Goal: Task Accomplishment & Management: Manage account settings

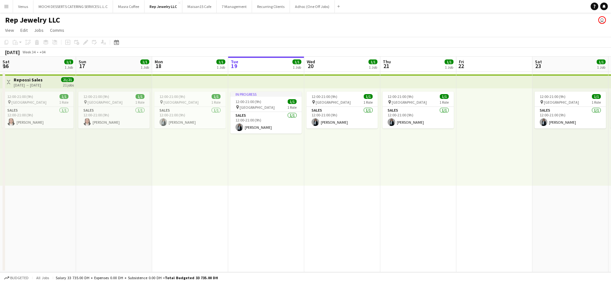
scroll to position [0, 152]
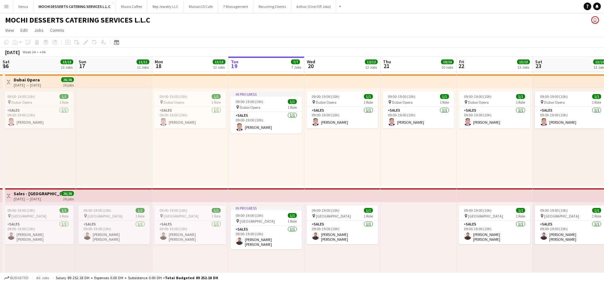
scroll to position [0, 152]
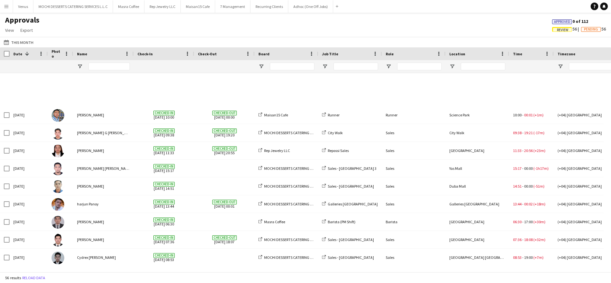
scroll to position [807, 0]
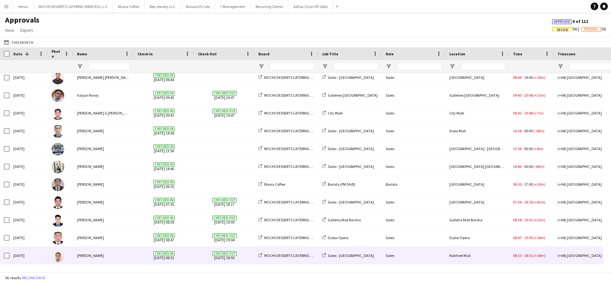
click at [92, 262] on div "[PERSON_NAME]" at bounding box center [103, 256] width 60 height 18
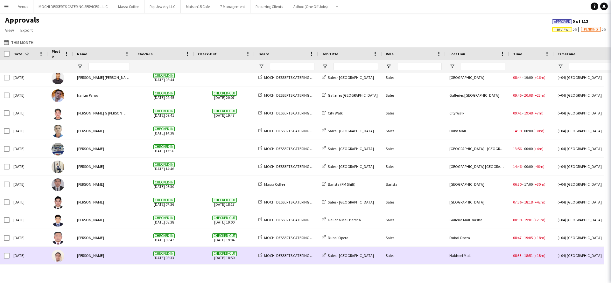
click at [98, 257] on div "[PERSON_NAME]" at bounding box center [103, 256] width 60 height 18
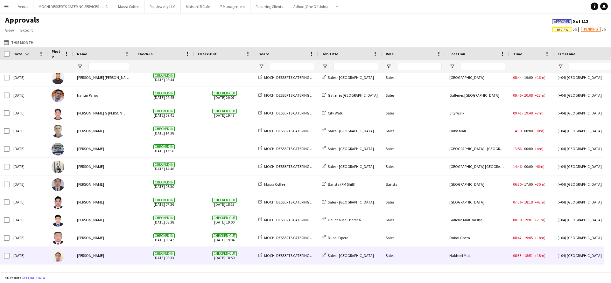
click at [98, 257] on div "[PERSON_NAME]" at bounding box center [103, 256] width 60 height 18
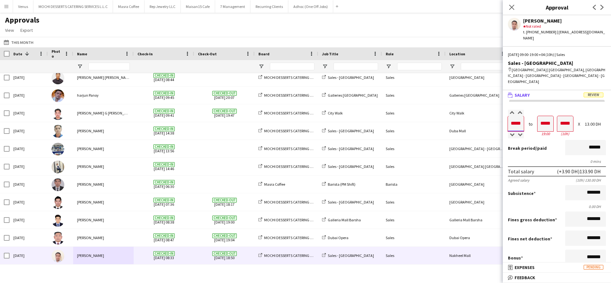
drag, startPoint x: 522, startPoint y: 117, endPoint x: 507, endPoint y: 119, distance: 14.8
click at [507, 119] on form "Salary ***** 09:00 to ***** 19:00 ***** (10h) X 13.00 DH Break period /paid ***…" at bounding box center [557, 214] width 108 height 209
type input "*****"
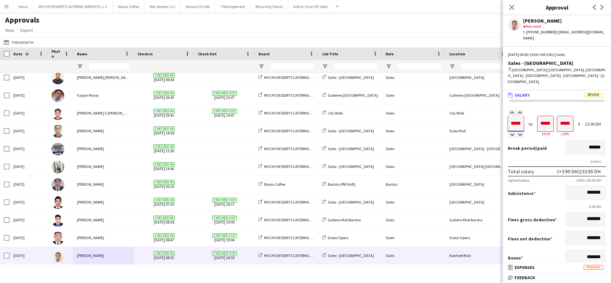
type input "*****"
drag, startPoint x: 549, startPoint y: 120, endPoint x: 527, endPoint y: 121, distance: 21.4
click at [527, 121] on div "Salary ***** 09:00 to ***** 19:00 ***** (10h) X 13.00 DH" at bounding box center [557, 123] width 98 height 27
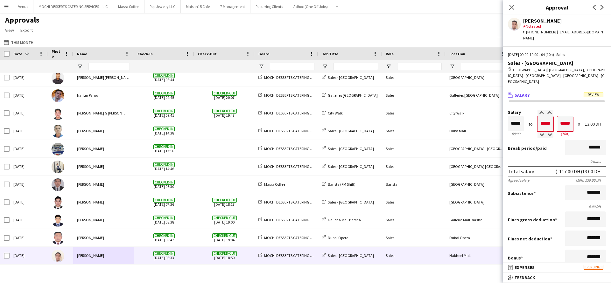
type input "*****"
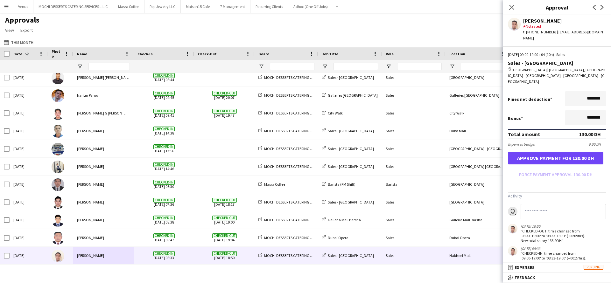
scroll to position [155, 0]
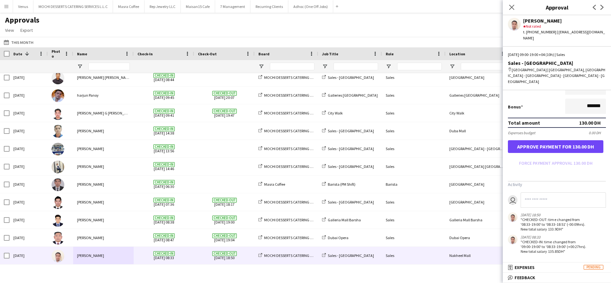
type input "*****"
click at [551, 140] on button "Approve payment for 130.00 DH" at bounding box center [556, 146] width 96 height 13
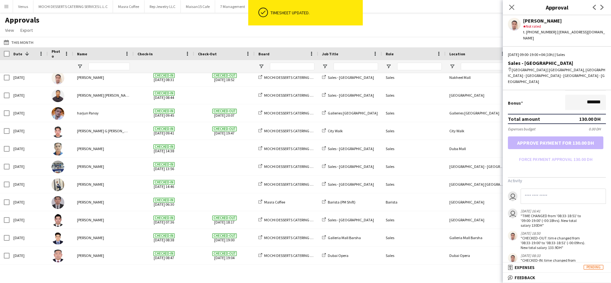
scroll to position [789, 0]
click at [509, 6] on icon "Close pop-in" at bounding box center [512, 7] width 6 height 6
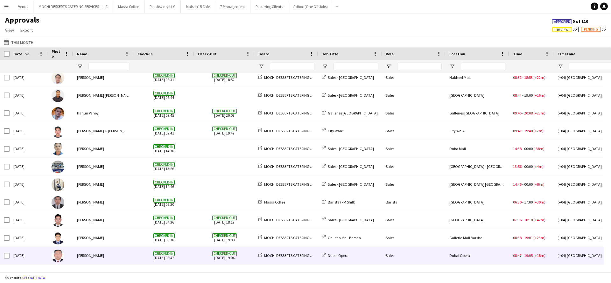
click at [101, 257] on div "[PERSON_NAME]" at bounding box center [103, 256] width 60 height 18
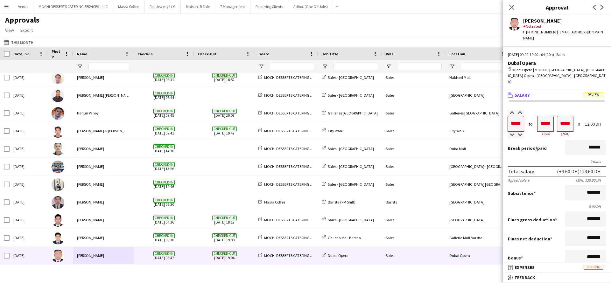
drag, startPoint x: 523, startPoint y: 113, endPoint x: 502, endPoint y: 114, distance: 20.7
click at [502, 114] on body "Menu Boards Boards Boards All jobs Status Workforce Workforce My Workforce Recr…" at bounding box center [305, 141] width 611 height 283
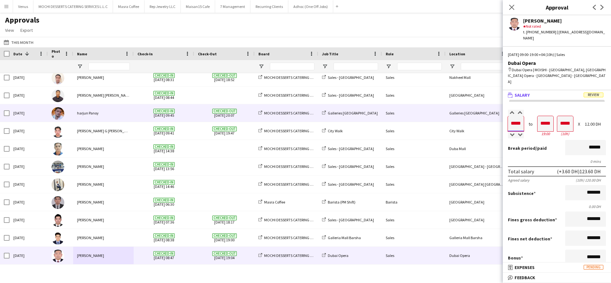
type input "*****"
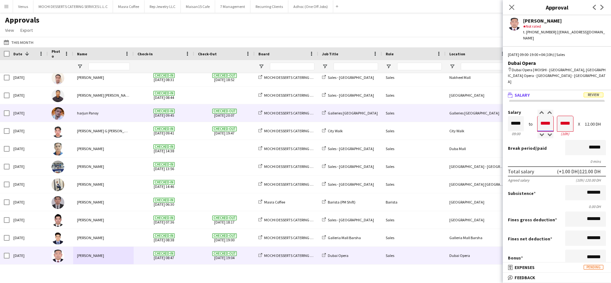
type input "*****"
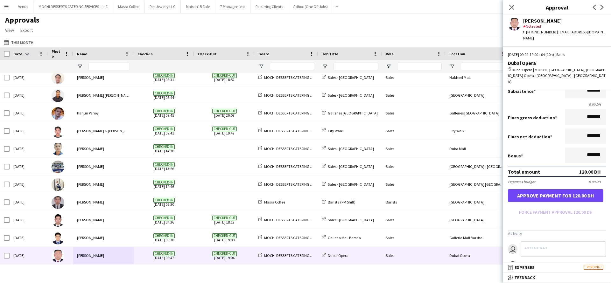
scroll to position [149, 0]
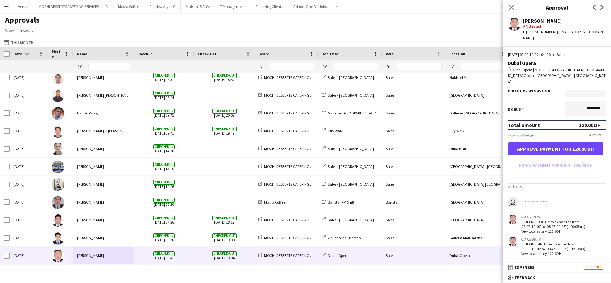
type input "*****"
click at [573, 143] on button "Approve payment for 120.00 DH" at bounding box center [556, 149] width 96 height 13
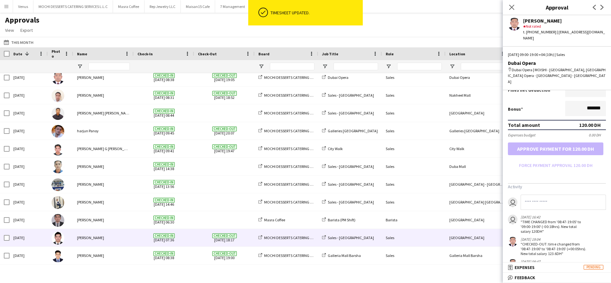
scroll to position [0, 0]
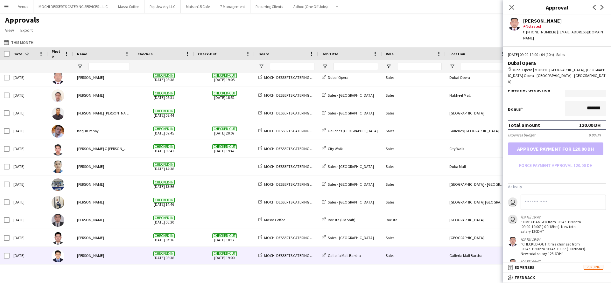
click at [117, 256] on div "[PERSON_NAME]" at bounding box center [103, 256] width 60 height 18
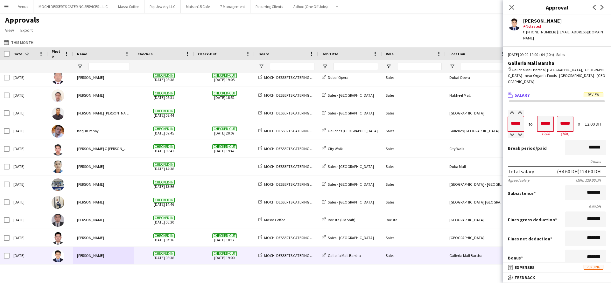
scroll to position [0, 0]
drag, startPoint x: 522, startPoint y: 114, endPoint x: 487, endPoint y: 117, distance: 35.2
click at [488, 117] on body "Menu Boards Boards Boards All jobs Status Workforce Workforce My Workforce Recr…" at bounding box center [305, 141] width 611 height 283
type input "*****"
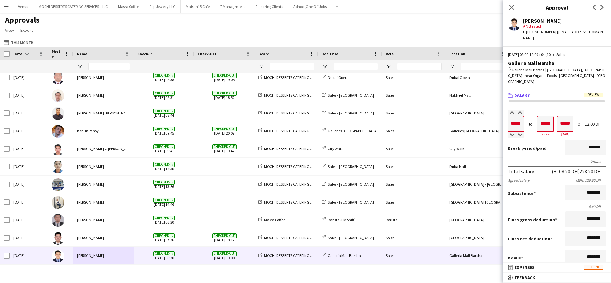
type input "*****"
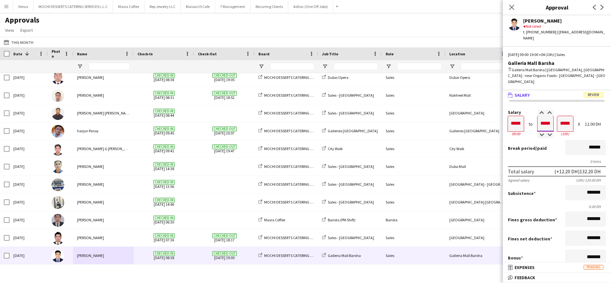
type input "*****"
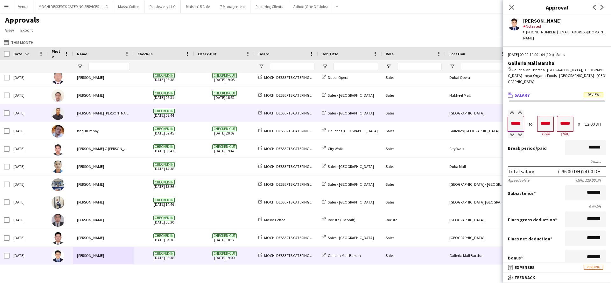
click at [496, 112] on body "Menu Boards Boards Boards All jobs Status Workforce Workforce My Workforce Recr…" at bounding box center [305, 141] width 611 height 283
type input "*****"
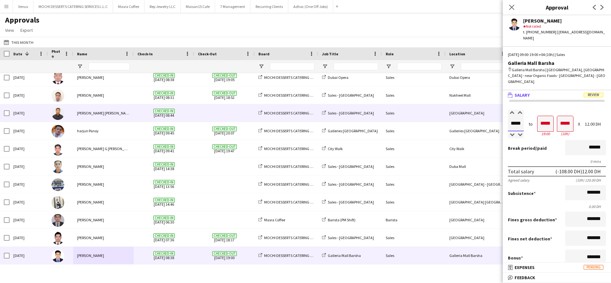
type input "*****"
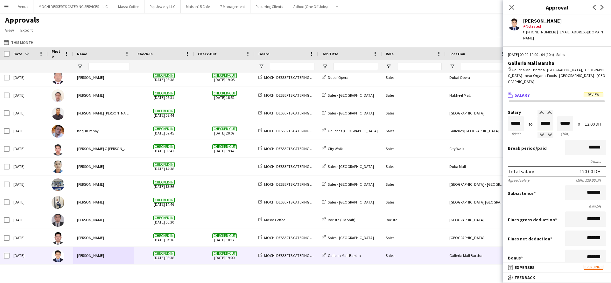
scroll to position [149, 0]
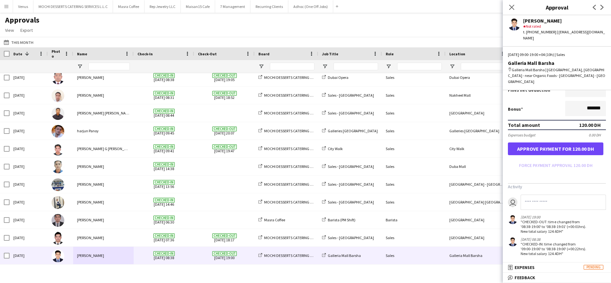
type input "*****"
click at [574, 143] on button "Approve payment for 120.00 DH" at bounding box center [556, 149] width 96 height 13
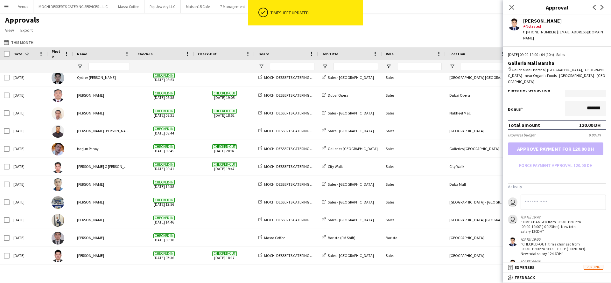
scroll to position [753, 0]
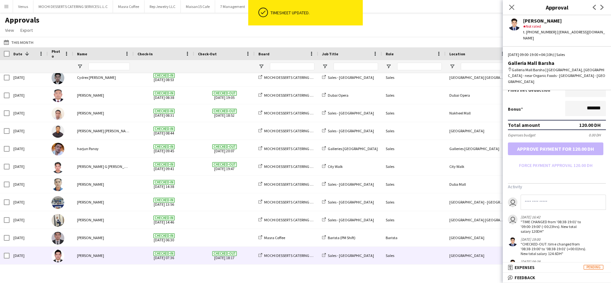
click at [156, 260] on span "Checked-in [DATE] 07:36" at bounding box center [164, 256] width 53 height 18
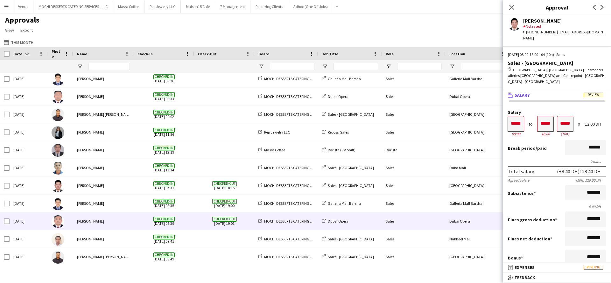
scroll to position [0, 0]
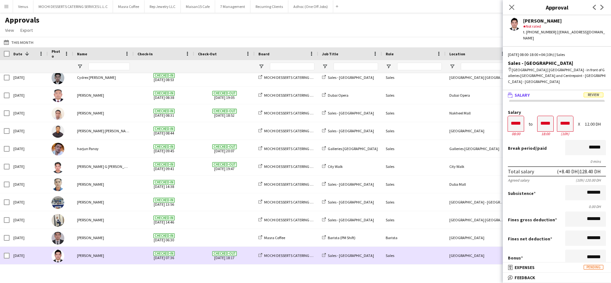
drag, startPoint x: 86, startPoint y: 262, endPoint x: 96, endPoint y: 256, distance: 11.1
click at [85, 262] on div "[PERSON_NAME]" at bounding box center [103, 256] width 60 height 18
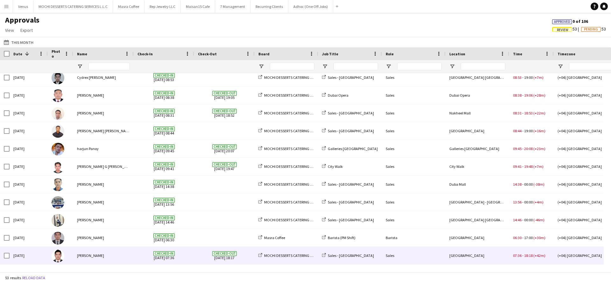
click at [117, 256] on div "[PERSON_NAME]" at bounding box center [103, 256] width 60 height 18
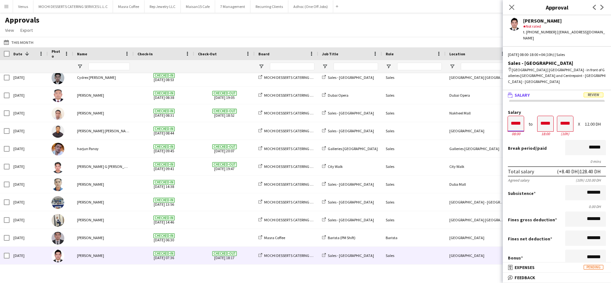
drag, startPoint x: 522, startPoint y: 110, endPoint x: 460, endPoint y: 108, distance: 62.4
click at [461, 108] on body "Menu Boards Boards Boards All jobs Status Workforce Workforce My Workforce Recr…" at bounding box center [305, 141] width 611 height 283
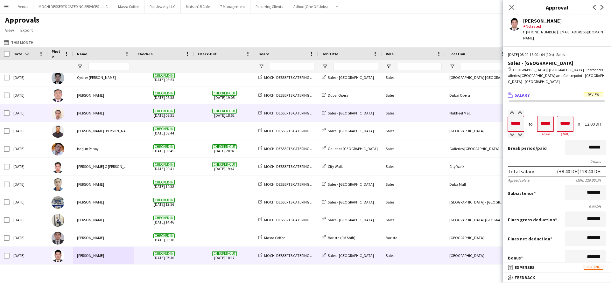
type input "*****"
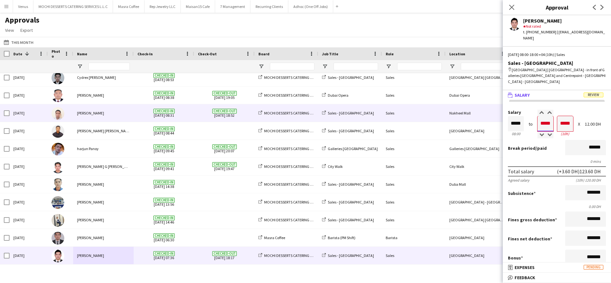
type input "*****"
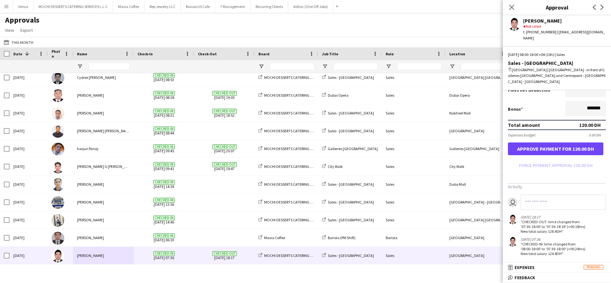
type input "*****"
click at [546, 143] on button "Approve payment for 120.00 DH" at bounding box center [556, 149] width 96 height 13
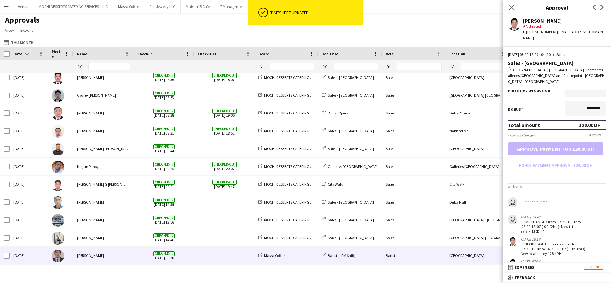
click at [97, 254] on div "[PERSON_NAME]" at bounding box center [103, 256] width 60 height 18
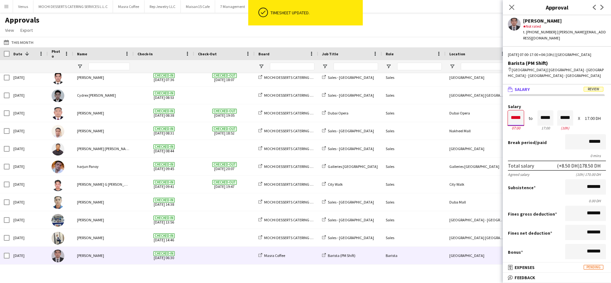
drag, startPoint x: 522, startPoint y: 113, endPoint x: 471, endPoint y: 116, distance: 50.7
click at [475, 116] on body "ok-circled Timesheet updated. Menu Boards Boards Boards All jobs Status Workfor…" at bounding box center [305, 141] width 611 height 283
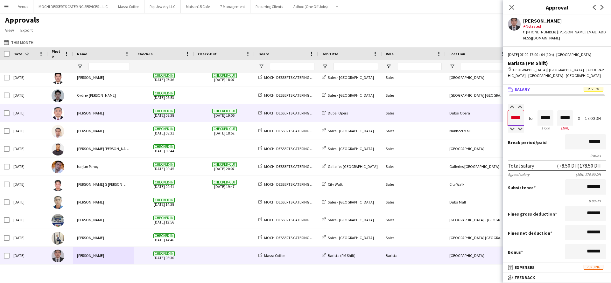
type input "*****"
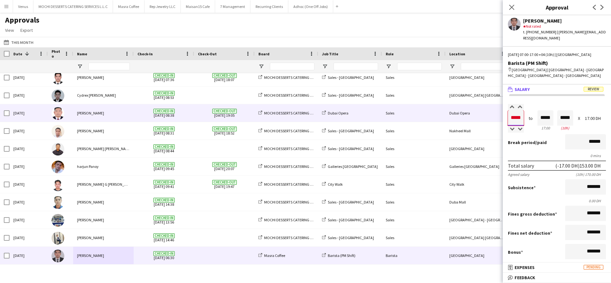
type input "*****"
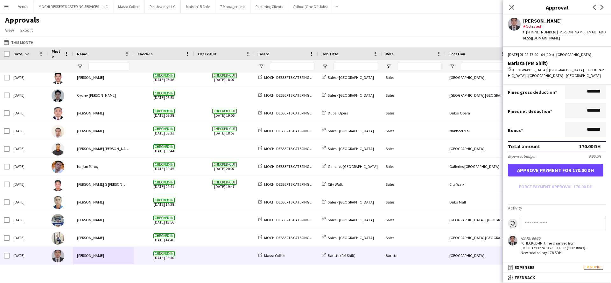
type input "*****"
click at [582, 164] on button "Approve payment for 170.00 DH" at bounding box center [556, 170] width 96 height 13
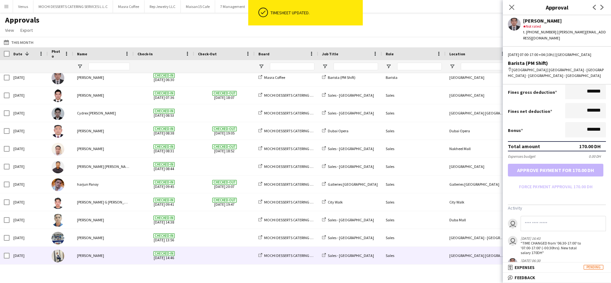
drag, startPoint x: 108, startPoint y: 256, endPoint x: 195, endPoint y: 258, distance: 86.6
click at [108, 257] on div "[PERSON_NAME]" at bounding box center [103, 256] width 60 height 18
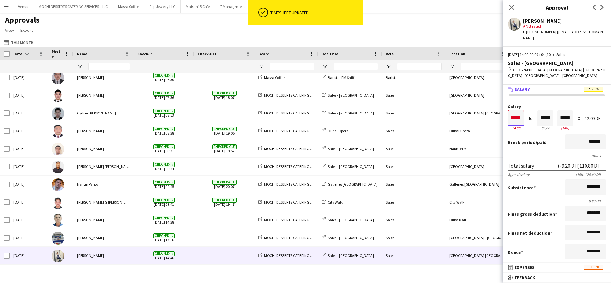
drag, startPoint x: 521, startPoint y: 111, endPoint x: 472, endPoint y: 119, distance: 49.0
click at [508, 114] on input "*****" at bounding box center [516, 117] width 16 height 15
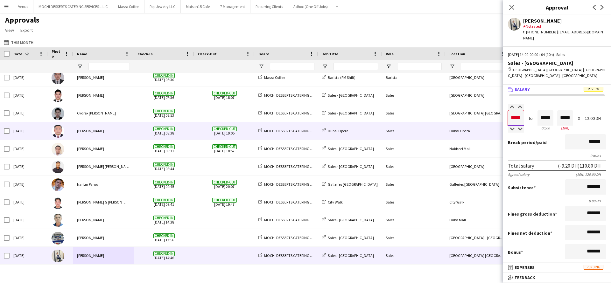
type input "*****"
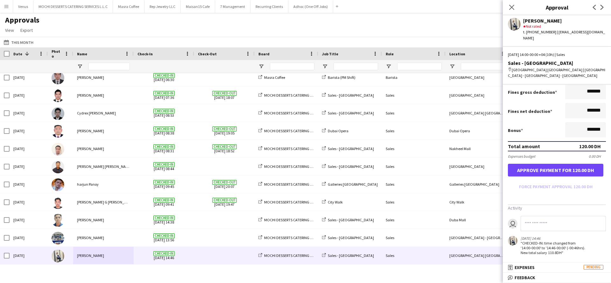
type input "*****"
click at [565, 165] on button "Approve payment for 120.00 DH" at bounding box center [556, 170] width 96 height 13
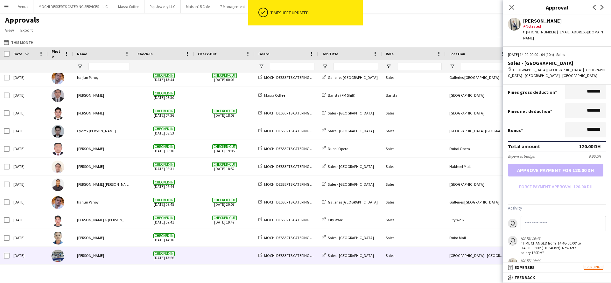
click at [104, 258] on div "[PERSON_NAME]" at bounding box center [103, 256] width 60 height 18
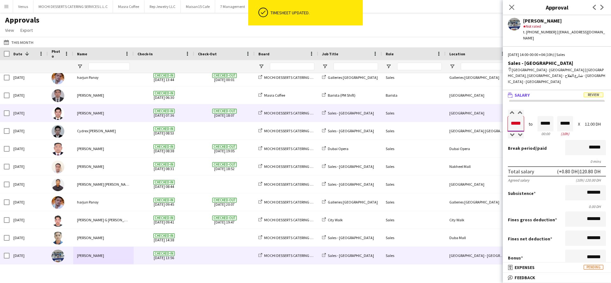
drag, startPoint x: 521, startPoint y: 113, endPoint x: 454, endPoint y: 108, distance: 67.7
click at [462, 109] on body "ok-circled Timesheet updated. Menu Boards Boards Boards All jobs Status Workfor…" at bounding box center [305, 141] width 611 height 283
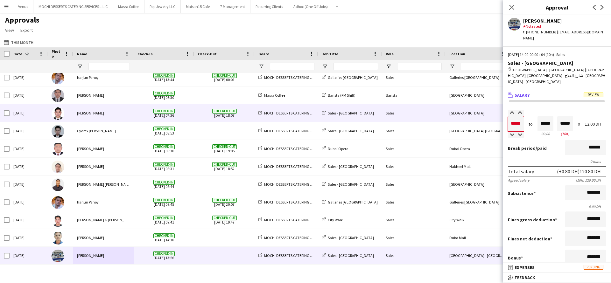
type input "*****"
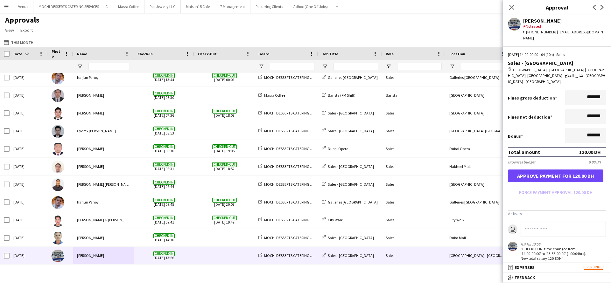
type input "*****"
click at [551, 170] on button "Approve payment for 120.00 DH" at bounding box center [556, 176] width 96 height 13
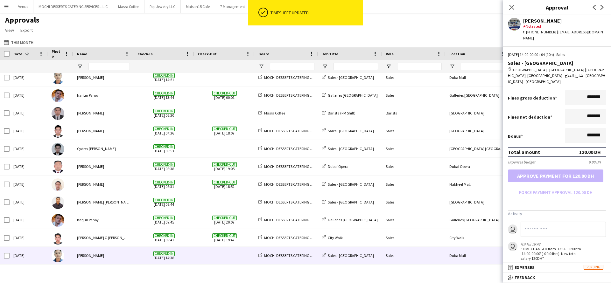
click at [91, 258] on div "[PERSON_NAME]" at bounding box center [103, 256] width 60 height 18
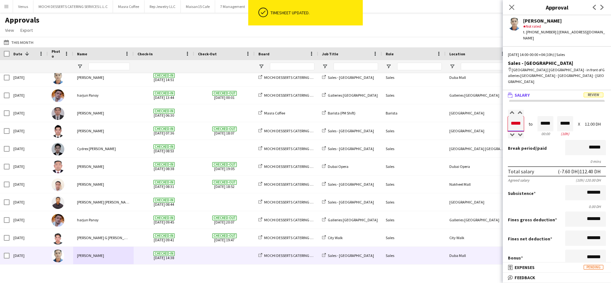
drag, startPoint x: 523, startPoint y: 112, endPoint x: 513, endPoint y: 111, distance: 10.5
click at [513, 116] on input "*****" at bounding box center [516, 123] width 16 height 15
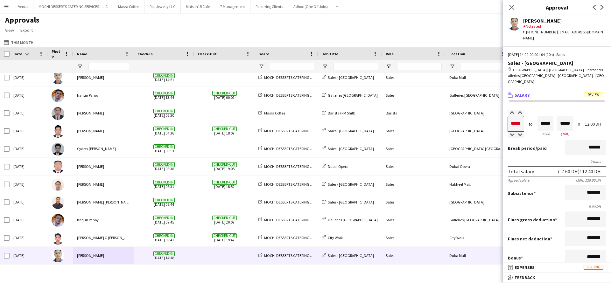
type input "*****"
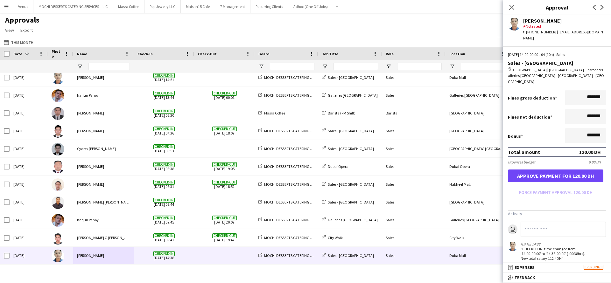
type input "*****"
drag, startPoint x: 547, startPoint y: 162, endPoint x: 535, endPoint y: 166, distance: 12.8
click at [547, 170] on button "Approve payment for 120.00 DH" at bounding box center [556, 176] width 96 height 13
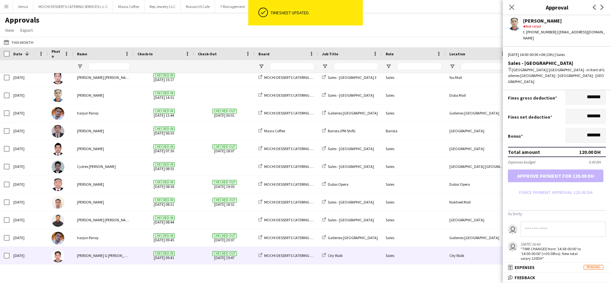
click at [128, 263] on div "[PERSON_NAME] G [PERSON_NAME]" at bounding box center [103, 256] width 60 height 18
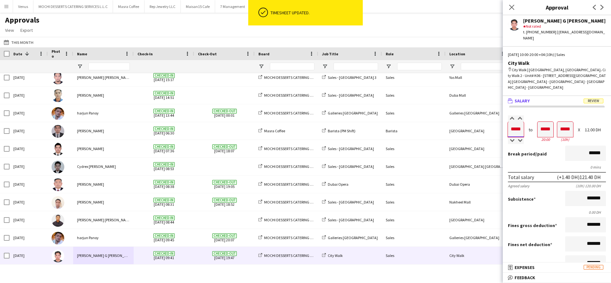
drag, startPoint x: 521, startPoint y: 118, endPoint x: 464, endPoint y: 114, distance: 57.8
click at [473, 116] on body "ok-circled Timesheet updated. Menu Boards Boards Boards All jobs Status Workfor…" at bounding box center [305, 141] width 611 height 283
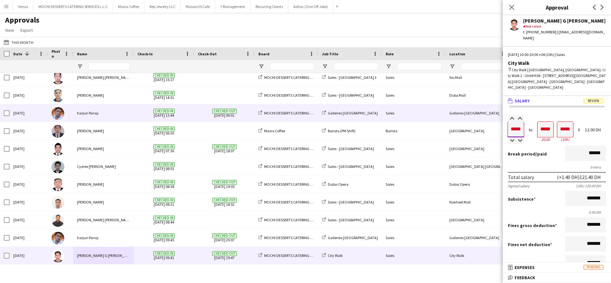
type input "*****"
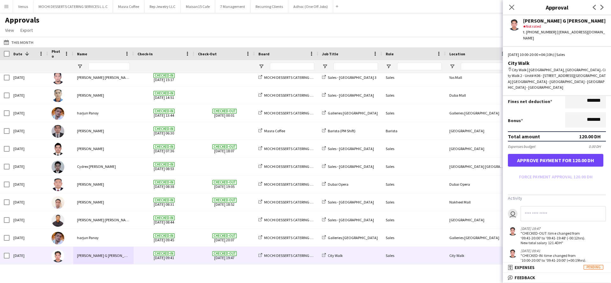
type input "*****"
click at [576, 154] on button "Approve payment for 120.00 DH" at bounding box center [556, 160] width 96 height 13
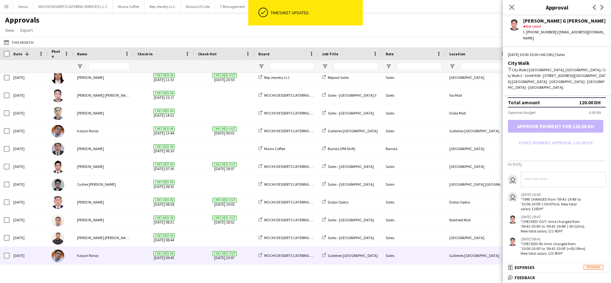
click at [162, 262] on span "Checked-in [DATE] 09:45" at bounding box center [164, 256] width 53 height 18
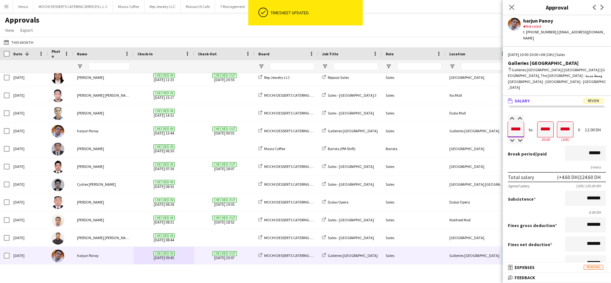
drag, startPoint x: 524, startPoint y: 111, endPoint x: 471, endPoint y: 111, distance: 52.5
click at [471, 111] on body "ok-circled Timesheet updated. Menu Boards Boards Boards All jobs Status Workfor…" at bounding box center [305, 141] width 611 height 283
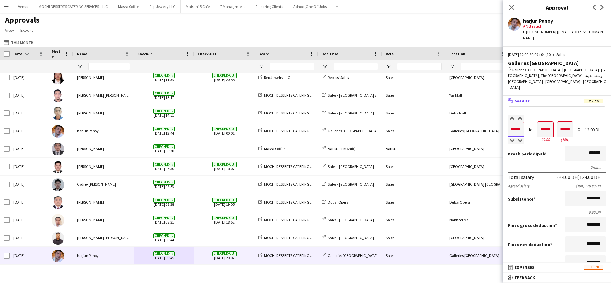
type input "*****"
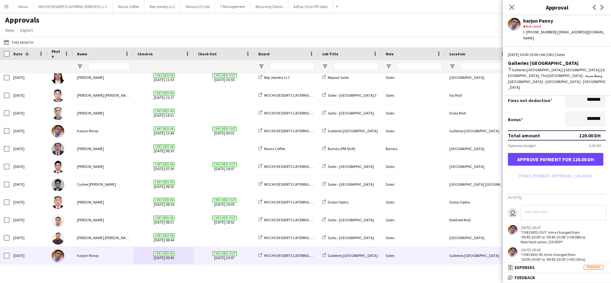
type input "*****"
click at [547, 153] on button "Approve payment for 120.00 DH" at bounding box center [556, 159] width 96 height 13
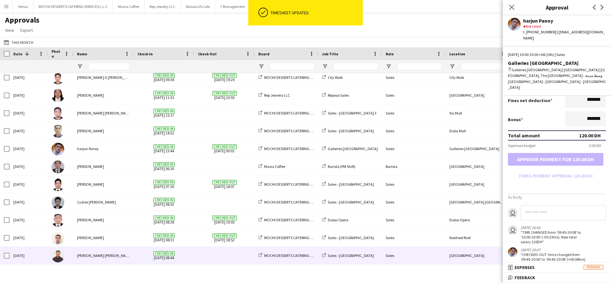
drag, startPoint x: 163, startPoint y: 257, endPoint x: 175, endPoint y: 256, distance: 12.1
click at [160, 259] on span "Checked-in [DATE] 08:44" at bounding box center [164, 256] width 53 height 18
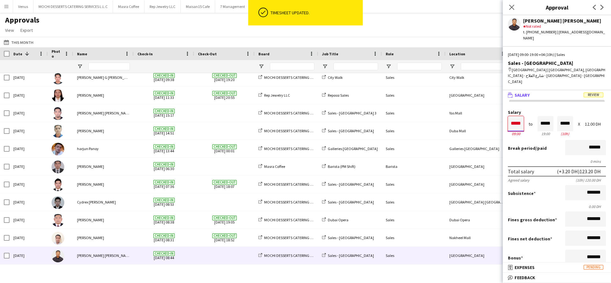
drag, startPoint x: 521, startPoint y: 112, endPoint x: 478, endPoint y: 112, distance: 42.7
click at [493, 112] on body "ok-circled Timesheet updated. Menu Boards Boards Boards All jobs Status Workfor…" at bounding box center [305, 141] width 611 height 283
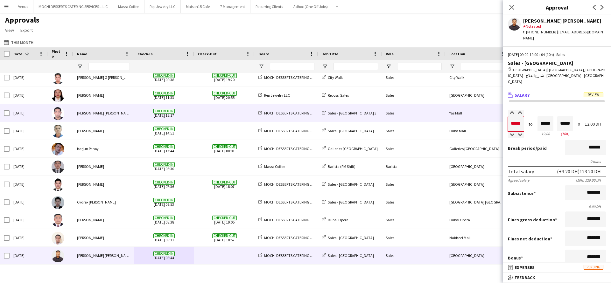
type input "*****"
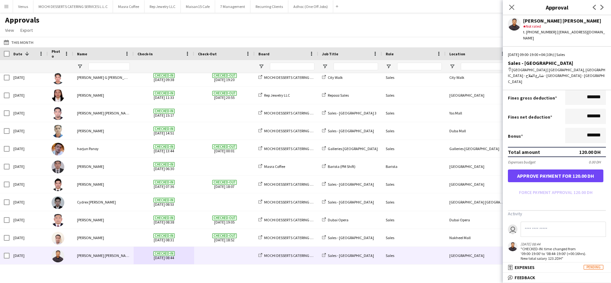
type input "*****"
click at [563, 170] on button "Approve payment for 120.00 DH" at bounding box center [556, 176] width 96 height 13
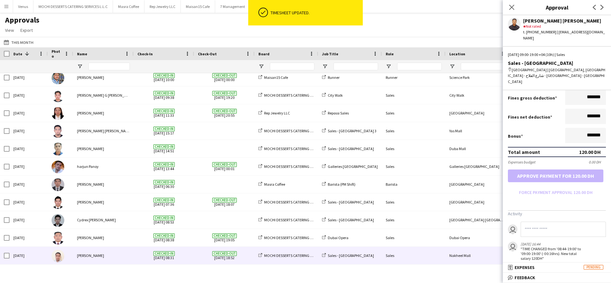
click at [113, 261] on div "[PERSON_NAME]" at bounding box center [103, 256] width 60 height 18
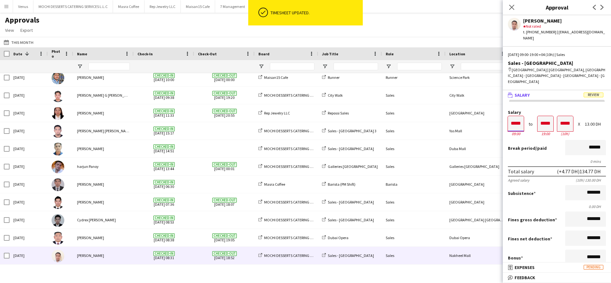
drag, startPoint x: 520, startPoint y: 119, endPoint x: 483, endPoint y: 126, distance: 37.9
click at [488, 123] on body "ok-circled Timesheet updated. Menu Boards Boards Boards All jobs Status Workfor…" at bounding box center [305, 141] width 611 height 283
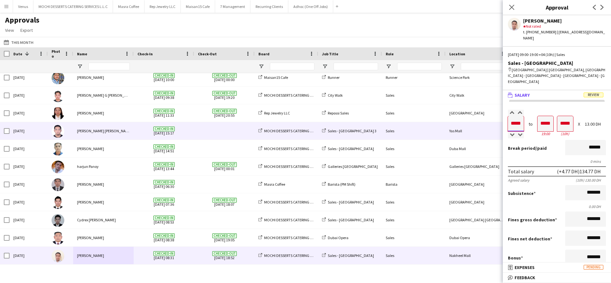
type input "*****"
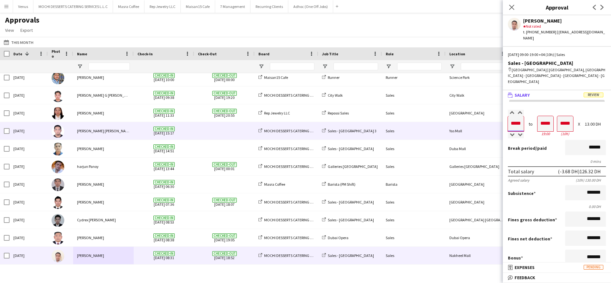
type input "*****"
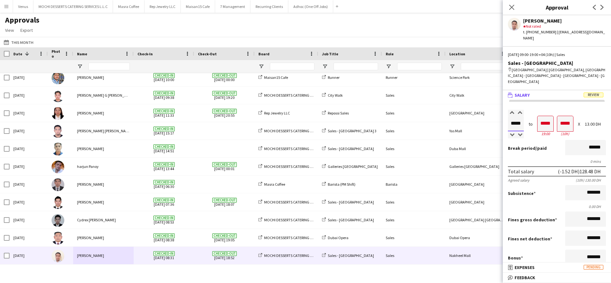
type input "*****"
drag, startPoint x: 548, startPoint y: 119, endPoint x: 508, endPoint y: 119, distance: 40.4
click at [525, 120] on div "Salary ***** 09:00 to ***** 19:00 ***** (10h) X 13.00 DH" at bounding box center [557, 123] width 98 height 27
type input "*****"
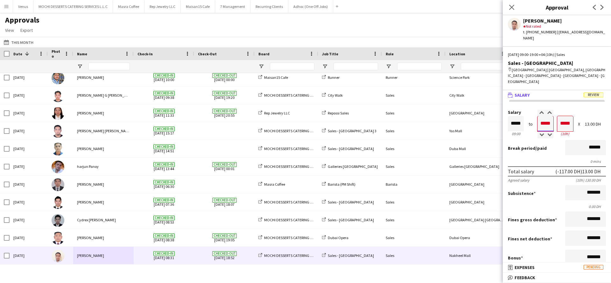
type input "*****"
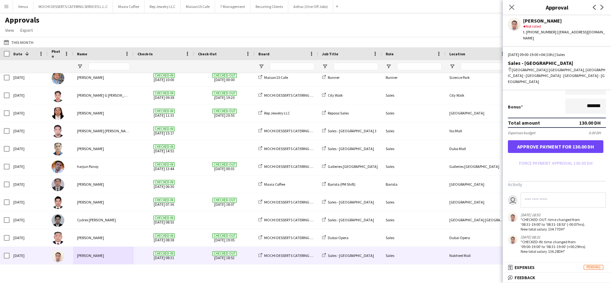
type input "*****"
click at [554, 140] on button "Approve payment for 130.00 DH" at bounding box center [556, 146] width 96 height 13
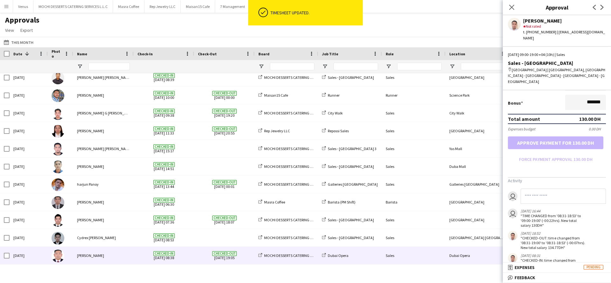
click at [152, 255] on span "Checked-in [DATE] 08:38" at bounding box center [164, 256] width 53 height 18
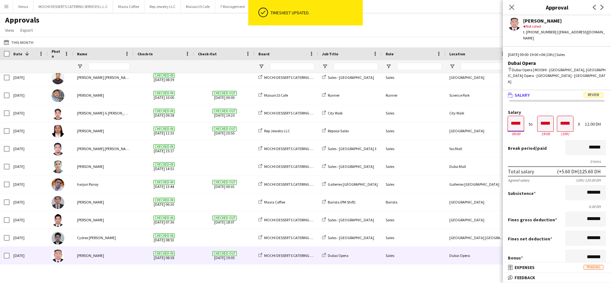
drag, startPoint x: 522, startPoint y: 110, endPoint x: 501, endPoint y: 114, distance: 21.3
click at [501, 114] on body "ok-circled Timesheet updated. Menu Boards Boards Boards All jobs Status Workfor…" at bounding box center [305, 141] width 611 height 283
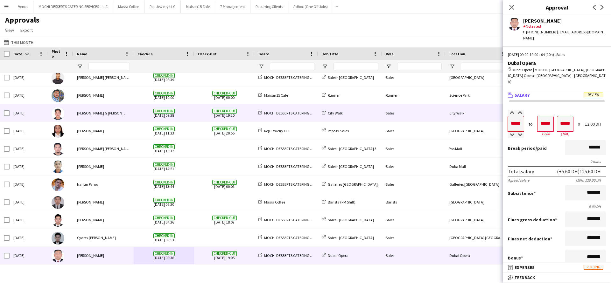
type input "*****"
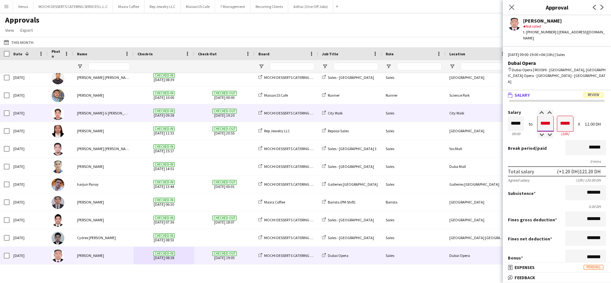
type input "*****"
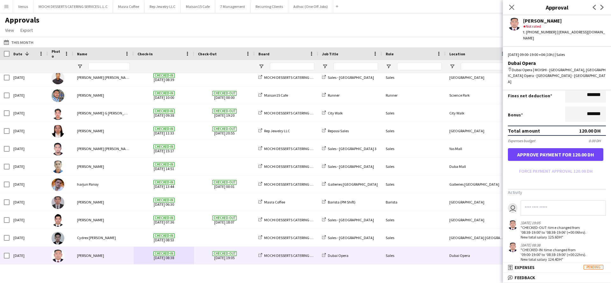
type input "*****"
click at [543, 148] on button "Approve payment for 120.00 DH" at bounding box center [556, 154] width 96 height 13
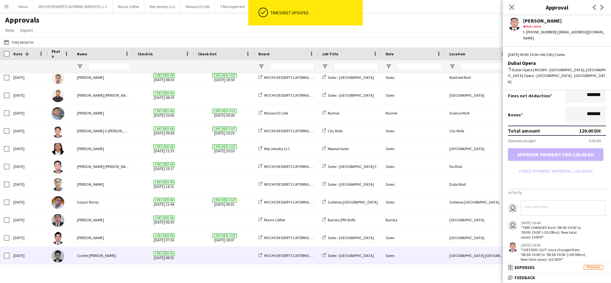
drag, startPoint x: 103, startPoint y: 258, endPoint x: 118, endPoint y: 262, distance: 14.7
click at [103, 259] on div "Cydrex [PERSON_NAME]" at bounding box center [103, 256] width 60 height 18
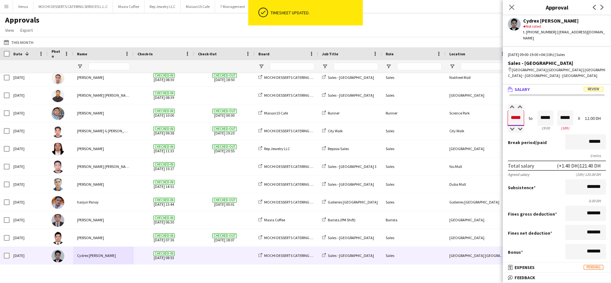
drag, startPoint x: 521, startPoint y: 113, endPoint x: 468, endPoint y: 112, distance: 53.8
click at [481, 110] on body "ok-circled Timesheet updated. Menu Boards Boards Boards All jobs Status Workfor…" at bounding box center [305, 141] width 611 height 283
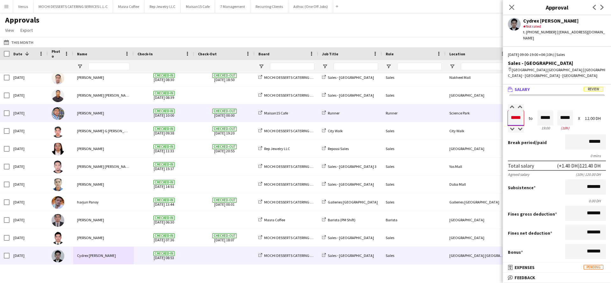
type input "*****"
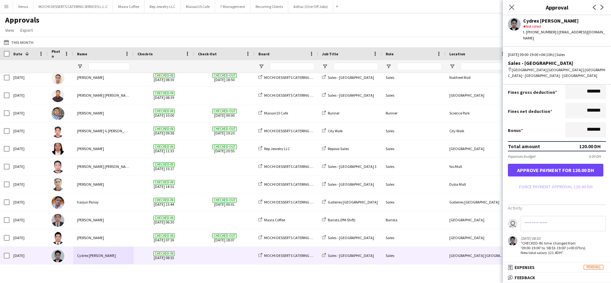
type input "*****"
click at [569, 164] on button "Approve payment for 120.00 DH" at bounding box center [556, 170] width 96 height 13
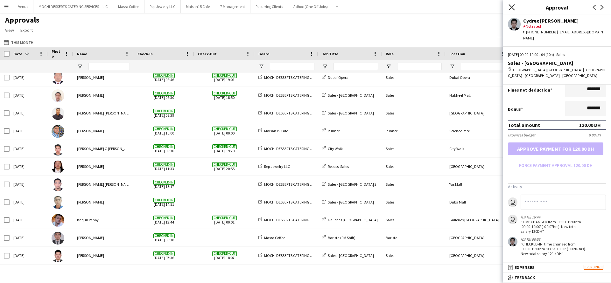
click at [513, 6] on icon at bounding box center [512, 7] width 6 height 6
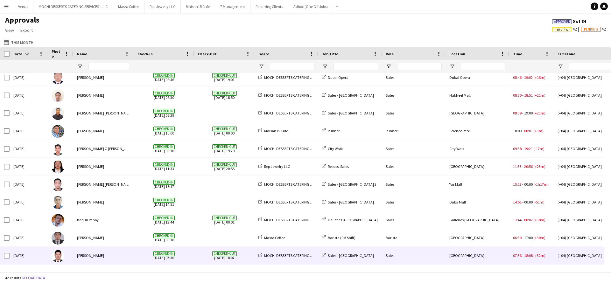
click at [191, 258] on div "Checked-in [DATE] 07:36" at bounding box center [164, 256] width 60 height 18
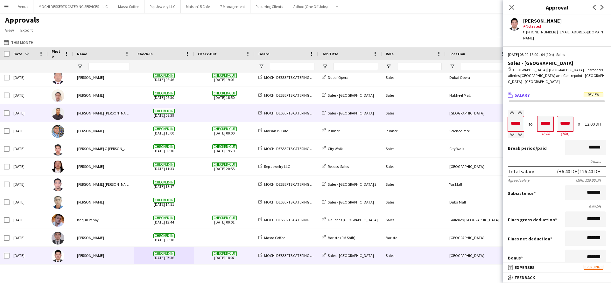
drag, startPoint x: 521, startPoint y: 112, endPoint x: 481, endPoint y: 113, distance: 40.8
click at [495, 112] on body "Menu Boards Boards Boards All jobs Status Workforce Workforce My Workforce Recr…" at bounding box center [305, 141] width 611 height 283
type input "*****"
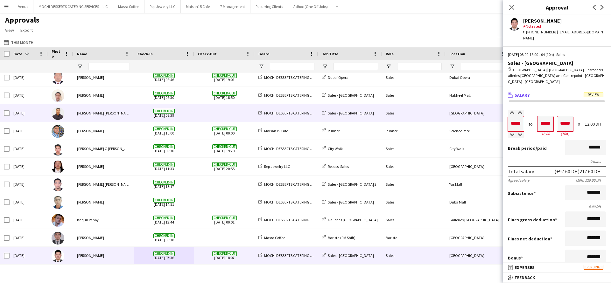
type input "*****"
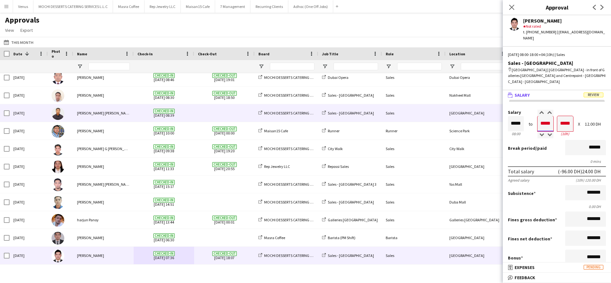
type input "*****"
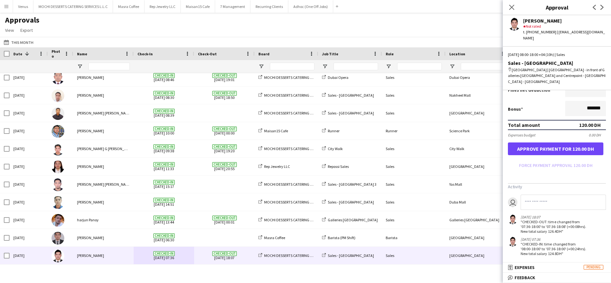
type input "*****"
click at [565, 143] on button "Approve payment for 120.00 DH" at bounding box center [556, 149] width 96 height 13
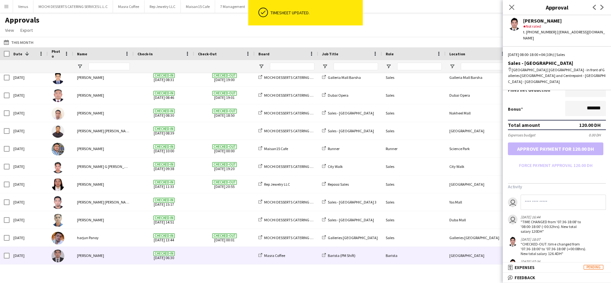
click at [154, 253] on span "Checked-in" at bounding box center [163, 254] width 21 height 5
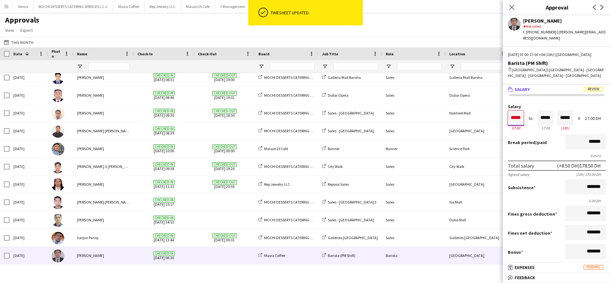
drag, startPoint x: 521, startPoint y: 112, endPoint x: 496, endPoint y: 121, distance: 27.2
click at [498, 119] on body "ok-circled Timesheet updated. Menu Boards Boards Boards All jobs Status Workfor…" at bounding box center [305, 141] width 611 height 283
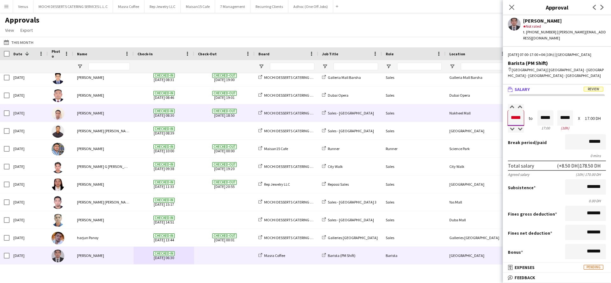
type input "*****"
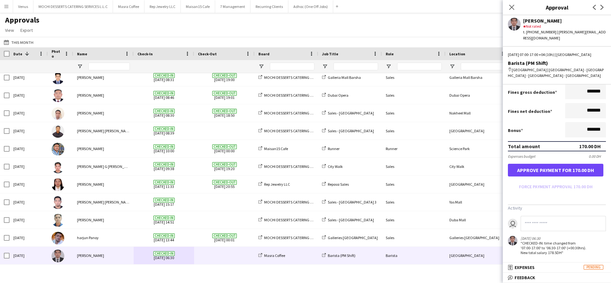
type input "*****"
click at [562, 165] on button "Approve payment for 170.00 DH" at bounding box center [556, 170] width 96 height 13
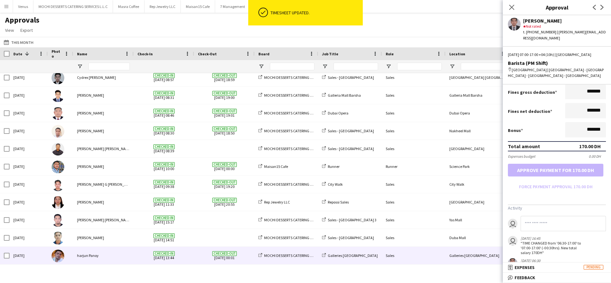
click at [171, 258] on span "Checked-in [DATE] 13:44" at bounding box center [164, 256] width 53 height 18
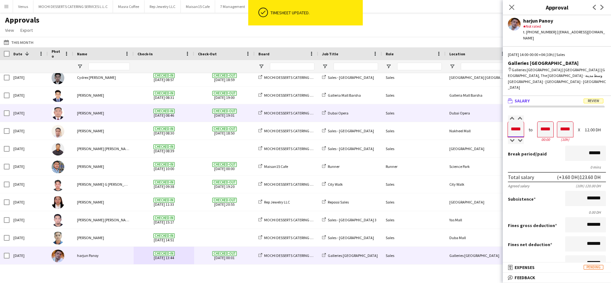
drag, startPoint x: 521, startPoint y: 112, endPoint x: 496, endPoint y: 116, distance: 24.8
click at [498, 116] on body "ok-circled Timesheet updated. Menu Boards Boards Boards All jobs Status Workfor…" at bounding box center [305, 141] width 611 height 283
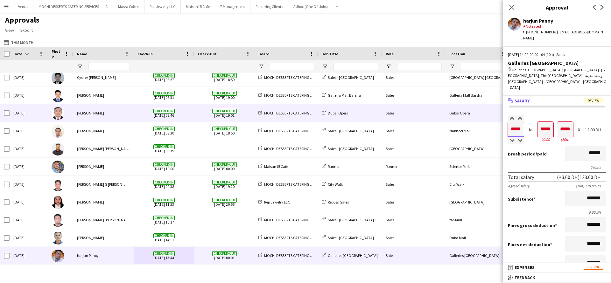
type input "*****"
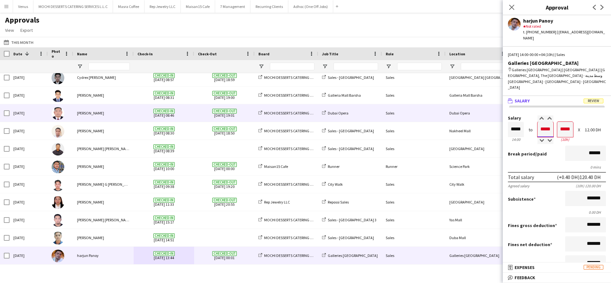
type input "*****"
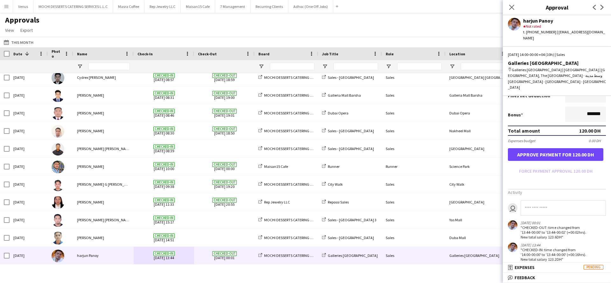
type input "*****"
click at [573, 148] on button "Approve payment for 120.00 DH" at bounding box center [556, 154] width 96 height 13
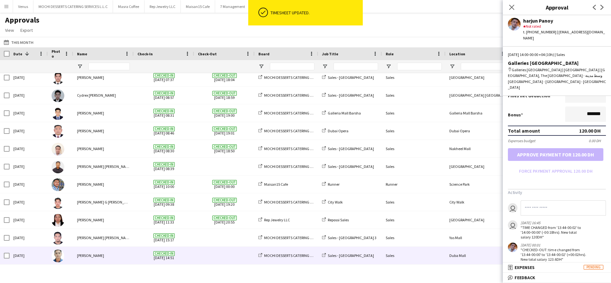
click at [137, 256] on div "Checked-in [DATE] 14:51" at bounding box center [164, 256] width 60 height 18
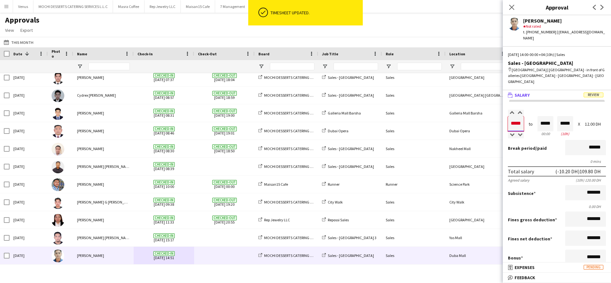
drag, startPoint x: 522, startPoint y: 110, endPoint x: 517, endPoint y: 111, distance: 5.2
click at [517, 116] on input "*****" at bounding box center [516, 123] width 16 height 15
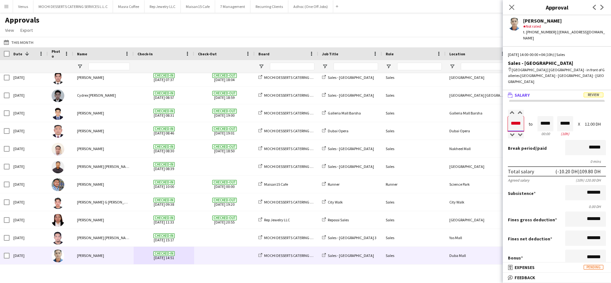
type input "*****"
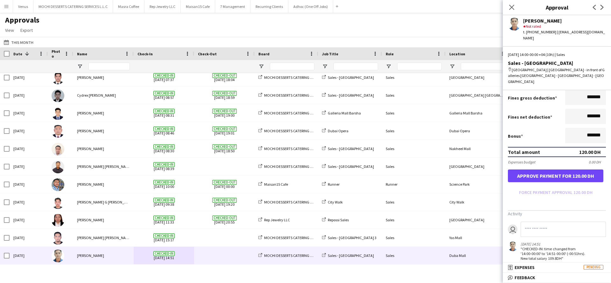
type input "*****"
click at [576, 170] on button "Approve payment for 120.00 DH" at bounding box center [556, 176] width 96 height 13
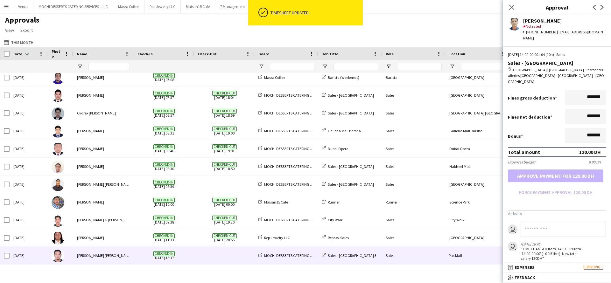
click at [167, 256] on span "Checked-in [DATE] 15:17" at bounding box center [164, 256] width 53 height 18
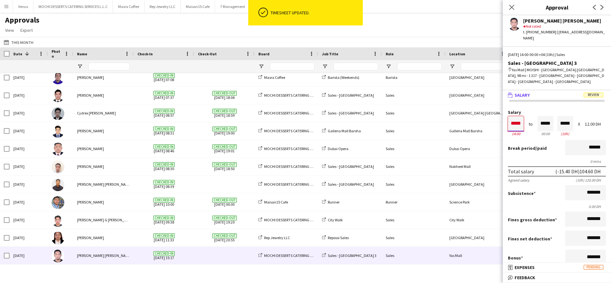
click at [493, 113] on body "ok-circled Timesheet updated. Menu Boards Boards Boards All jobs Status Workfor…" at bounding box center [305, 141] width 611 height 283
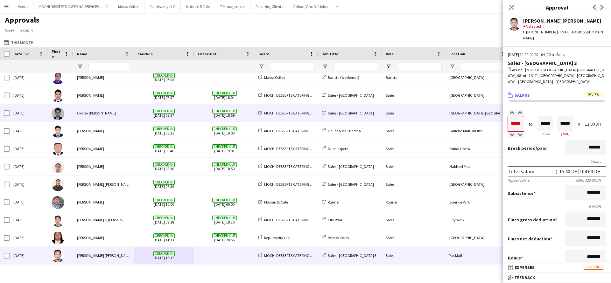
type input "*****"
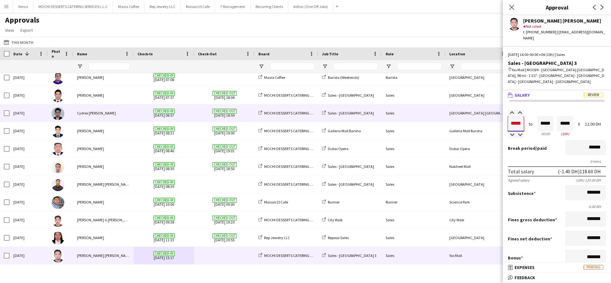
type input "*****"
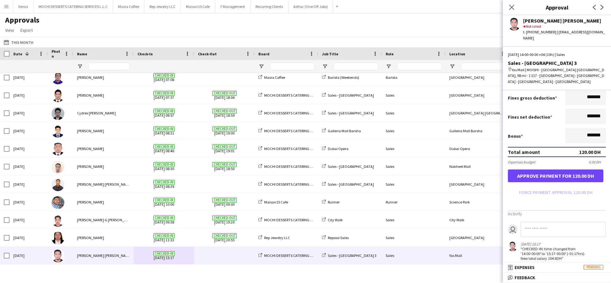
type input "*****"
click at [558, 170] on button "Approve payment for 120.00 DH" at bounding box center [556, 176] width 96 height 13
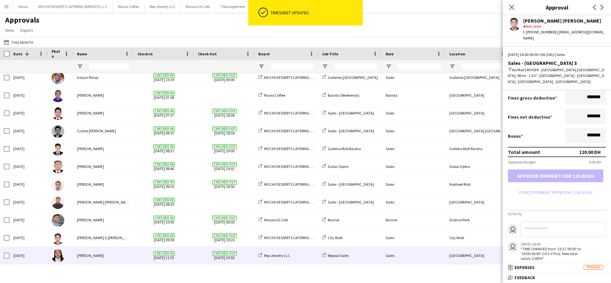
click at [164, 254] on span "Checked-in" at bounding box center [163, 254] width 21 height 5
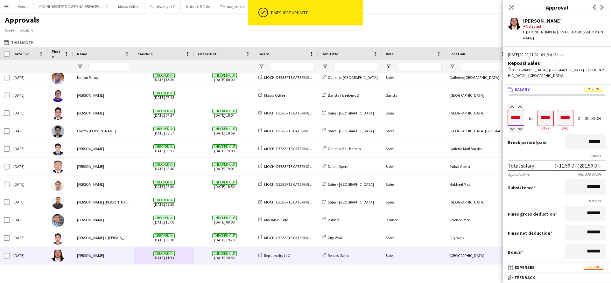
drag, startPoint x: 522, startPoint y: 113, endPoint x: 499, endPoint y: 115, distance: 23.0
click at [500, 111] on body "ok-circled Timesheet updated. Menu Boards Boards Boards All jobs Status Workfor…" at bounding box center [305, 141] width 611 height 283
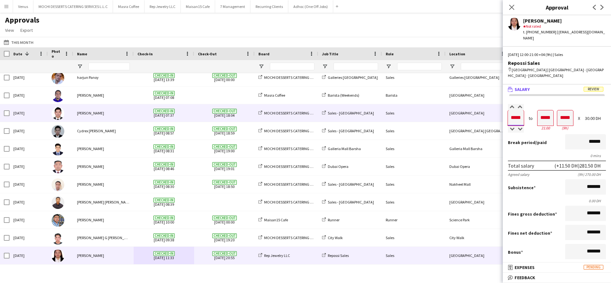
type input "*****"
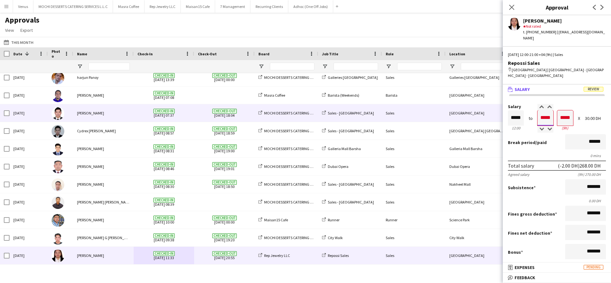
type input "*****"
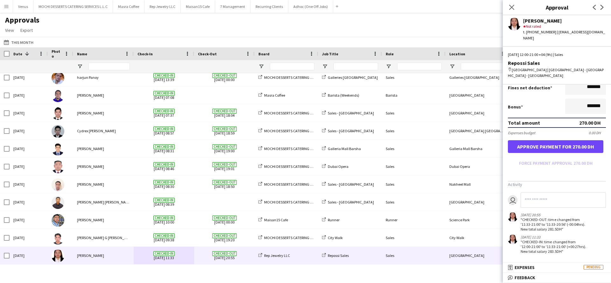
type input "*****"
click at [562, 140] on button "Approve payment for 270.00 DH" at bounding box center [556, 146] width 96 height 13
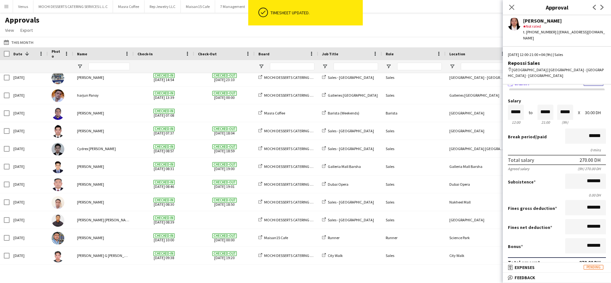
click at [156, 256] on span "Checked-in [DATE] 09:38" at bounding box center [164, 256] width 53 height 18
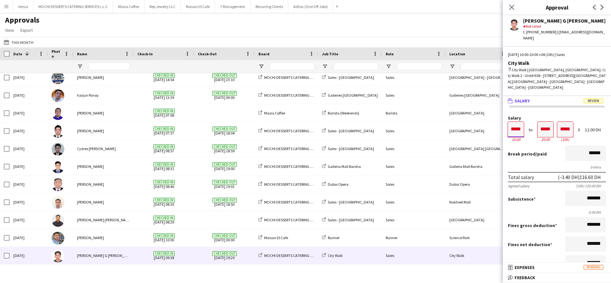
drag, startPoint x: 522, startPoint y: 119, endPoint x: 477, endPoint y: 123, distance: 44.7
click at [477, 123] on body "ok-circled Timesheet updated. Menu Boards Boards Boards All jobs Status Workfor…" at bounding box center [305, 141] width 611 height 283
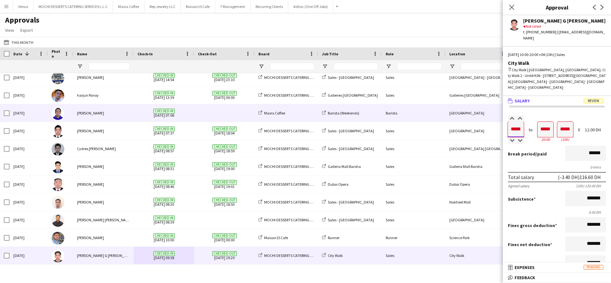
type input "*****"
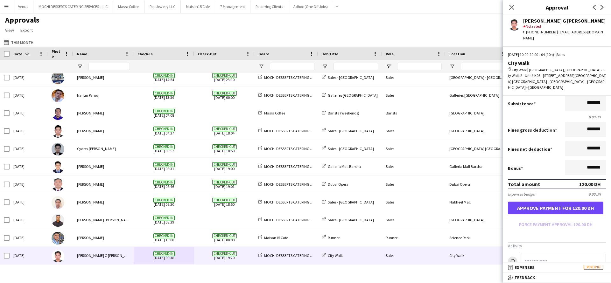
type input "*****"
click at [553, 202] on button "Approve payment for 120.00 DH" at bounding box center [556, 208] width 96 height 13
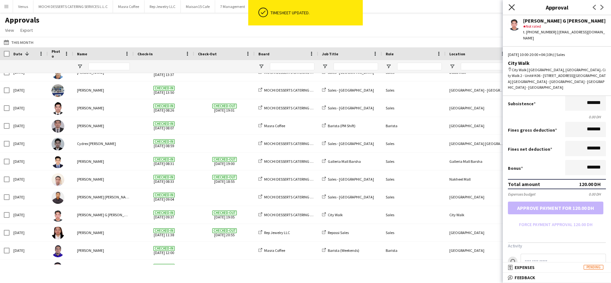
click at [513, 4] on icon "Close pop-in" at bounding box center [512, 7] width 6 height 6
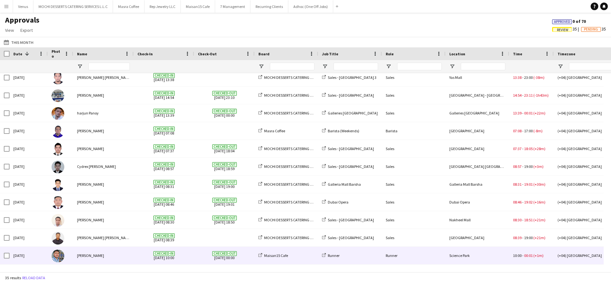
click at [93, 260] on div "[PERSON_NAME]" at bounding box center [103, 256] width 60 height 18
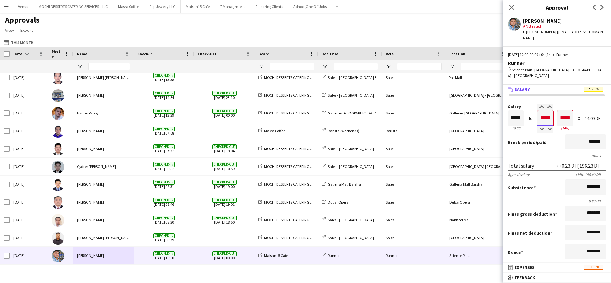
drag, startPoint x: 548, startPoint y: 113, endPoint x: 539, endPoint y: 115, distance: 9.0
click at [539, 115] on input "*****" at bounding box center [546, 117] width 16 height 15
type input "*****"
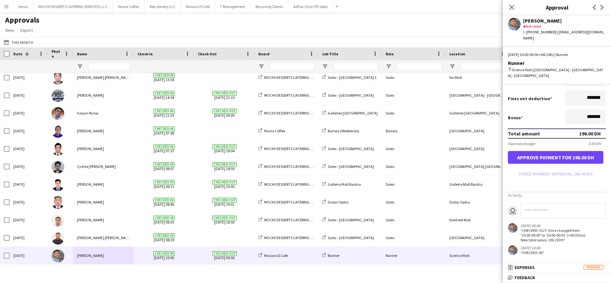
type input "*****"
click at [557, 154] on button "Approve payment for 196.00 DH" at bounding box center [556, 157] width 96 height 13
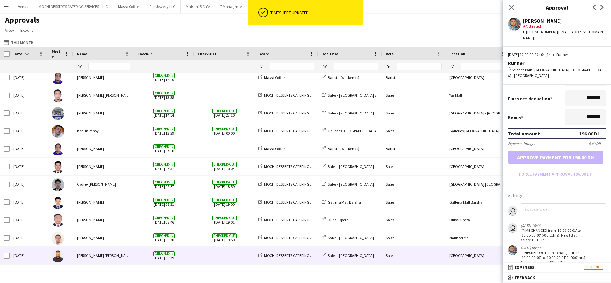
click at [116, 255] on div "[PERSON_NAME] [PERSON_NAME]" at bounding box center [103, 256] width 60 height 18
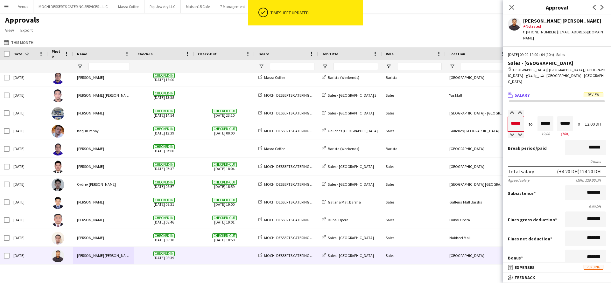
drag, startPoint x: 523, startPoint y: 114, endPoint x: 477, endPoint y: 113, distance: 45.8
click at [478, 113] on body "ok-circled Timesheet updated. Menu Boards Boards Boards All jobs Status Workfor…" at bounding box center [305, 141] width 611 height 283
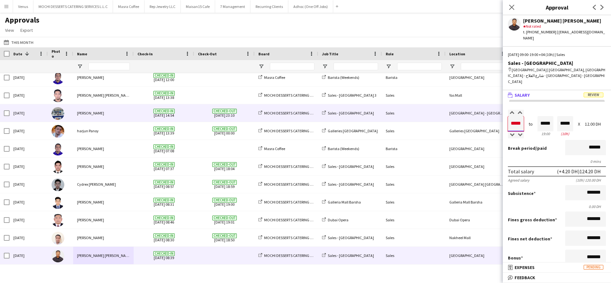
type input "*****"
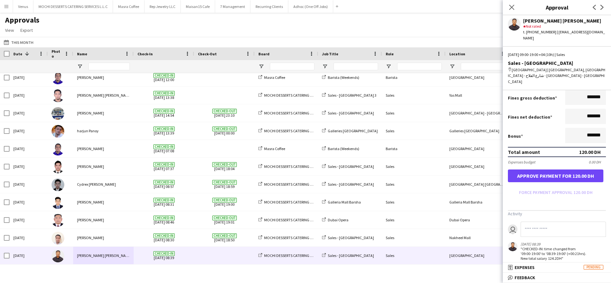
type input "*****"
click at [573, 170] on button "Approve payment for 120.00 DH" at bounding box center [556, 176] width 96 height 13
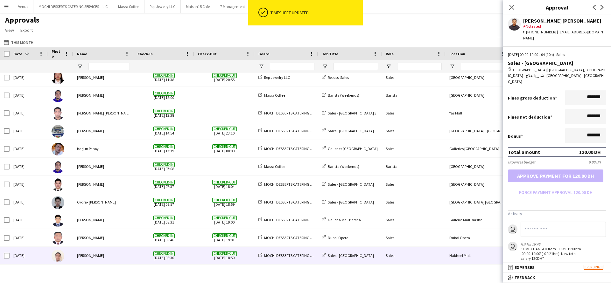
click at [131, 259] on div "[PERSON_NAME]" at bounding box center [103, 256] width 60 height 18
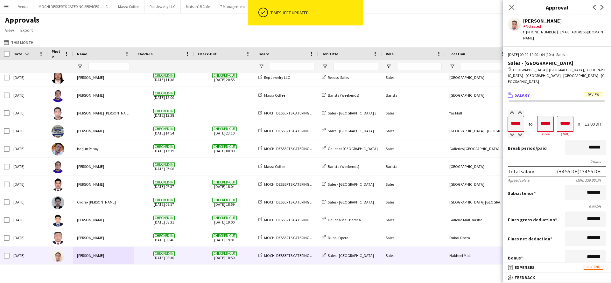
drag, startPoint x: 523, startPoint y: 117, endPoint x: 494, endPoint y: 121, distance: 29.2
click at [495, 119] on body "ok-circled Timesheet updated. Menu Boards Boards Boards All jobs Status Workfor…" at bounding box center [305, 141] width 611 height 283
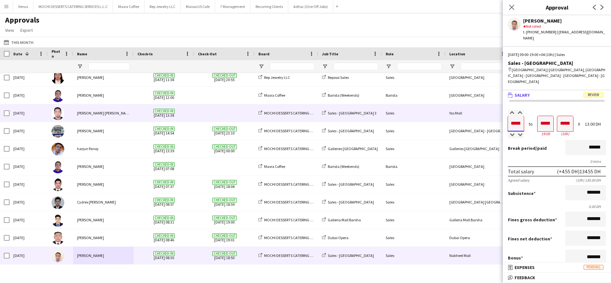
type input "*****"
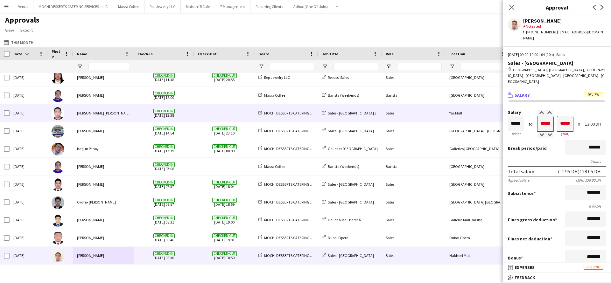
type input "*****"
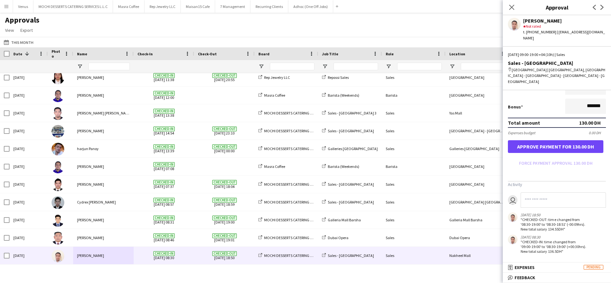
type input "*****"
click at [569, 140] on button "Approve payment for 130.00 DH" at bounding box center [556, 146] width 96 height 13
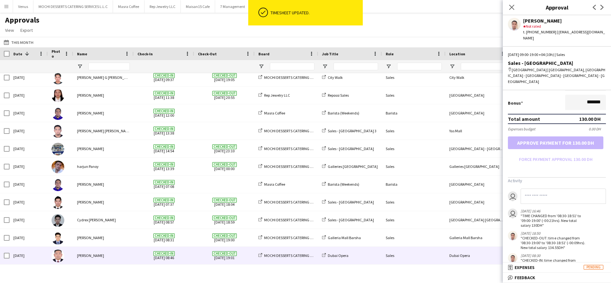
click at [98, 258] on div "[PERSON_NAME]" at bounding box center [103, 256] width 60 height 18
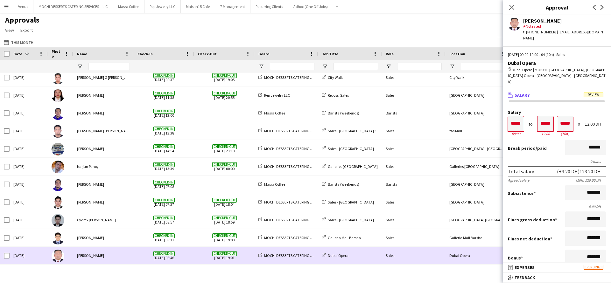
click at [76, 254] on div "[PERSON_NAME]" at bounding box center [103, 256] width 60 height 18
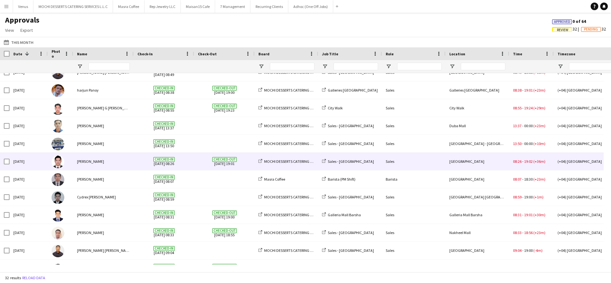
click at [83, 167] on div "[PERSON_NAME]" at bounding box center [103, 162] width 60 height 18
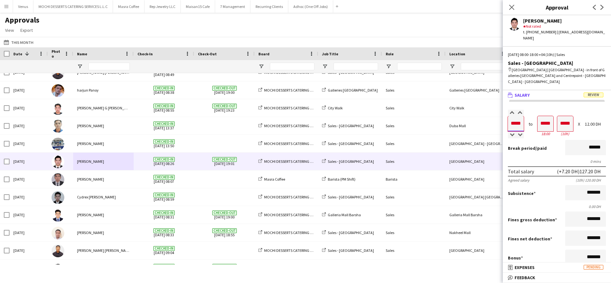
drag, startPoint x: 522, startPoint y: 112, endPoint x: 495, endPoint y: 113, distance: 26.5
click at [496, 113] on body "Menu Boards Boards Boards All jobs Status Workforce Workforce My Workforce Recr…" at bounding box center [305, 141] width 611 height 283
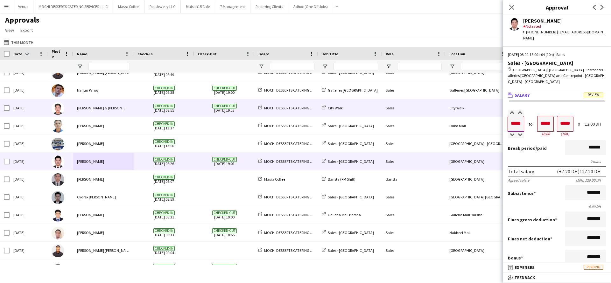
type input "*****"
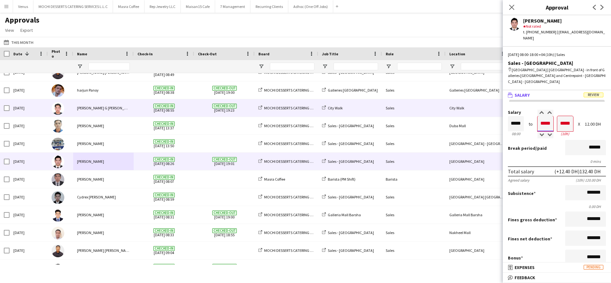
type input "*****"
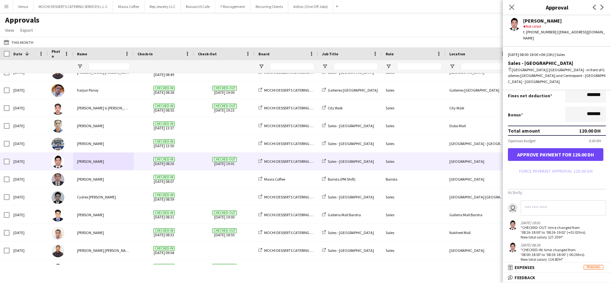
type input "*****"
click at [548, 148] on button "Approve payment for 120.00 DH" at bounding box center [556, 154] width 96 height 13
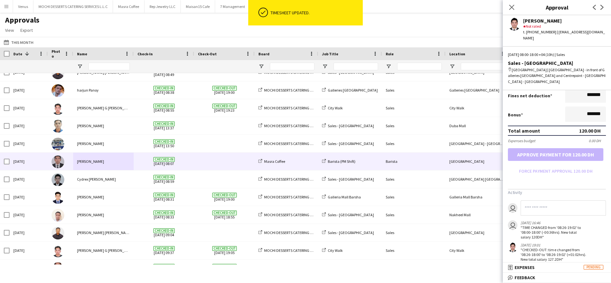
click at [103, 162] on div "[PERSON_NAME]" at bounding box center [103, 162] width 60 height 18
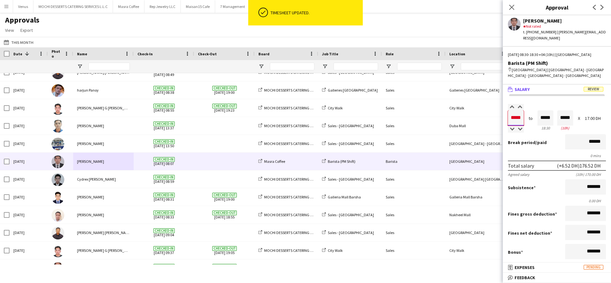
drag, startPoint x: 517, startPoint y: 111, endPoint x: 525, endPoint y: 113, distance: 7.6
click at [525, 113] on div "Salary ***** 08:30 to ***** 18:30 ***** (10h) X 17.00 DH" at bounding box center [557, 117] width 98 height 27
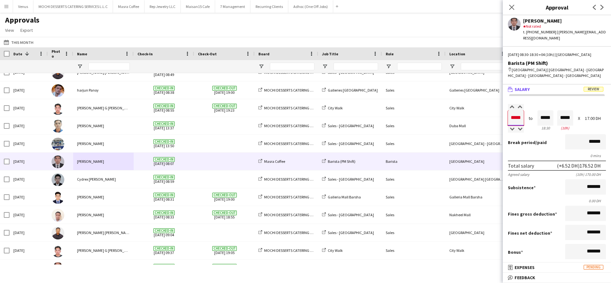
type input "*****"
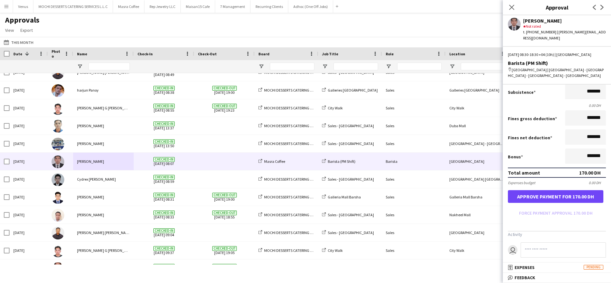
type input "*****"
click at [550, 193] on button "Approve payment for 170.00 DH" at bounding box center [556, 196] width 96 height 13
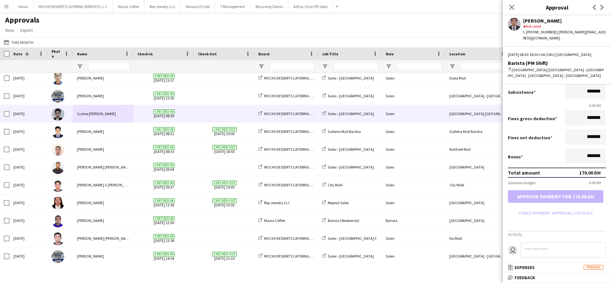
click at [101, 115] on div "Cydrex [PERSON_NAME]" at bounding box center [103, 114] width 60 height 18
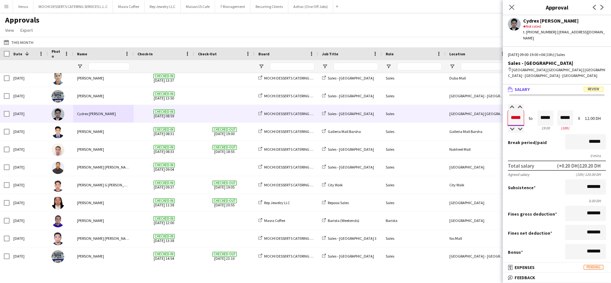
drag, startPoint x: 523, startPoint y: 112, endPoint x: 509, endPoint y: 112, distance: 13.7
click at [505, 112] on form "Salary ***** 09:00 to ***** 19:00 ***** (10h) X 12.00 DH Break period /paid ***…" at bounding box center [557, 208] width 108 height 209
type input "*****"
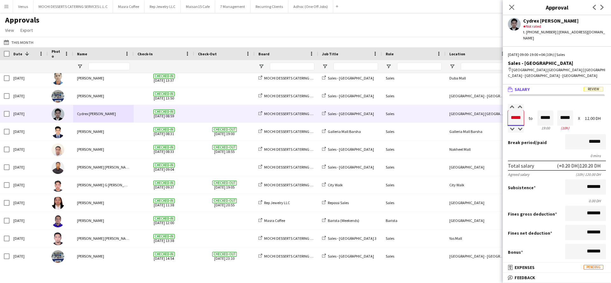
type input "*****"
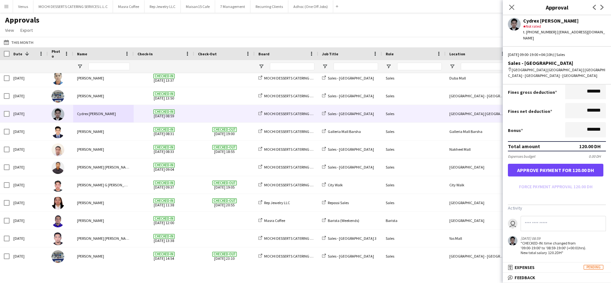
type input "*****"
click at [527, 166] on button "Approve payment for 120.00 DH" at bounding box center [556, 170] width 96 height 13
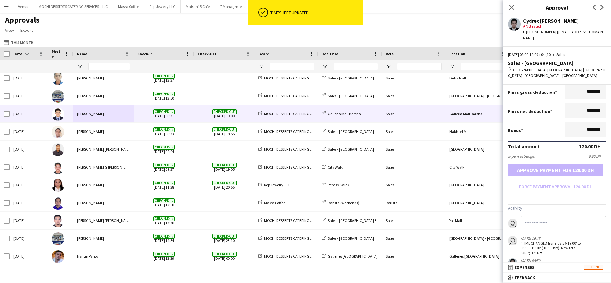
click at [100, 116] on div "[PERSON_NAME]" at bounding box center [103, 114] width 60 height 18
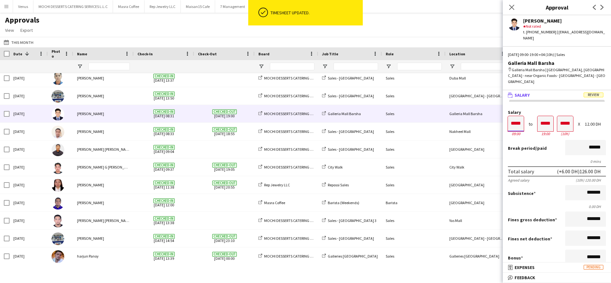
drag, startPoint x: 521, startPoint y: 112, endPoint x: 498, endPoint y: 115, distance: 22.8
click at [504, 114] on form "Salary ***** 09:00 to ***** 19:00 ***** (10h) X 12.00 DH Break period /paid ***…" at bounding box center [557, 214] width 108 height 209
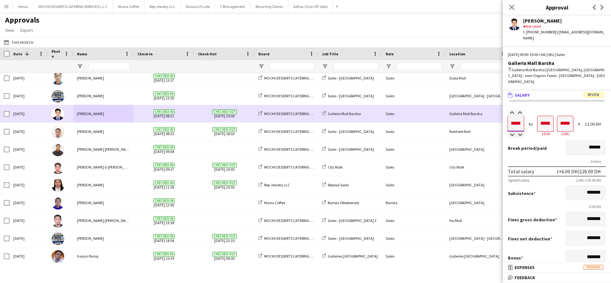
type input "*****"
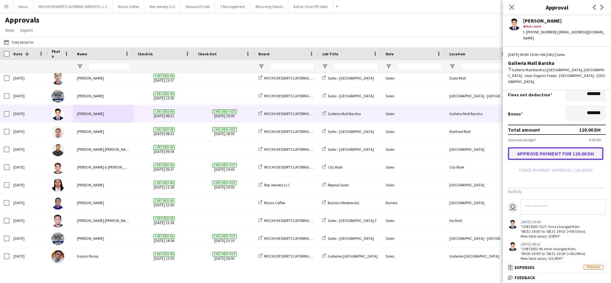
click at [565, 147] on button "Approve payment for 120.00 DH" at bounding box center [556, 153] width 96 height 13
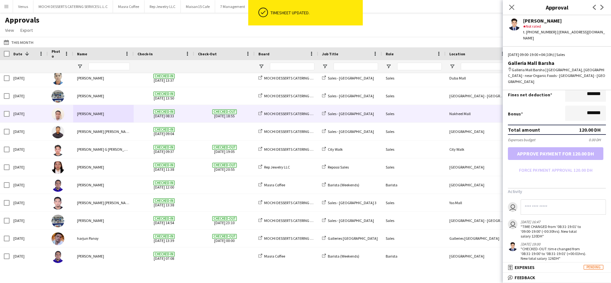
click at [102, 120] on div "[PERSON_NAME]" at bounding box center [103, 114] width 60 height 18
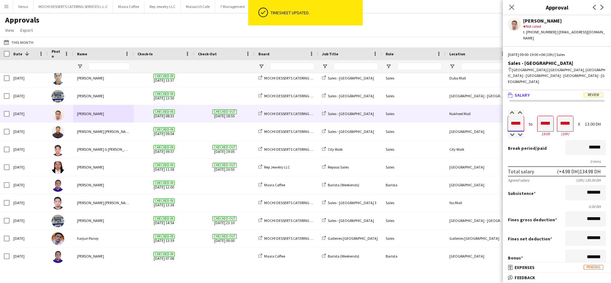
drag, startPoint x: 521, startPoint y: 117, endPoint x: 501, endPoint y: 120, distance: 20.9
click at [501, 120] on body "ok-circled Timesheet updated. Menu Boards Boards Boards All jobs Status Workfor…" at bounding box center [305, 141] width 611 height 283
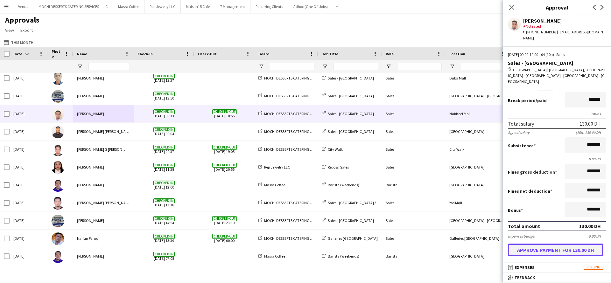
click at [564, 246] on button "Approve payment for 130.00 DH" at bounding box center [556, 250] width 96 height 13
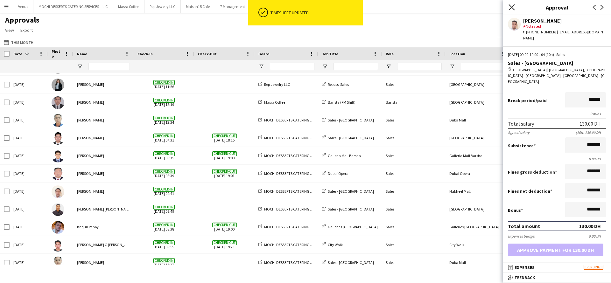
click at [510, 5] on icon at bounding box center [512, 7] width 6 height 6
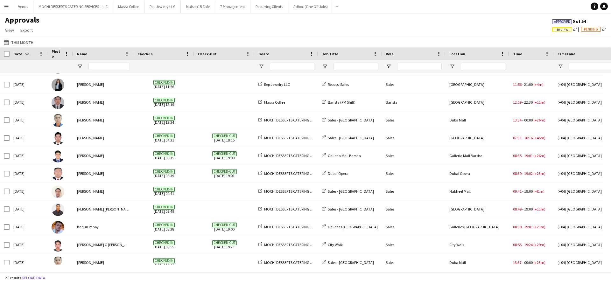
click at [557, 32] on div "Approved 0 of 54 Review 27 Pending 27" at bounding box center [579, 25] width 64 height 15
click at [565, 31] on span "Review" at bounding box center [562, 30] width 11 height 4
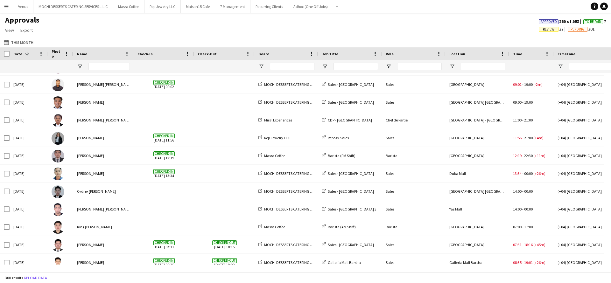
click at [548, 29] on span "Review" at bounding box center [548, 29] width 11 height 4
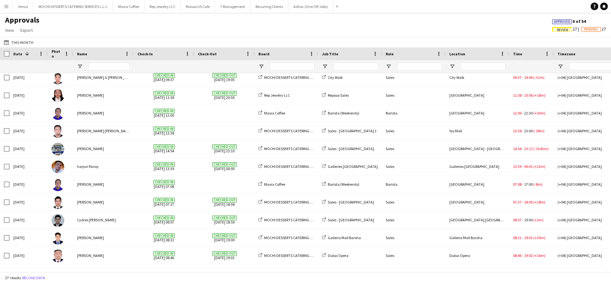
click at [7, 9] on button "Menu" at bounding box center [6, 6] width 13 height 13
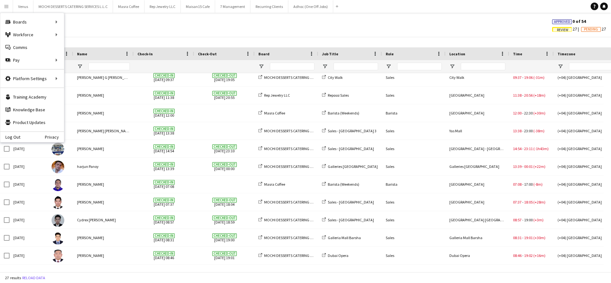
click at [167, 30] on div "Approvals View Customise view Customise filters Reset Filters Reset View Reset …" at bounding box center [305, 26] width 611 height 22
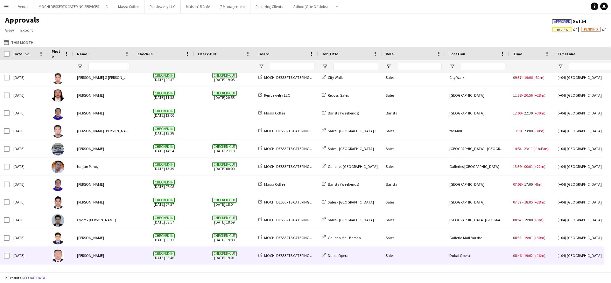
click at [88, 252] on div "[PERSON_NAME]" at bounding box center [103, 256] width 60 height 18
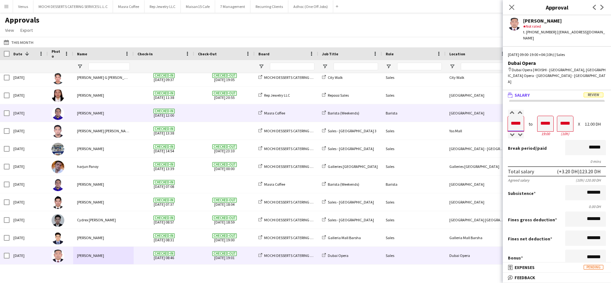
drag, startPoint x: 516, startPoint y: 112, endPoint x: 494, endPoint y: 116, distance: 22.4
click at [496, 115] on body "Menu Boards Boards Boards All jobs Status Workforce Workforce My Workforce Recr…" at bounding box center [305, 141] width 611 height 283
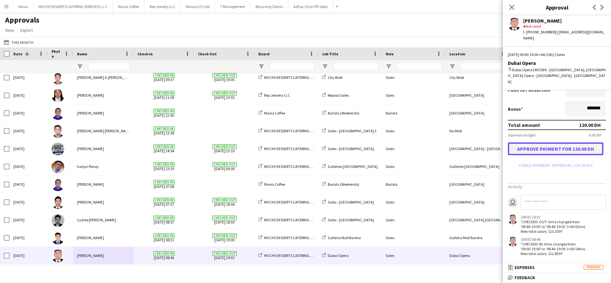
click at [567, 143] on button "Approve payment for 120.00 DH" at bounding box center [556, 149] width 96 height 13
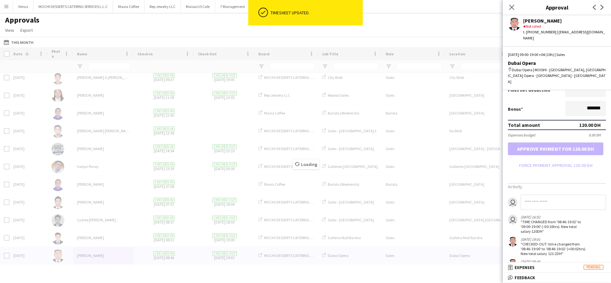
scroll to position [272, 0]
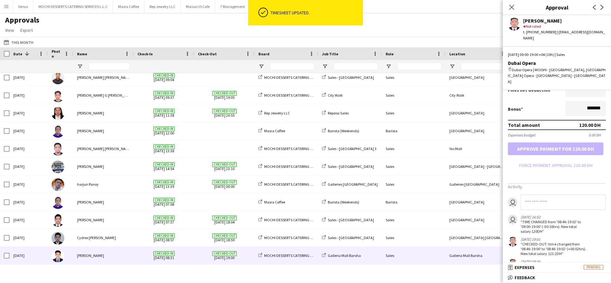
click at [121, 258] on div "[PERSON_NAME]" at bounding box center [103, 256] width 60 height 18
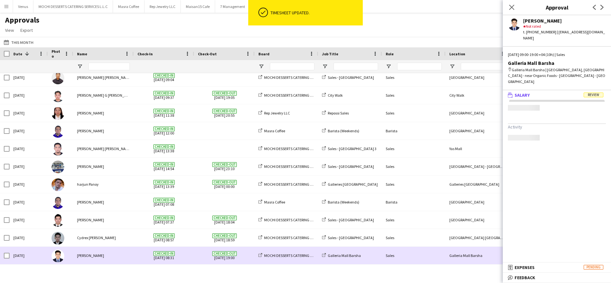
scroll to position [0, 0]
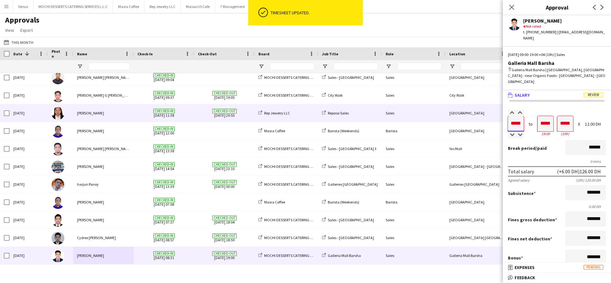
drag, startPoint x: 513, startPoint y: 113, endPoint x: 479, endPoint y: 117, distance: 33.4
click at [487, 114] on body "ok-circled Timesheet updated. Menu Boards Boards Boards All jobs Status Workfor…" at bounding box center [305, 141] width 611 height 283
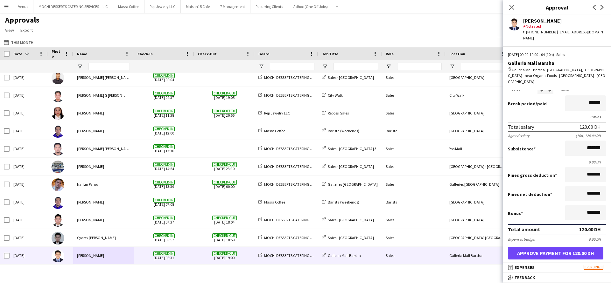
scroll to position [143, 0]
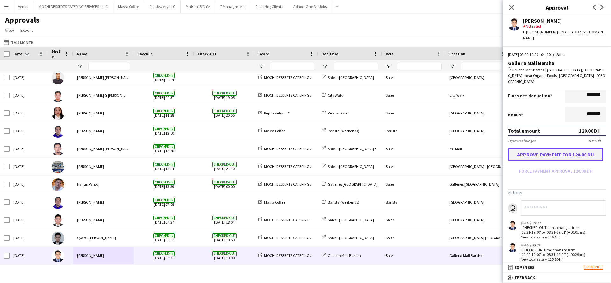
click at [579, 148] on button "Approve payment for 120.00 DH" at bounding box center [556, 154] width 96 height 13
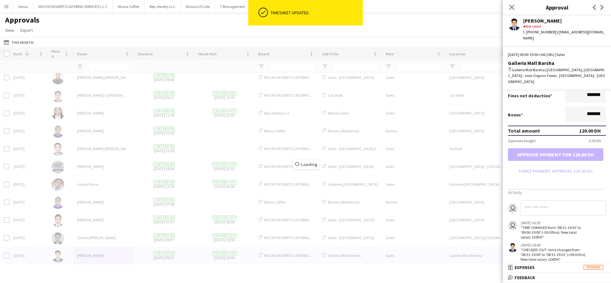
scroll to position [254, 0]
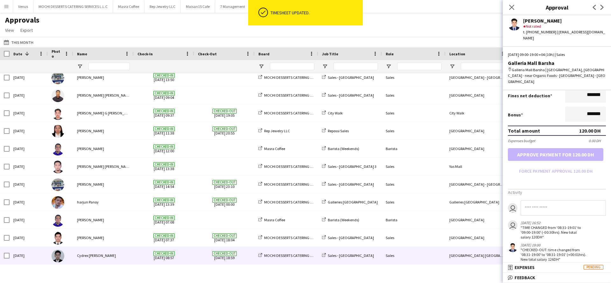
click at [123, 259] on div "Cydrex [PERSON_NAME]" at bounding box center [103, 256] width 60 height 18
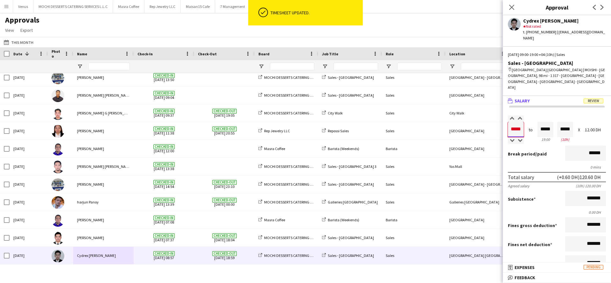
drag, startPoint x: 522, startPoint y: 111, endPoint x: 475, endPoint y: 118, distance: 48.0
click at [494, 113] on body "ok-circled Timesheet updated. Menu Boards Boards Boards All jobs Status Workfor…" at bounding box center [305, 141] width 611 height 283
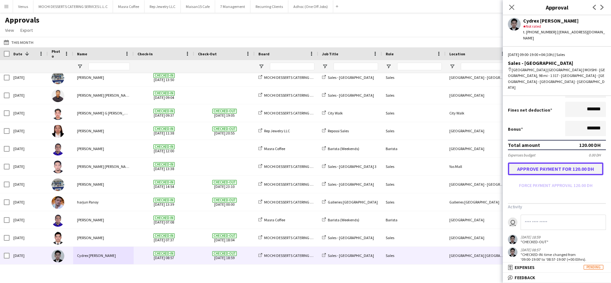
click at [559, 163] on button "Approve payment for 120.00 DH" at bounding box center [556, 169] width 96 height 13
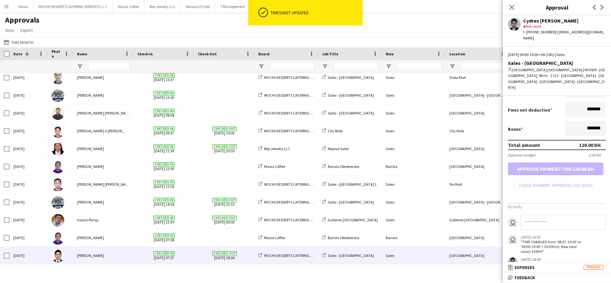
scroll to position [236, 0]
click at [102, 257] on div "[PERSON_NAME]" at bounding box center [103, 256] width 60 height 18
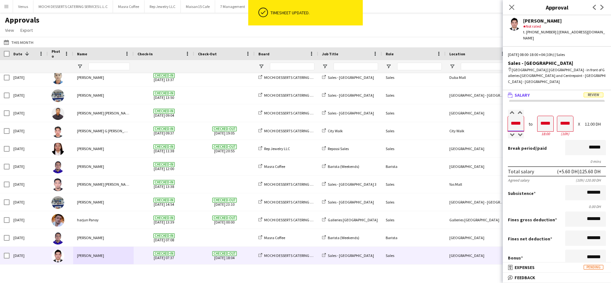
drag, startPoint x: 521, startPoint y: 114, endPoint x: 444, endPoint y: 114, distance: 77.0
click at [461, 114] on body "ok-circled Timesheet updated. Menu Boards Boards Boards All jobs Status Workfor…" at bounding box center [305, 141] width 611 height 283
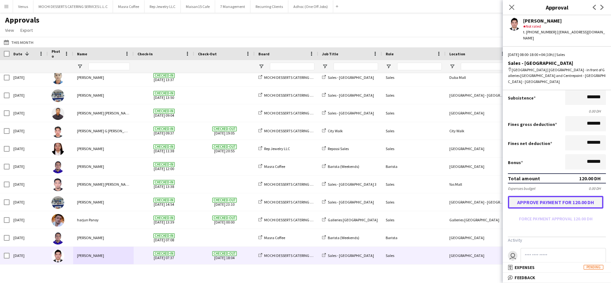
click at [568, 196] on button "Approve payment for 120.00 DH" at bounding box center [556, 202] width 96 height 13
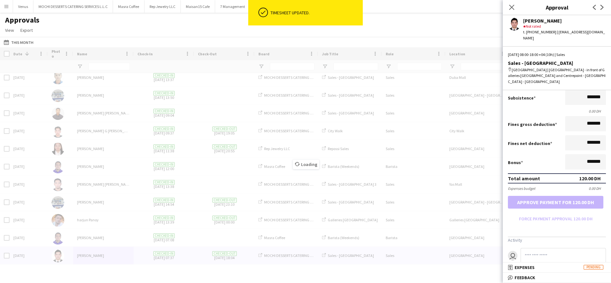
scroll to position [218, 0]
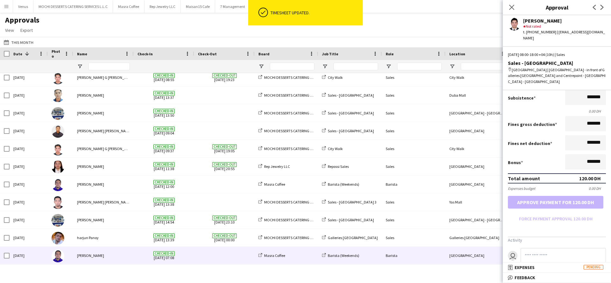
click at [123, 252] on div "[PERSON_NAME]" at bounding box center [103, 256] width 60 height 18
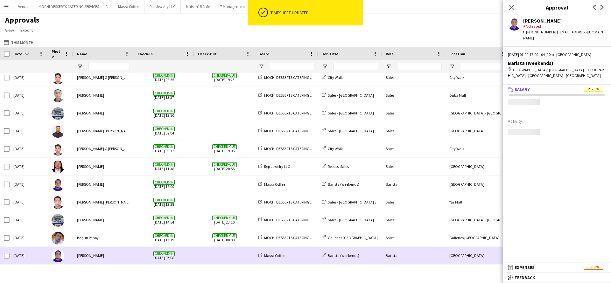
scroll to position [0, 0]
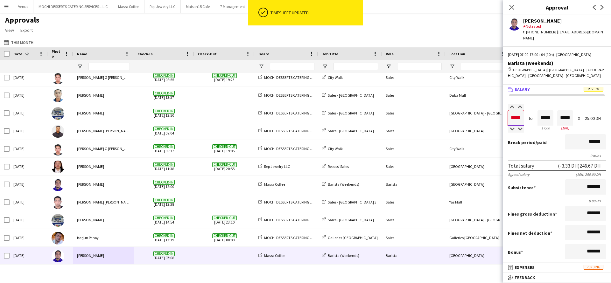
drag, startPoint x: 523, startPoint y: 114, endPoint x: 519, endPoint y: 113, distance: 3.6
click at [519, 113] on input "*****" at bounding box center [516, 117] width 16 height 15
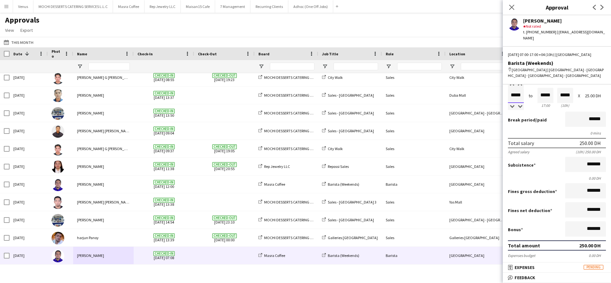
scroll to position [122, 0]
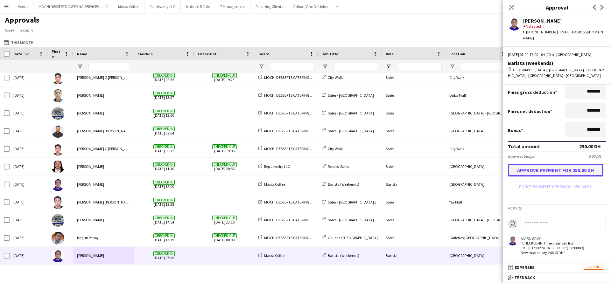
click at [583, 164] on button "Approve payment for 250.00 DH" at bounding box center [556, 170] width 96 height 13
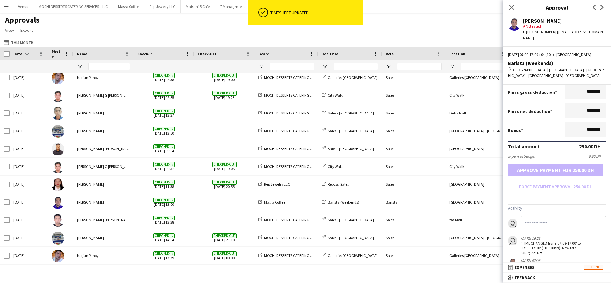
scroll to position [201, 0]
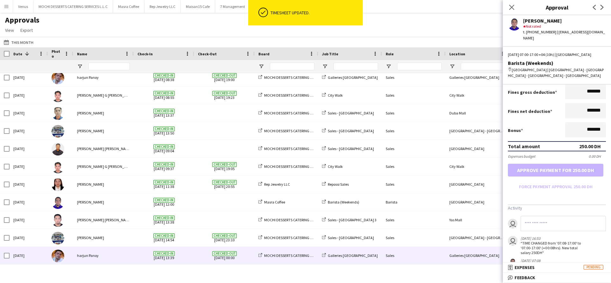
click at [139, 261] on span "Checked-in [DATE] 13:39" at bounding box center [164, 256] width 53 height 18
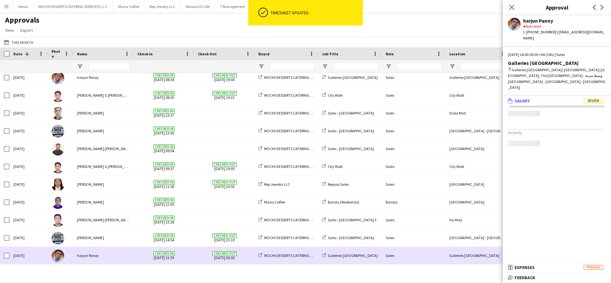
scroll to position [0, 0]
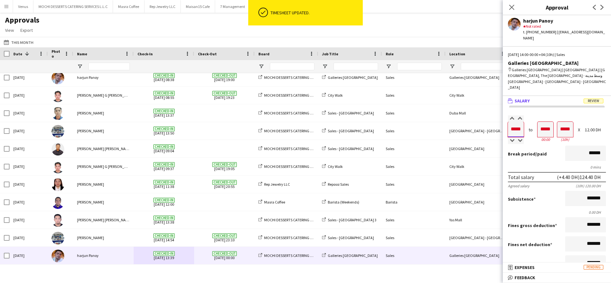
drag, startPoint x: 522, startPoint y: 112, endPoint x: 372, endPoint y: 113, distance: 149.3
click at [503, 116] on form "Salary ***** 14:00 to ***** 00:00 ***** (10h) X 12.00 DH Break period /paid ***…" at bounding box center [557, 220] width 108 height 209
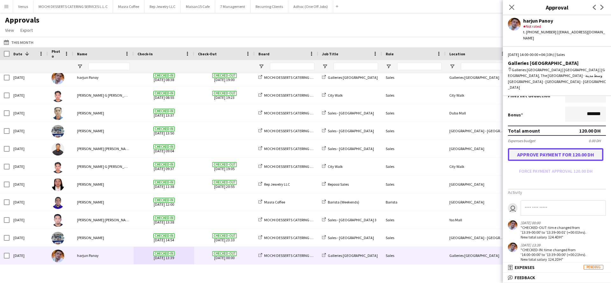
click at [565, 148] on button "Approve payment for 120.00 DH" at bounding box center [556, 154] width 96 height 13
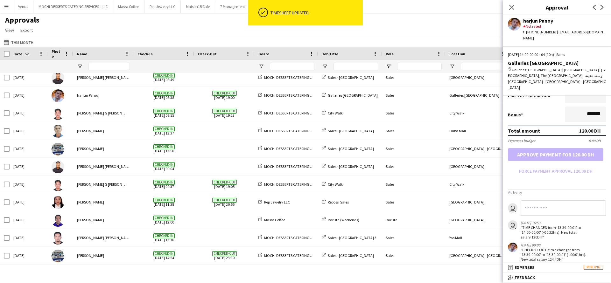
scroll to position [183, 0]
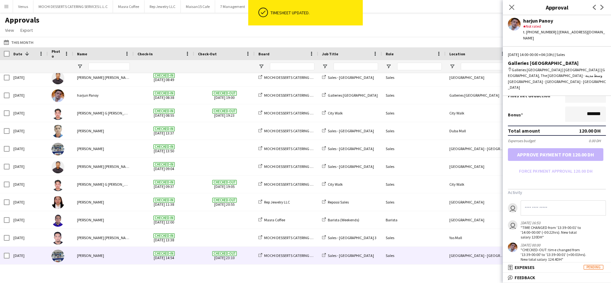
click at [108, 258] on div "[PERSON_NAME]" at bounding box center [103, 256] width 60 height 18
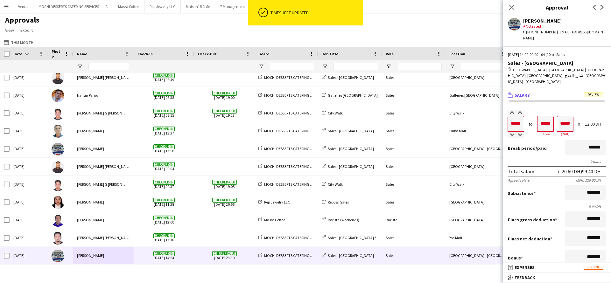
drag, startPoint x: 522, startPoint y: 111, endPoint x: 516, endPoint y: 112, distance: 6.5
click at [516, 116] on input "*****" at bounding box center [516, 123] width 16 height 15
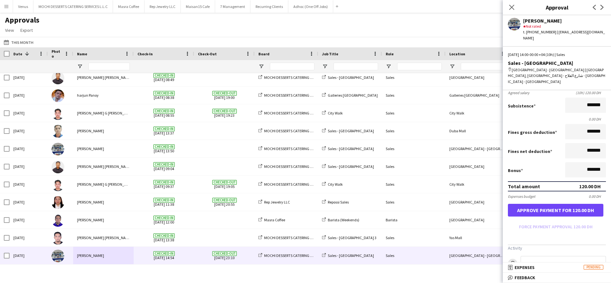
scroll to position [96, 0]
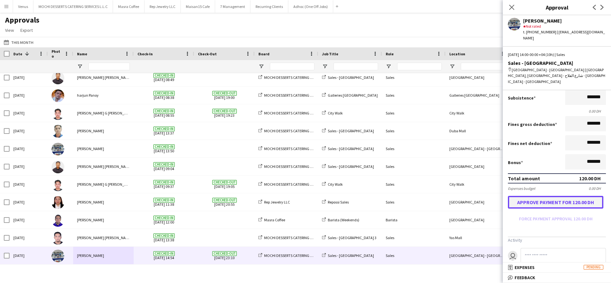
click at [557, 196] on button "Approve payment for 120.00 DH" at bounding box center [556, 202] width 96 height 13
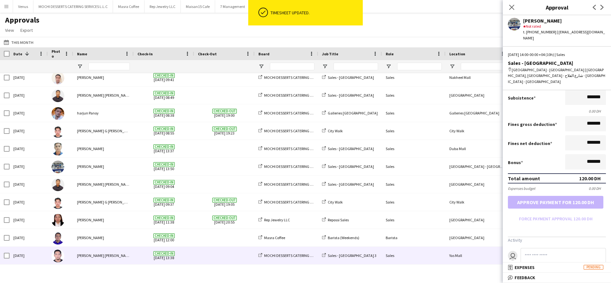
click at [147, 258] on span "Checked-in [DATE] 13:38" at bounding box center [164, 256] width 53 height 18
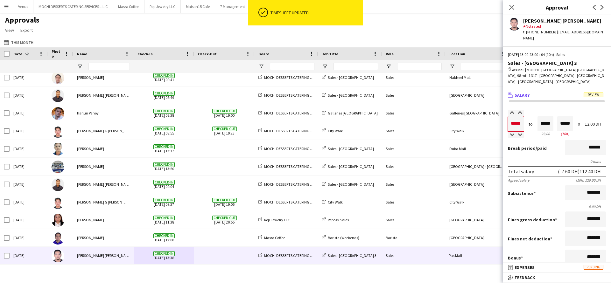
drag, startPoint x: 523, startPoint y: 110, endPoint x: 516, endPoint y: 110, distance: 6.4
click at [516, 116] on input "*****" at bounding box center [516, 123] width 16 height 15
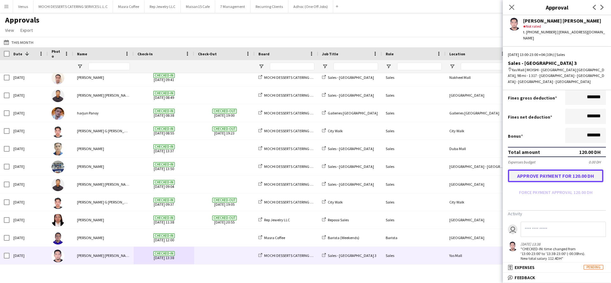
click at [572, 170] on button "Approve payment for 120.00 DH" at bounding box center [556, 176] width 96 height 13
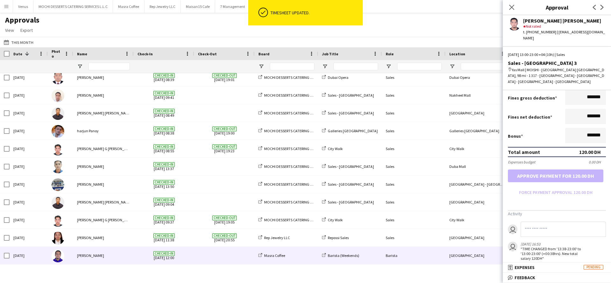
click at [167, 257] on span "Checked-in [DATE] 12:00" at bounding box center [164, 256] width 53 height 18
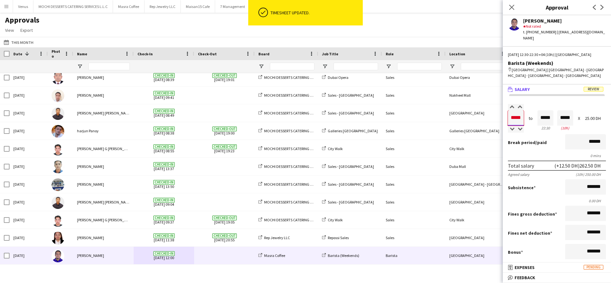
drag, startPoint x: 522, startPoint y: 111, endPoint x: 517, endPoint y: 111, distance: 4.8
click at [517, 111] on input "*****" at bounding box center [516, 117] width 16 height 15
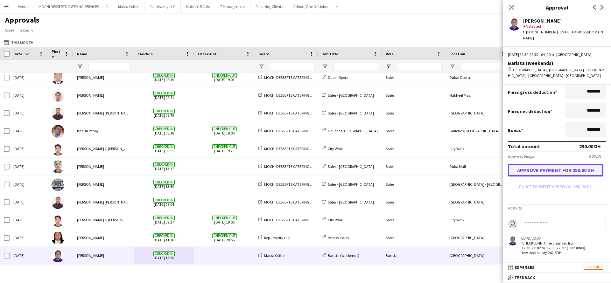
click at [541, 169] on button "Approve payment for 250.00 DH" at bounding box center [556, 170] width 96 height 13
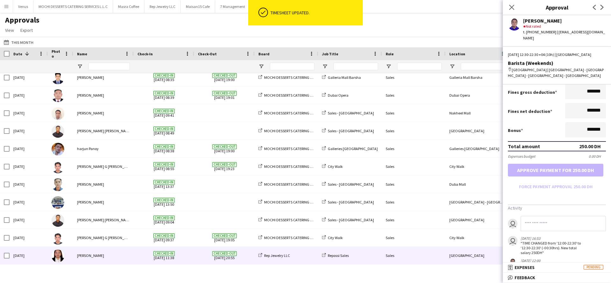
click at [126, 257] on div "[PERSON_NAME]" at bounding box center [103, 256] width 60 height 18
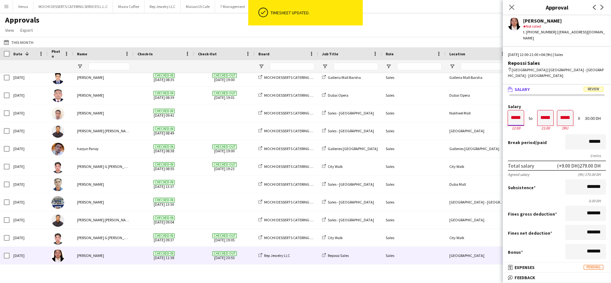
drag, startPoint x: 521, startPoint y: 112, endPoint x: 483, endPoint y: 114, distance: 38.6
click at [483, 114] on body "ok-circled Timesheet updated. Menu Boards Boards Boards All jobs Status Workfor…" at bounding box center [305, 141] width 611 height 283
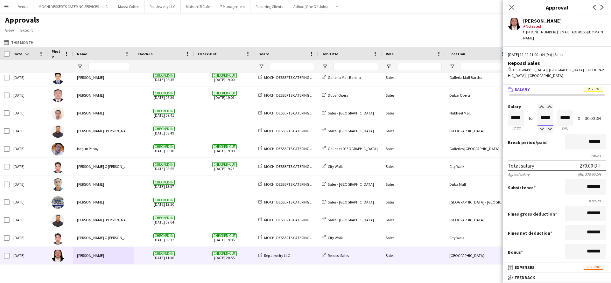
scroll to position [0, 0]
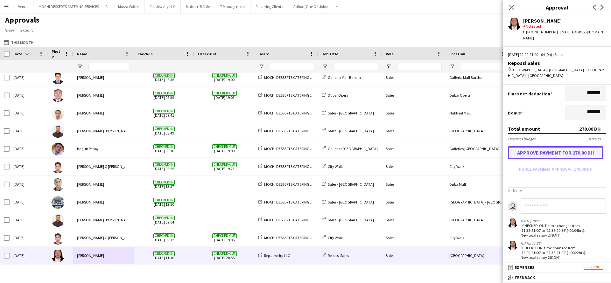
click at [562, 147] on button "Approve payment for 270.00 DH" at bounding box center [556, 152] width 96 height 13
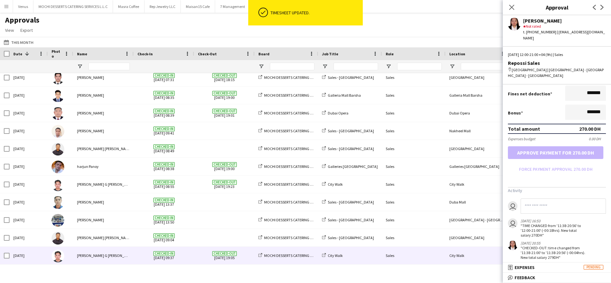
click at [121, 259] on div "[PERSON_NAME] G [PERSON_NAME]" at bounding box center [103, 256] width 60 height 18
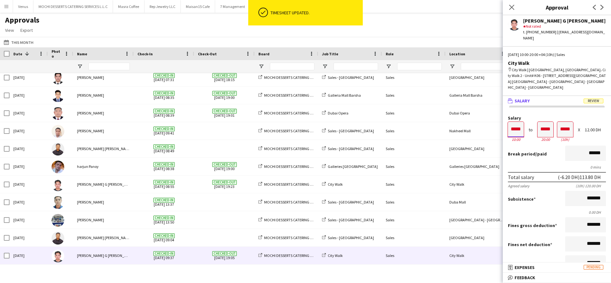
drag, startPoint x: 523, startPoint y: 119, endPoint x: 481, endPoint y: 120, distance: 42.0
click at [493, 119] on body "ok-circled Timesheet updated. Menu Boards Boards Boards All jobs Status Workfor…" at bounding box center [305, 141] width 611 height 283
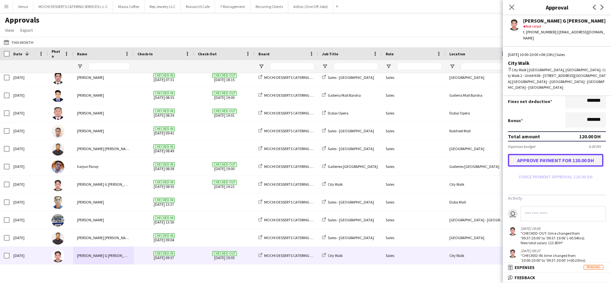
click at [581, 154] on button "Approve payment for 120.00 DH" at bounding box center [556, 160] width 96 height 13
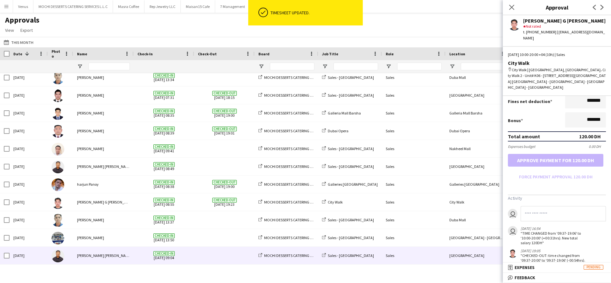
click at [113, 254] on div "[PERSON_NAME] [PERSON_NAME]" at bounding box center [103, 256] width 60 height 18
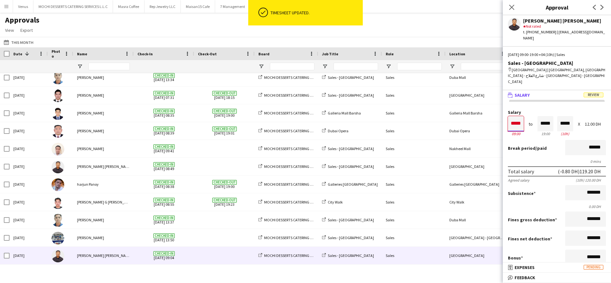
drag, startPoint x: 523, startPoint y: 110, endPoint x: 498, endPoint y: 115, distance: 25.2
click at [511, 116] on input "*****" at bounding box center [516, 123] width 16 height 15
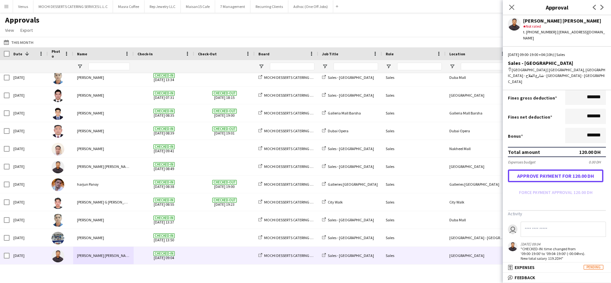
click at [548, 171] on form "Salary ***** 09:00 to ***** 19:00 ***** (10h) X 12.00 DH Break period /paid ***…" at bounding box center [557, 92] width 108 height 209
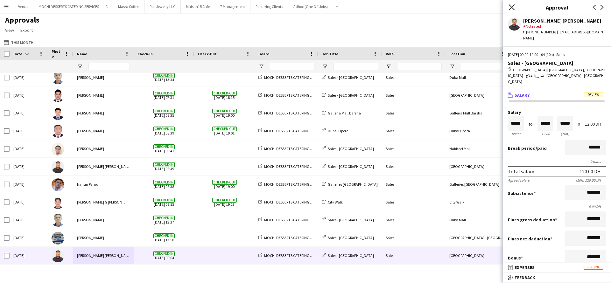
click at [514, 10] on icon "Close pop-in" at bounding box center [512, 7] width 6 height 6
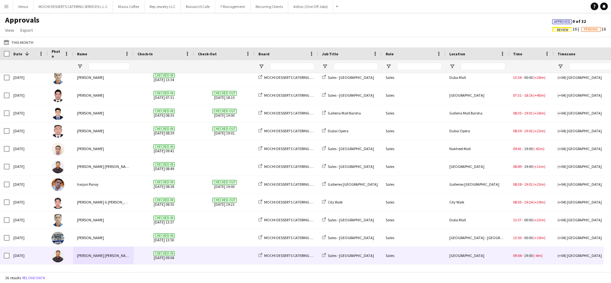
click at [95, 256] on div "[PERSON_NAME] [PERSON_NAME]" at bounding box center [103, 256] width 60 height 18
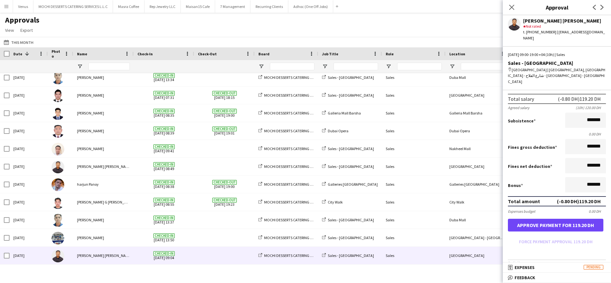
scroll to position [0, 0]
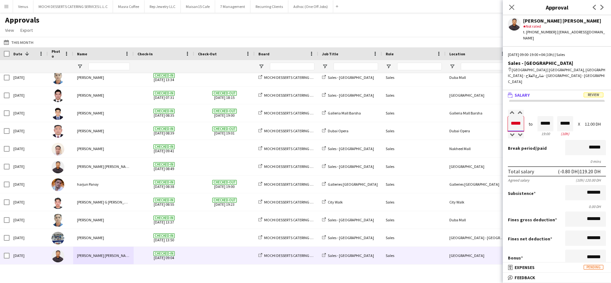
click at [520, 116] on input "*****" at bounding box center [516, 123] width 16 height 15
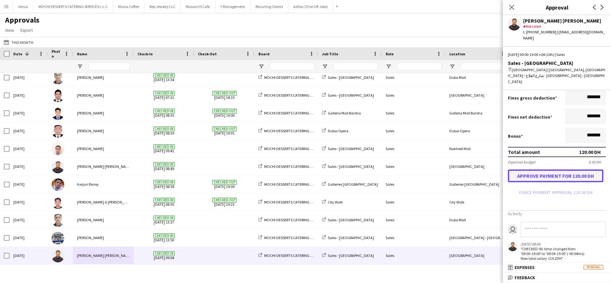
click at [574, 170] on button "Approve payment for 120.00 DH" at bounding box center [556, 176] width 96 height 13
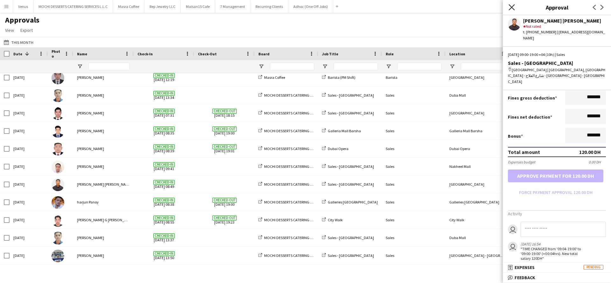
click at [510, 5] on icon at bounding box center [512, 7] width 6 height 6
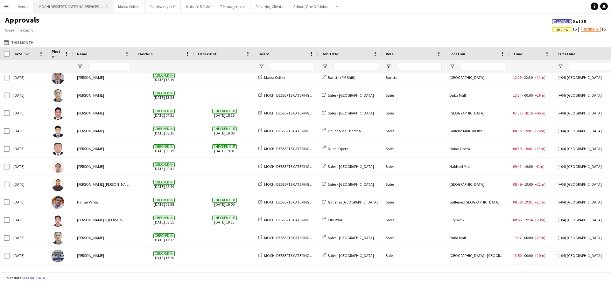
click at [83, 2] on button "MOCHI DESSERTS CATERING SERVICES L.L.C Close" at bounding box center [73, 6] width 80 height 12
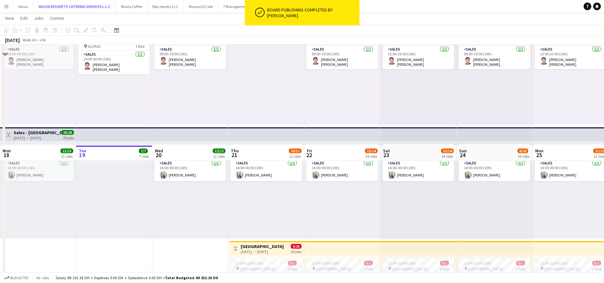
scroll to position [1302, 0]
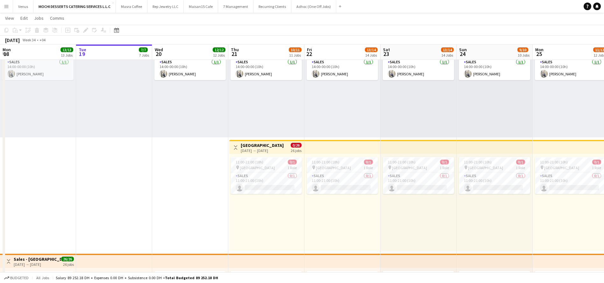
click at [264, 144] on h3 "[GEOGRAPHIC_DATA]" at bounding box center [262, 146] width 43 height 6
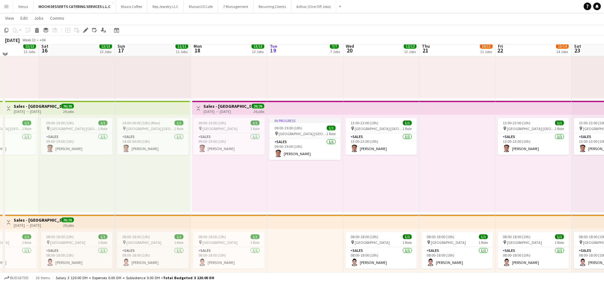
scroll to position [203, 0]
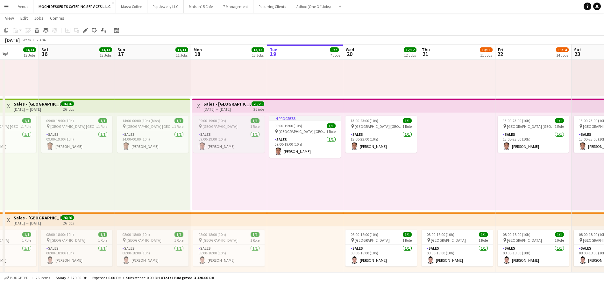
click at [229, 120] on div "09:00-19:00 (10h) 1/1" at bounding box center [228, 120] width 71 height 5
click at [238, 118] on app-job-card "09:00-19:00 (10h) 1/1 pin [GEOGRAPHIC_DATA] 1 Role Sales [DATE] 09:00-19:00 (10…" at bounding box center [228, 135] width 71 height 38
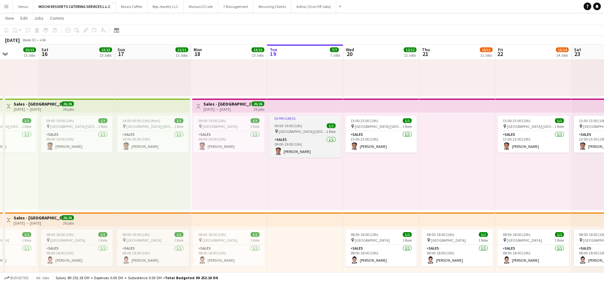
click at [290, 124] on span "09:00-19:00 (10h)" at bounding box center [288, 126] width 28 height 5
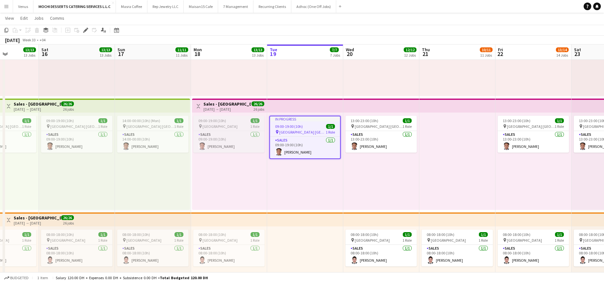
click at [238, 124] on div "pin [GEOGRAPHIC_DATA] 1 Role" at bounding box center [228, 126] width 71 height 5
click at [86, 30] on icon at bounding box center [86, 31] width 4 height 4
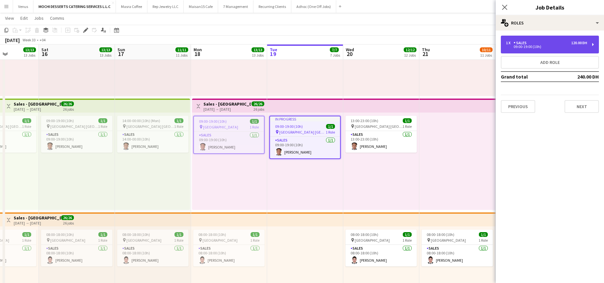
click at [594, 43] on div "1 x Sales 120.00 DH 09:00-19:00 (10h)" at bounding box center [550, 45] width 98 height 18
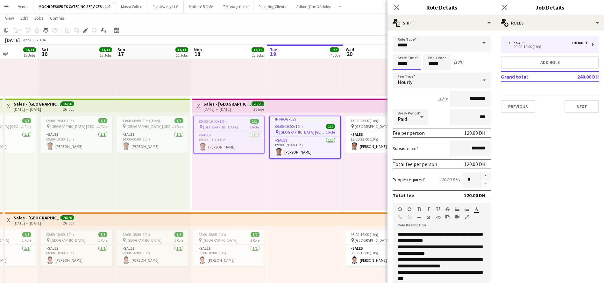
scroll to position [0, 0]
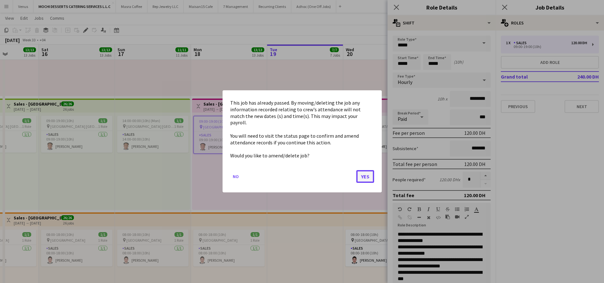
click at [365, 171] on button "Yes" at bounding box center [365, 177] width 18 height 13
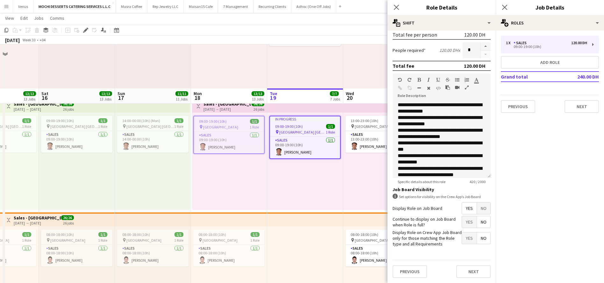
scroll to position [442, 0]
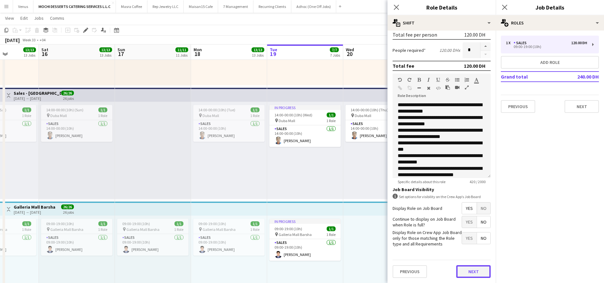
click at [472, 271] on button "Next" at bounding box center [473, 272] width 34 height 13
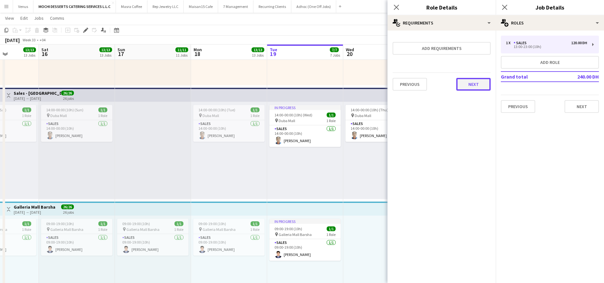
click at [470, 86] on button "Next" at bounding box center [473, 84] width 34 height 13
click at [471, 89] on button "Finish" at bounding box center [479, 85] width 24 height 13
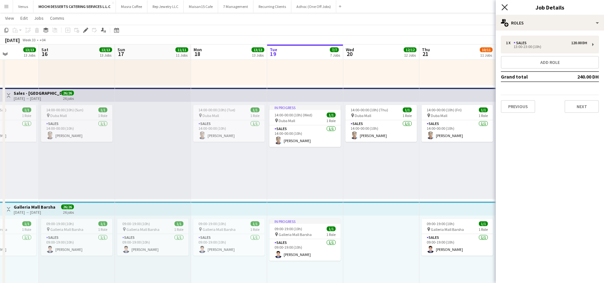
click at [507, 7] on icon "Close pop-in" at bounding box center [504, 7] width 6 height 6
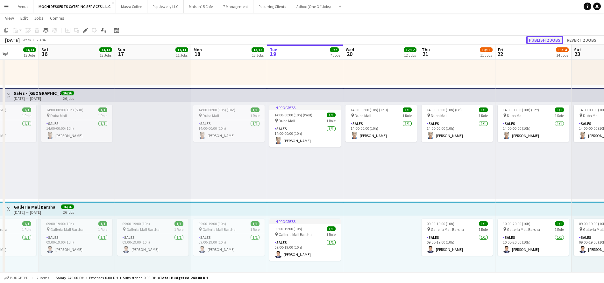
click at [545, 38] on button "Publish 2 jobs" at bounding box center [544, 40] width 37 height 8
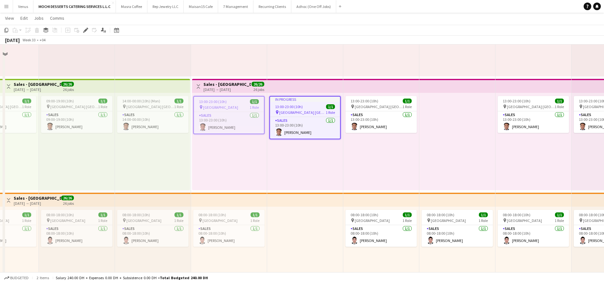
scroll to position [203, 0]
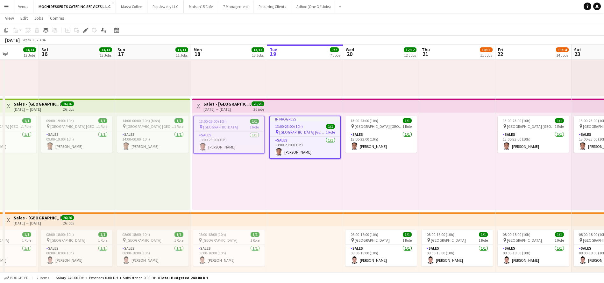
click at [453, 119] on div at bounding box center [457, 161] width 76 height 97
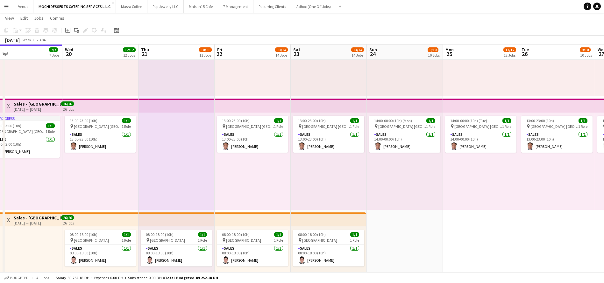
scroll to position [0, 229]
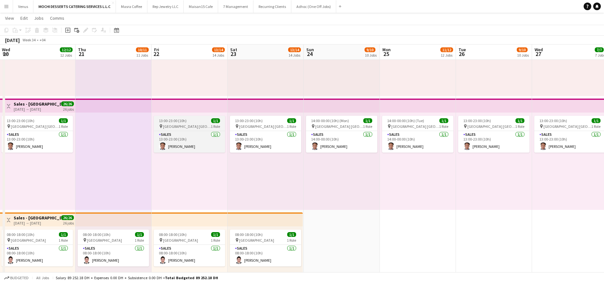
click at [189, 121] on div "13:00-23:00 (10h) 1/1" at bounding box center [189, 120] width 71 height 5
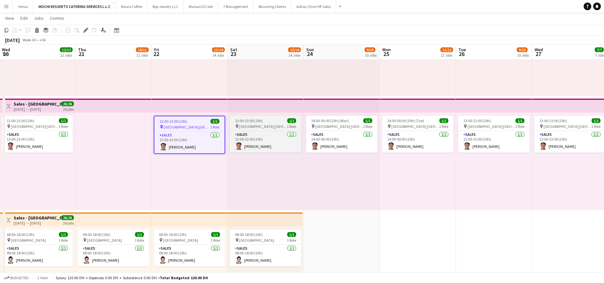
click at [245, 118] on span "13:00-23:00 (10h)" at bounding box center [249, 120] width 28 height 5
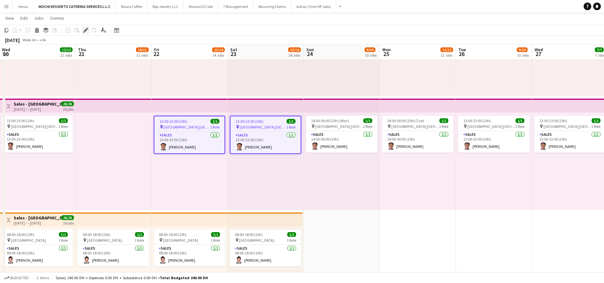
click at [83, 28] on icon "Edit" at bounding box center [85, 30] width 5 height 5
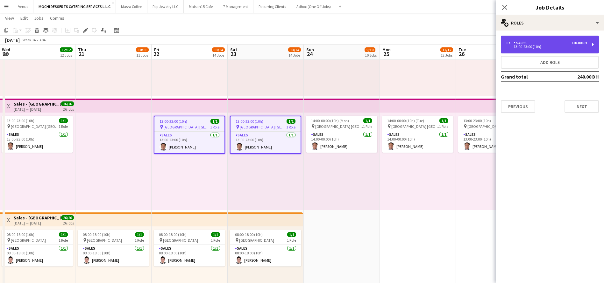
click at [596, 47] on div "1 x Sales 120.00 DH 13:00-23:00 (10h)" at bounding box center [550, 45] width 98 height 18
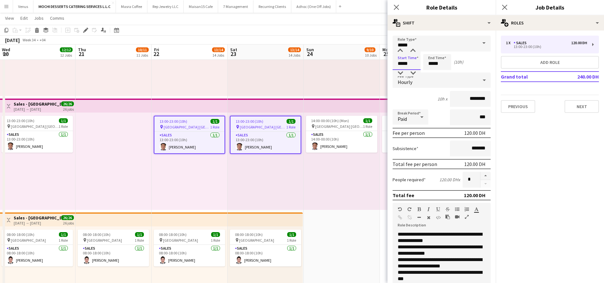
click at [403, 62] on input "*****" at bounding box center [407, 62] width 28 height 16
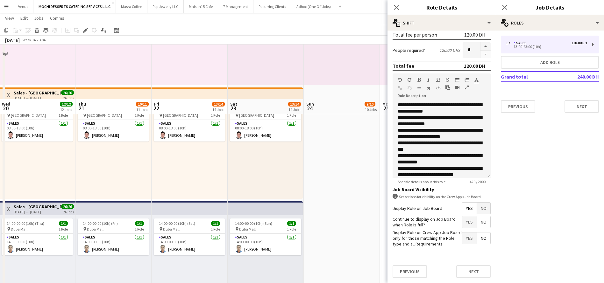
scroll to position [442, 0]
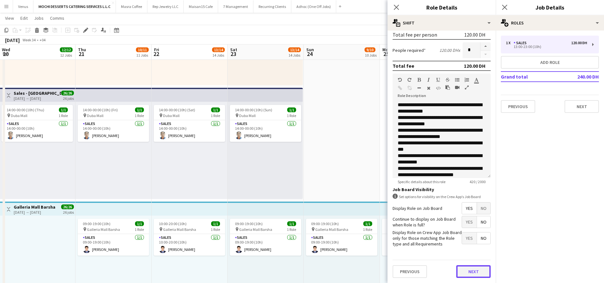
click at [468, 266] on button "Next" at bounding box center [473, 272] width 34 height 13
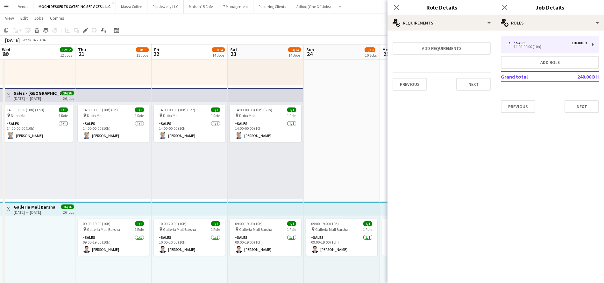
scroll to position [0, 0]
click at [473, 84] on button "Next" at bounding box center [473, 84] width 34 height 13
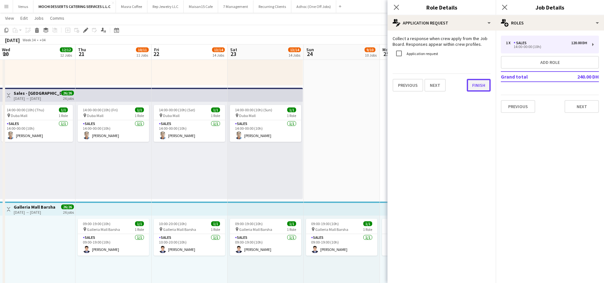
click at [472, 90] on button "Finish" at bounding box center [479, 85] width 24 height 13
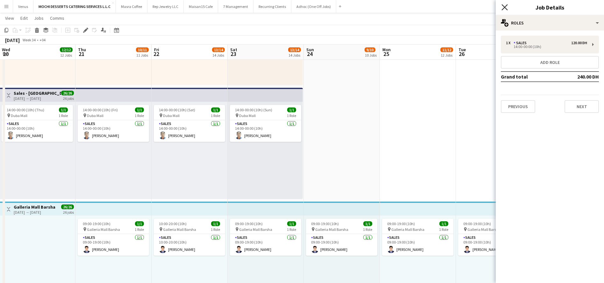
click at [507, 8] on icon "Close pop-in" at bounding box center [504, 7] width 6 height 6
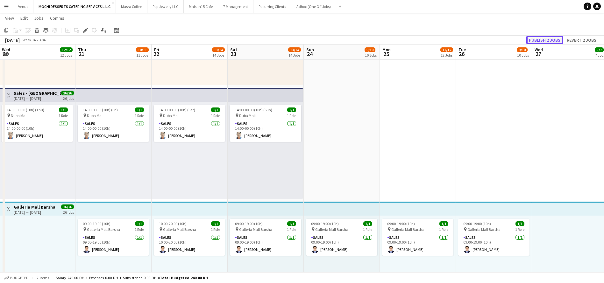
click at [536, 38] on button "Publish 2 jobs" at bounding box center [544, 40] width 37 height 8
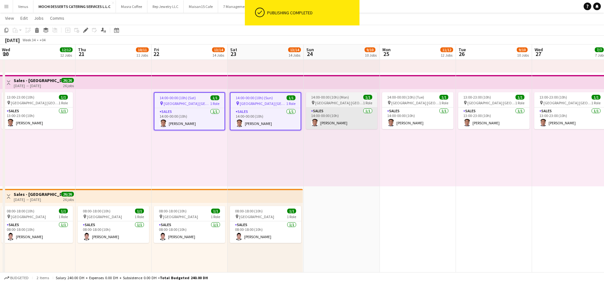
scroll to position [203, 0]
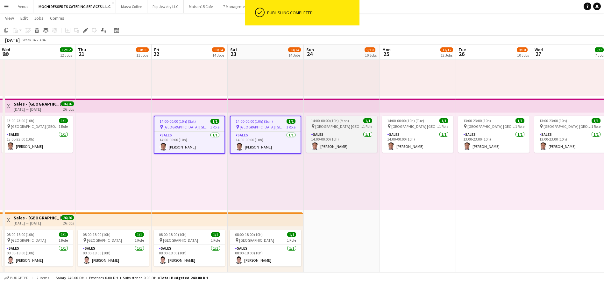
click at [344, 125] on span "[GEOGRAPHIC_DATA] [GEOGRAPHIC_DATA]" at bounding box center [339, 126] width 48 height 5
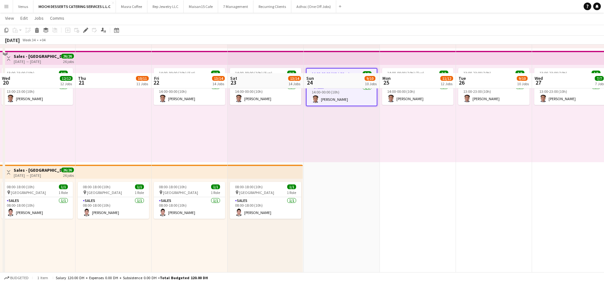
scroll to position [155, 0]
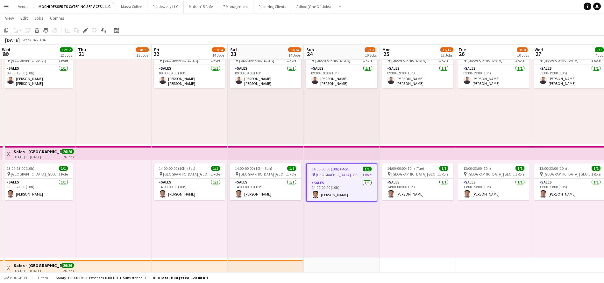
click at [210, 152] on app-top-bar at bounding box center [190, 153] width 76 height 14
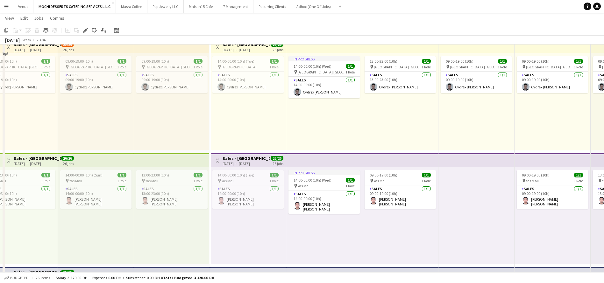
scroll to position [1063, 0]
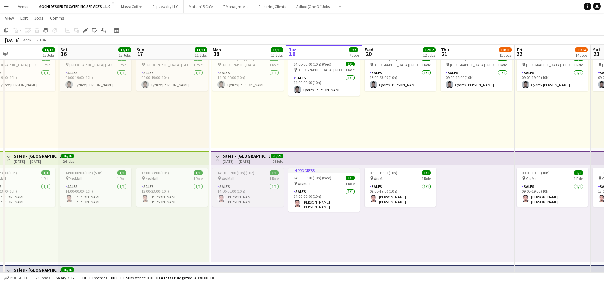
click at [247, 173] on span "14:00-00:00 (10h) (Tue)" at bounding box center [235, 173] width 37 height 5
click at [82, 32] on div "Edit" at bounding box center [86, 30] width 8 height 8
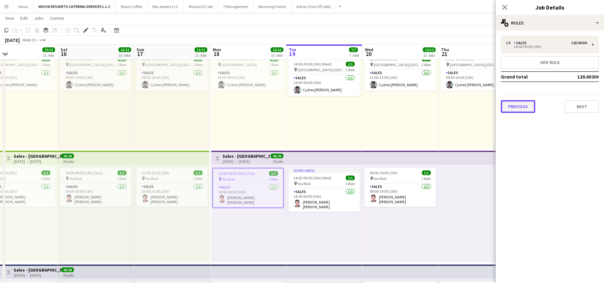
click at [519, 105] on button "Previous" at bounding box center [518, 106] width 34 height 13
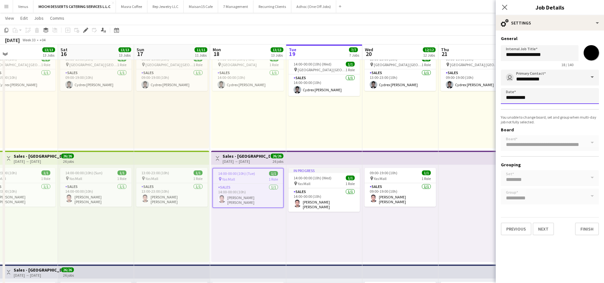
scroll to position [0, 0]
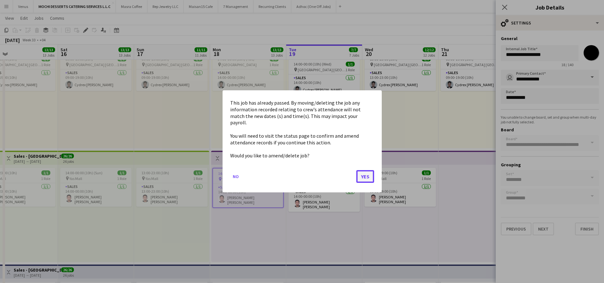
click at [364, 171] on button "Yes" at bounding box center [365, 177] width 18 height 13
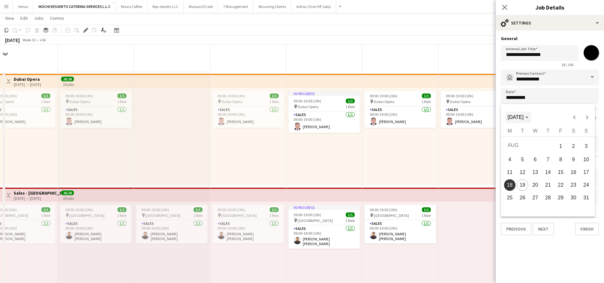
scroll to position [1063, 0]
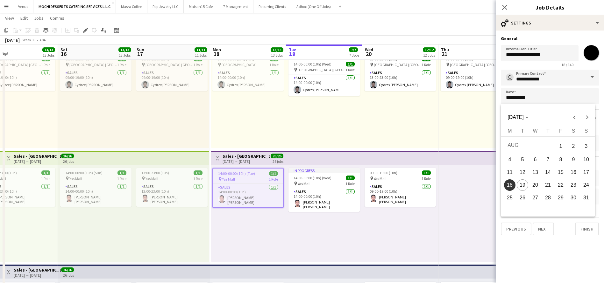
drag, startPoint x: 551, startPoint y: 184, endPoint x: 555, endPoint y: 182, distance: 4.4
click at [550, 183] on span "21" at bounding box center [547, 185] width 11 height 11
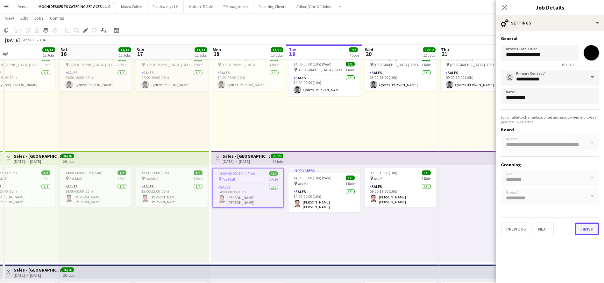
click at [593, 231] on button "Finish" at bounding box center [587, 229] width 24 height 13
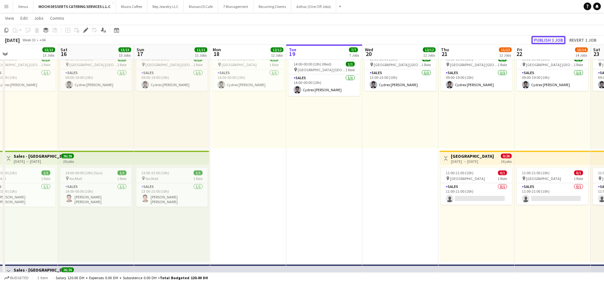
click at [544, 40] on button "Publish 1 job" at bounding box center [548, 40] width 34 height 8
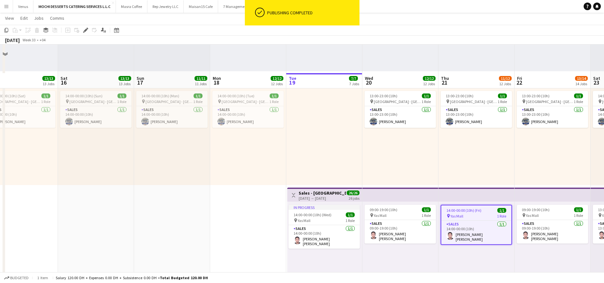
scroll to position [1397, 0]
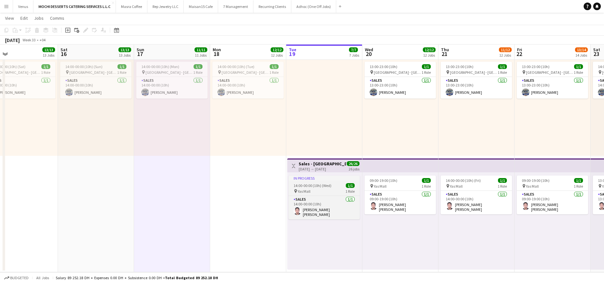
click at [329, 185] on span "14:00-00:00 (10h) (Wed)" at bounding box center [313, 185] width 38 height 5
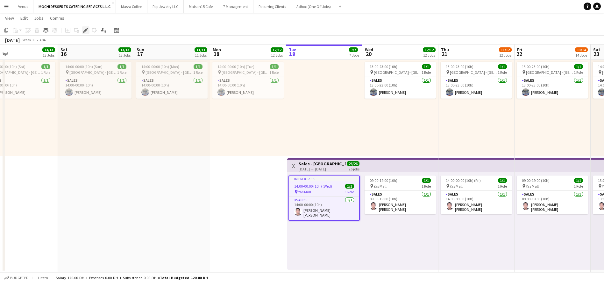
click at [86, 27] on div "Edit" at bounding box center [86, 30] width 8 height 8
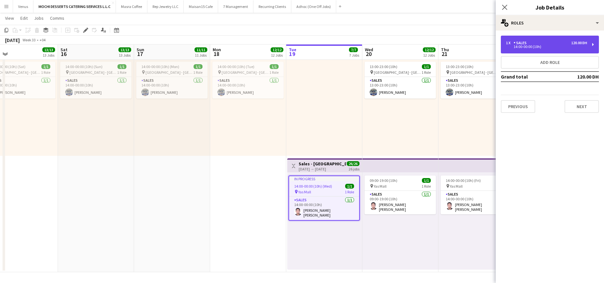
click at [593, 46] on div "1 x Sales 120.00 DH 14:00-00:00 (10h)" at bounding box center [550, 45] width 98 height 18
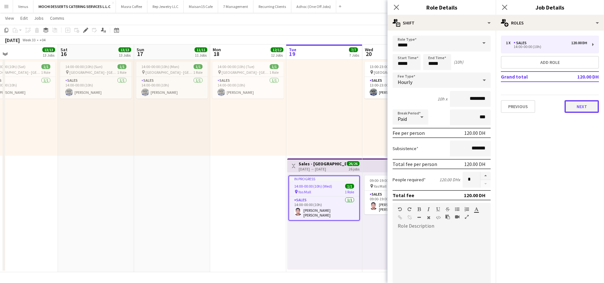
click at [589, 108] on button "Next" at bounding box center [581, 106] width 34 height 13
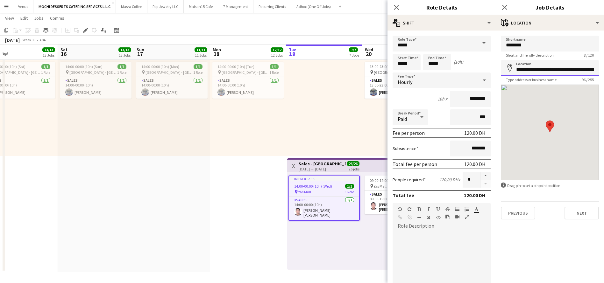
click at [570, 68] on input "**********" at bounding box center [550, 68] width 98 height 16
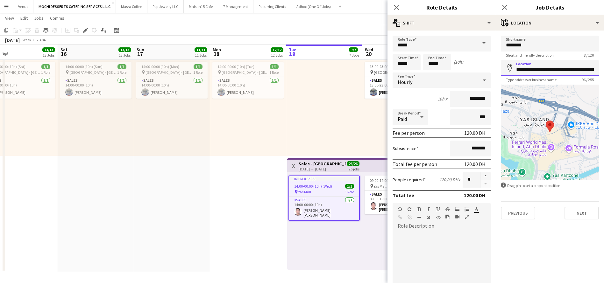
click at [571, 68] on input "**********" at bounding box center [550, 68] width 98 height 16
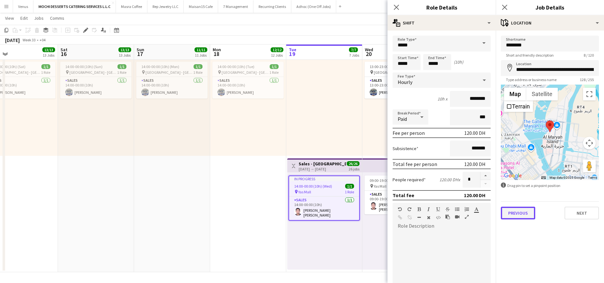
click at [514, 213] on button "Previous" at bounding box center [518, 213] width 34 height 13
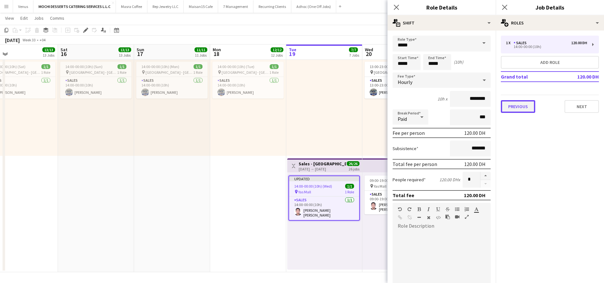
click at [515, 107] on button "Previous" at bounding box center [518, 106] width 34 height 13
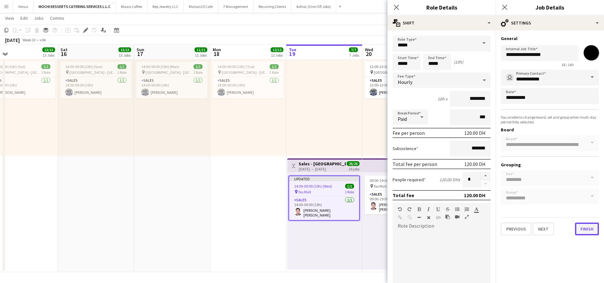
click at [593, 229] on button "Finish" at bounding box center [587, 229] width 24 height 13
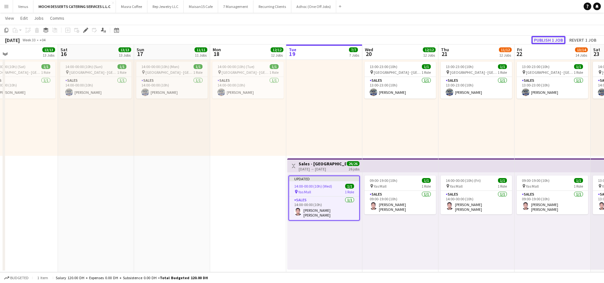
click at [551, 39] on button "Publish 1 job" at bounding box center [548, 40] width 34 height 8
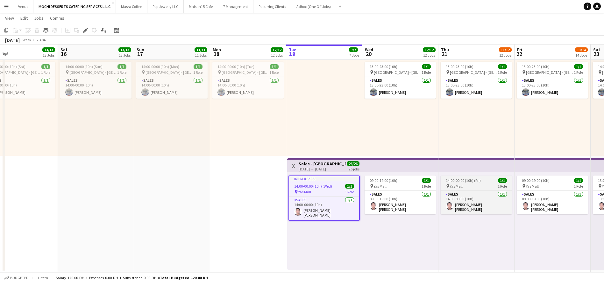
click at [475, 185] on div "pin Yas Mall 1 Role" at bounding box center [476, 186] width 71 height 5
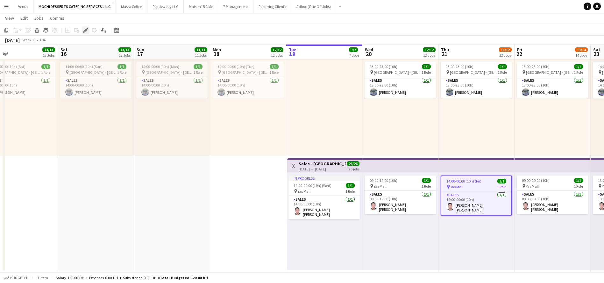
click at [87, 31] on icon "Edit" at bounding box center [85, 30] width 5 height 5
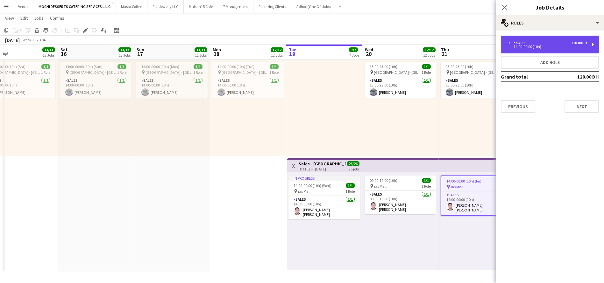
click at [596, 43] on div "1 x Sales 120.00 DH 14:00-00:00 (10h)" at bounding box center [550, 45] width 98 height 18
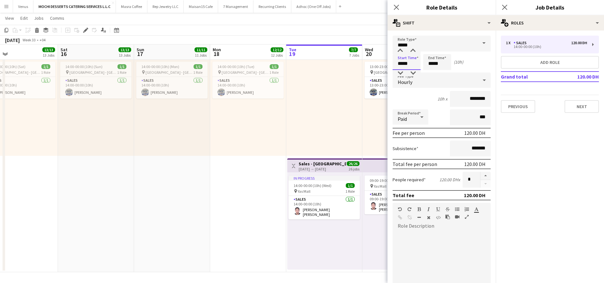
drag, startPoint x: 411, startPoint y: 62, endPoint x: 343, endPoint y: 72, distance: 69.5
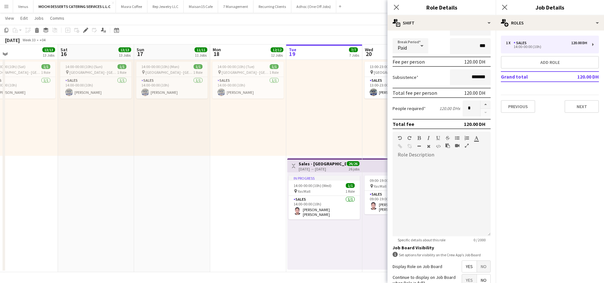
scroll to position [143, 0]
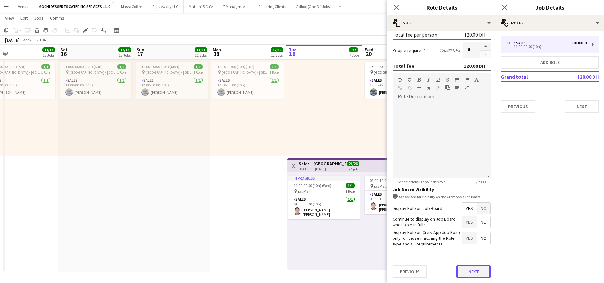
click at [466, 273] on button "Next" at bounding box center [473, 272] width 34 height 13
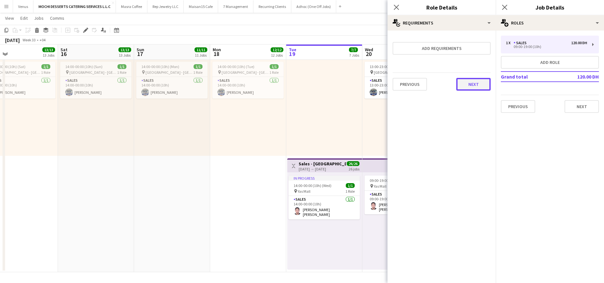
click at [476, 84] on button "Next" at bounding box center [473, 84] width 34 height 13
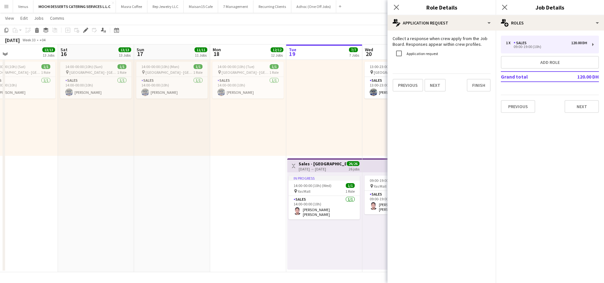
click at [473, 84] on div "Previous Next Finish" at bounding box center [442, 83] width 98 height 18
click at [474, 91] on button "Finish" at bounding box center [479, 85] width 24 height 13
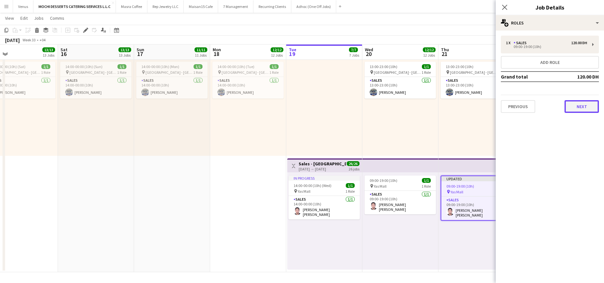
click at [588, 110] on button "Next" at bounding box center [581, 106] width 34 height 13
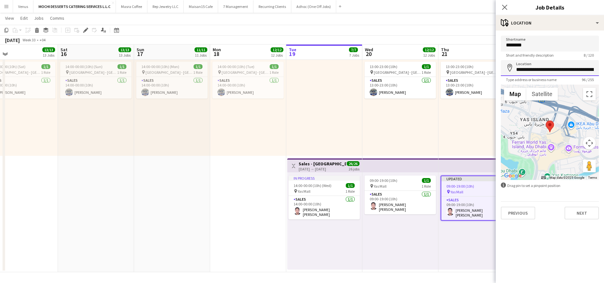
click at [571, 75] on input "**********" at bounding box center [550, 68] width 98 height 16
click at [570, 70] on input "**********" at bounding box center [550, 68] width 98 height 16
click at [567, 69] on input "**********" at bounding box center [550, 68] width 98 height 16
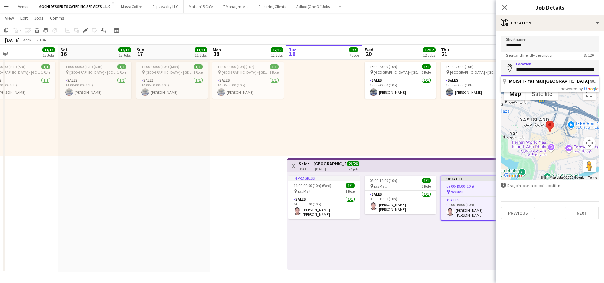
click at [567, 69] on input "**********" at bounding box center [550, 68] width 98 height 16
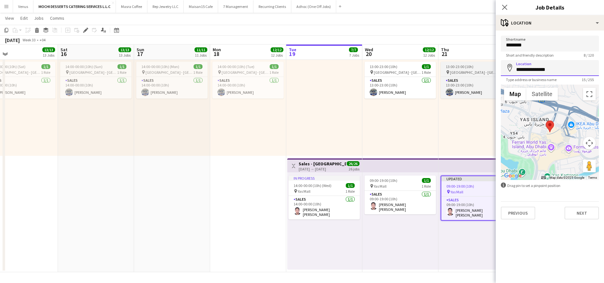
drag, startPoint x: 557, startPoint y: 71, endPoint x: 468, endPoint y: 68, distance: 88.2
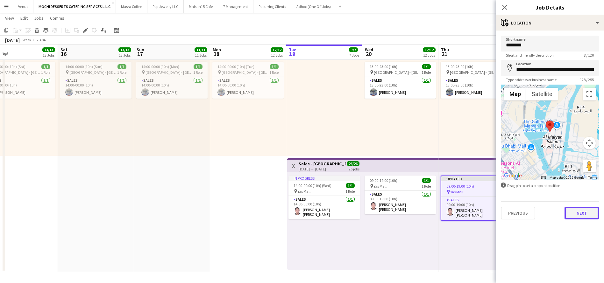
click at [583, 209] on button "Next" at bounding box center [581, 213] width 34 height 13
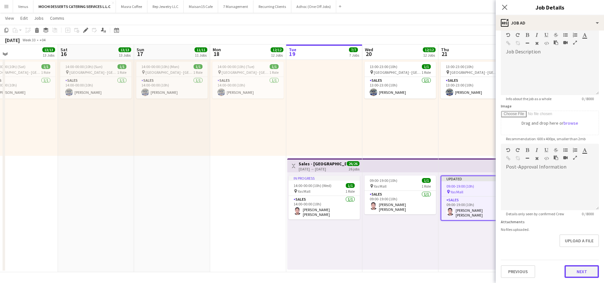
scroll to position [47, 0]
click at [576, 261] on div "Previous Next" at bounding box center [550, 269] width 98 height 18
click at [570, 266] on button "Next" at bounding box center [581, 272] width 34 height 13
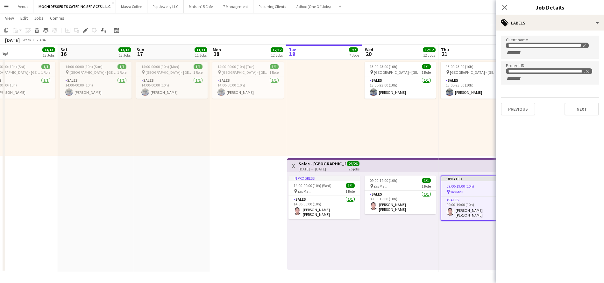
scroll to position [0, 0]
click at [584, 108] on button "Next" at bounding box center [581, 109] width 34 height 13
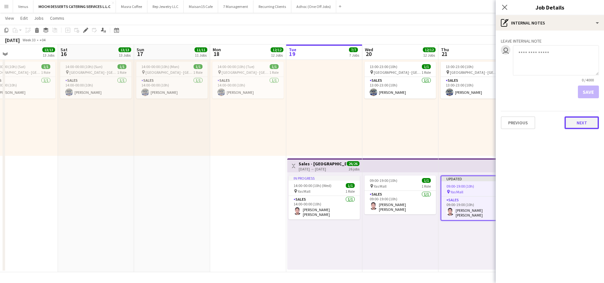
click at [582, 127] on button "Next" at bounding box center [581, 123] width 34 height 13
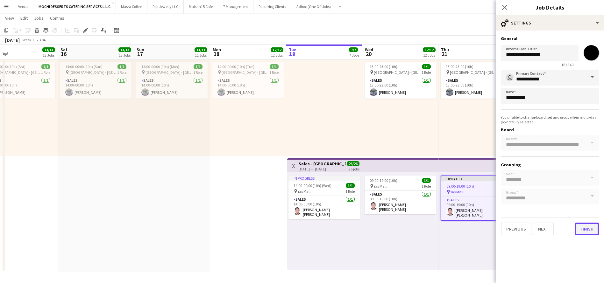
click at [586, 228] on button "Finish" at bounding box center [587, 229] width 24 height 13
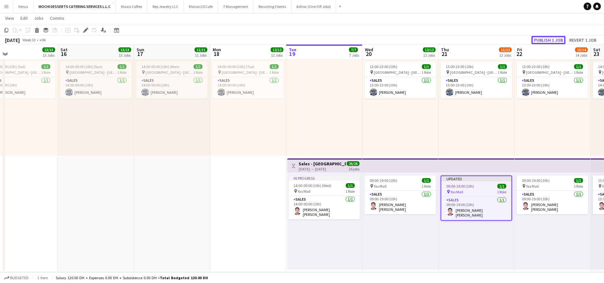
click at [554, 38] on button "Publish 1 job" at bounding box center [548, 40] width 34 height 8
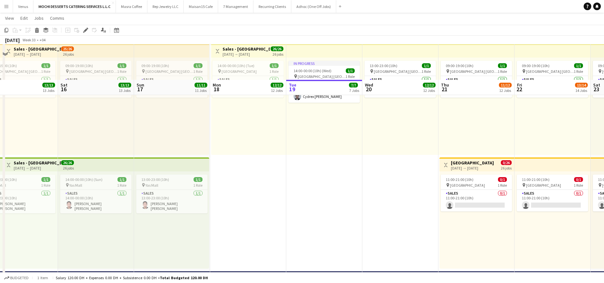
scroll to position [1015, 0]
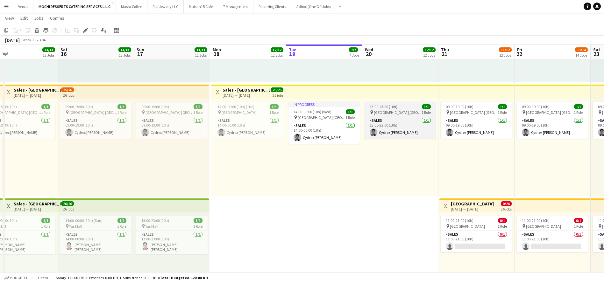
click at [403, 109] on div "13:00-23:00 (10h) 1/1" at bounding box center [400, 106] width 71 height 5
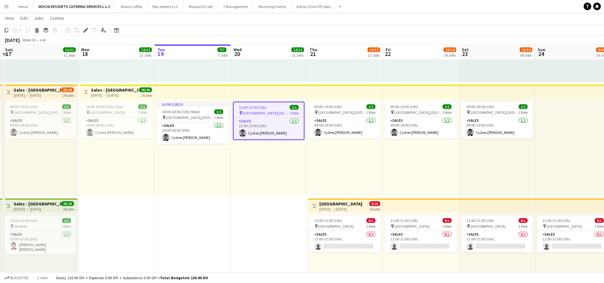
scroll to position [0, 228]
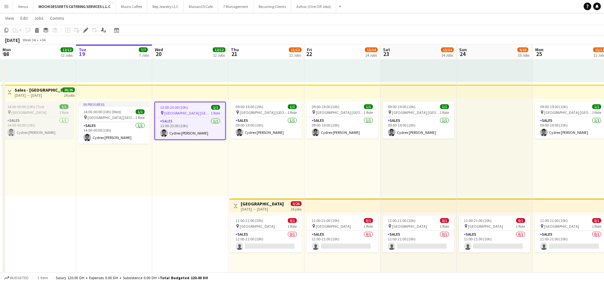
click at [39, 109] on span "14:00-00:00 (10h) (Tue)" at bounding box center [25, 106] width 37 height 5
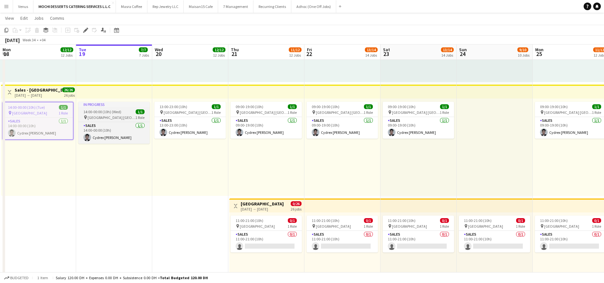
click at [85, 110] on span "14:00-00:00 (10h) (Wed)" at bounding box center [102, 112] width 38 height 5
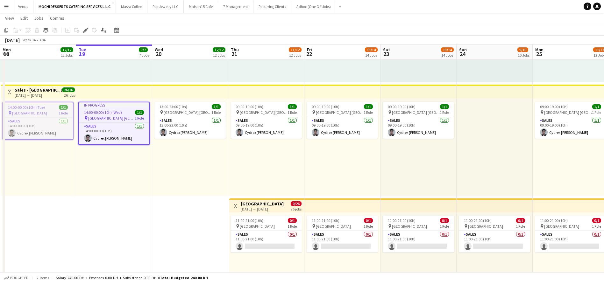
click at [84, 32] on icon "Edit" at bounding box center [85, 30] width 5 height 5
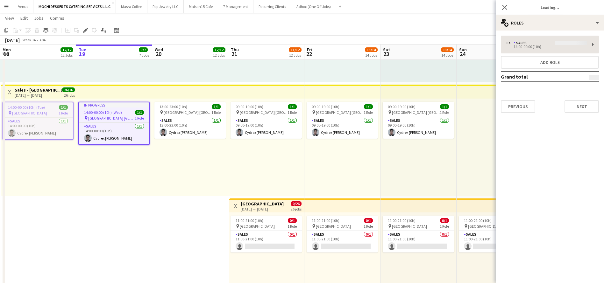
click at [592, 44] on div "1 x Sales 14:00-00:00 (10h) Add role Grand total Previous Next" at bounding box center [550, 74] width 108 height 77
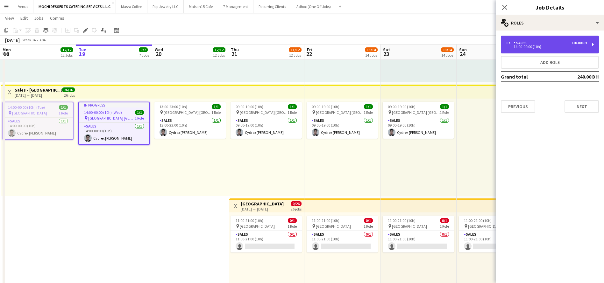
click at [595, 43] on div "1 x Sales 120.00 DH 14:00-00:00 (10h)" at bounding box center [550, 45] width 98 height 18
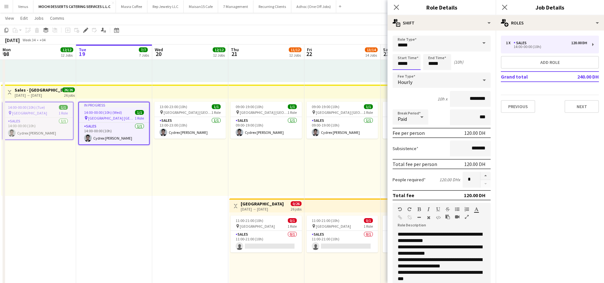
scroll to position [0, 0]
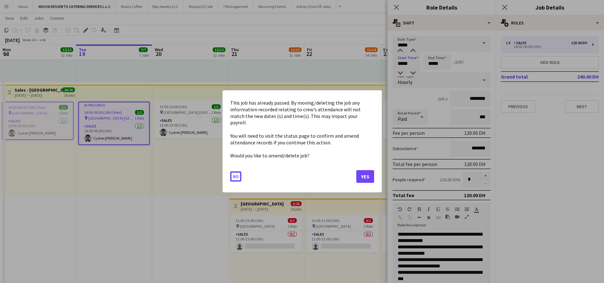
drag, startPoint x: 410, startPoint y: 65, endPoint x: 369, endPoint y: 69, distance: 40.6
click at [364, 176] on button "Yes" at bounding box center [365, 177] width 18 height 13
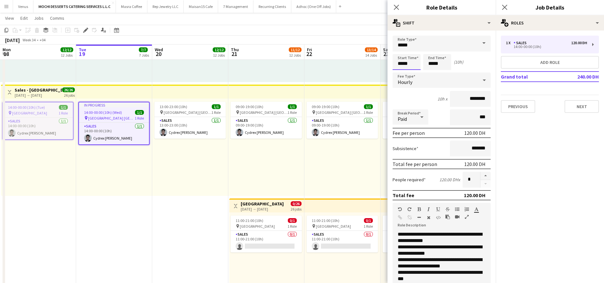
scroll to position [1015, 0]
click at [387, 62] on form "**********" at bounding box center [441, 224] width 108 height 377
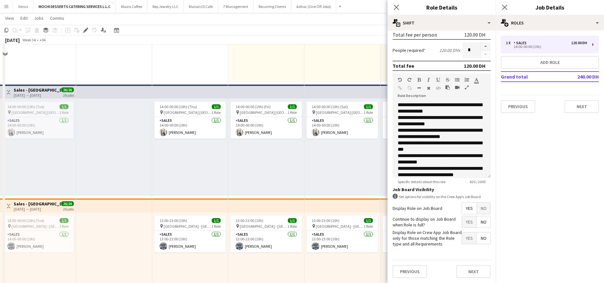
scroll to position [1254, 0]
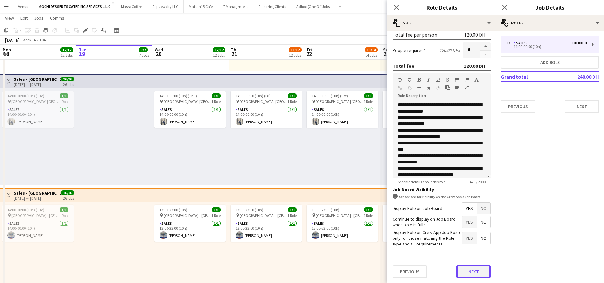
click at [467, 266] on button "Next" at bounding box center [473, 272] width 34 height 13
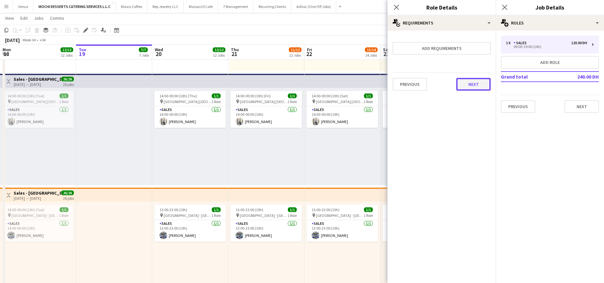
click at [477, 82] on button "Next" at bounding box center [473, 84] width 34 height 13
click at [475, 93] on div "Collect a response when crew apply from the Job Board. Responses appear within …" at bounding box center [441, 64] width 108 height 66
click at [480, 87] on button "Finish" at bounding box center [479, 85] width 24 height 13
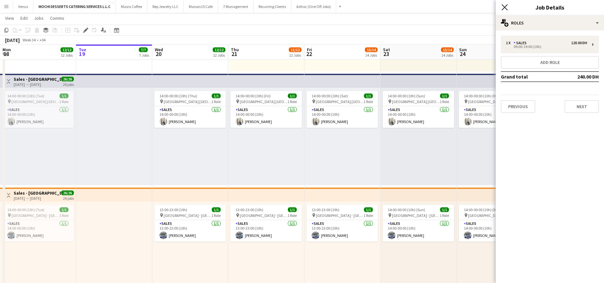
click at [507, 7] on icon "Close pop-in" at bounding box center [504, 7] width 6 height 6
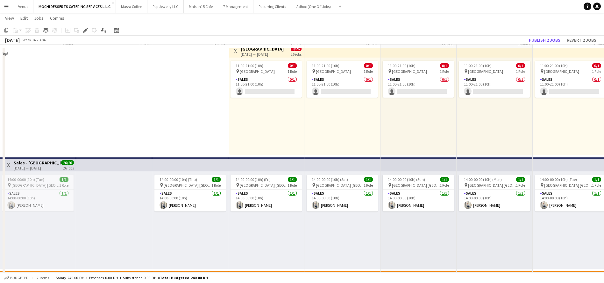
scroll to position [1158, 0]
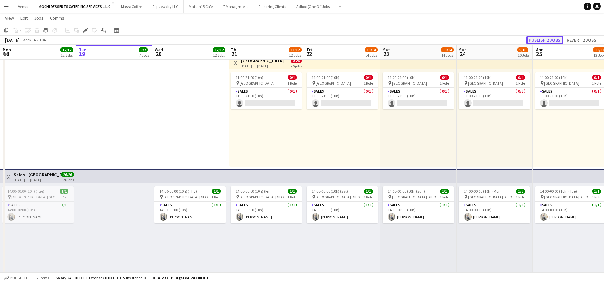
click at [553, 41] on button "Publish 2 jobs" at bounding box center [544, 40] width 37 height 8
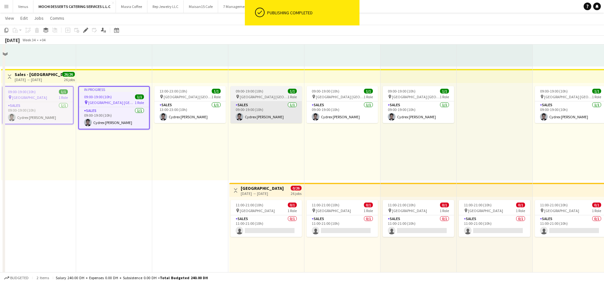
scroll to position [967, 0]
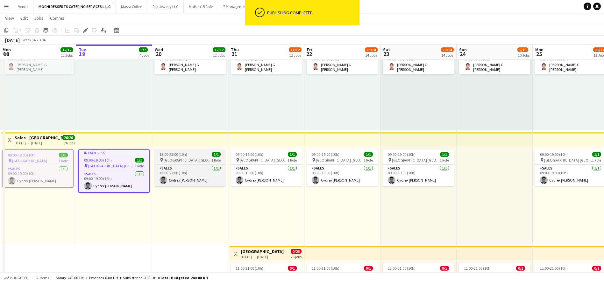
click at [196, 157] on app-job-card "13:00-23:00 (10h) 1/1 pin Yas Mall [GEOGRAPHIC_DATA] 1 Role Sales [DATE] 13:00-…" at bounding box center [189, 168] width 71 height 37
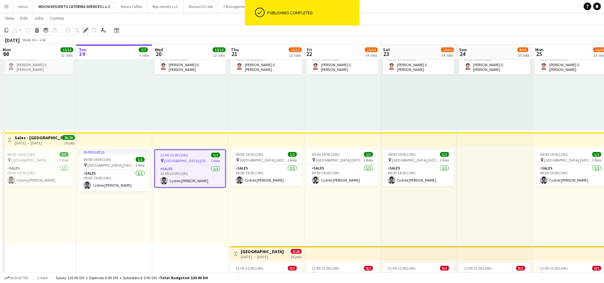
click at [85, 31] on icon at bounding box center [86, 31] width 4 height 4
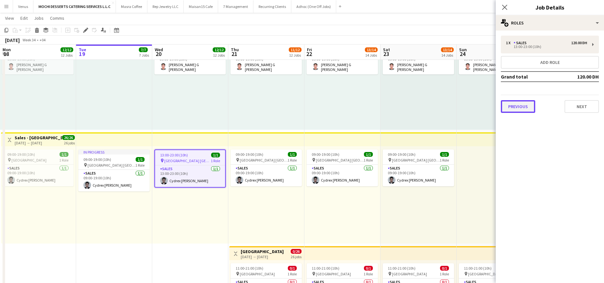
click at [510, 106] on button "Previous" at bounding box center [518, 106] width 34 height 13
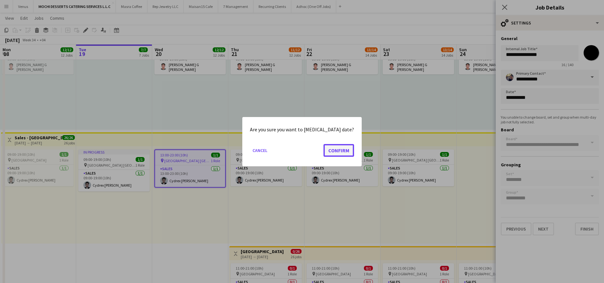
click at [337, 149] on button "Confirm" at bounding box center [338, 150] width 31 height 13
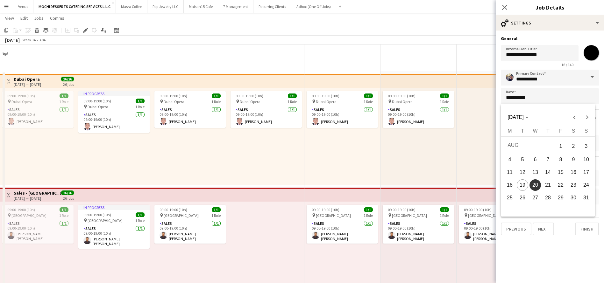
scroll to position [967, 0]
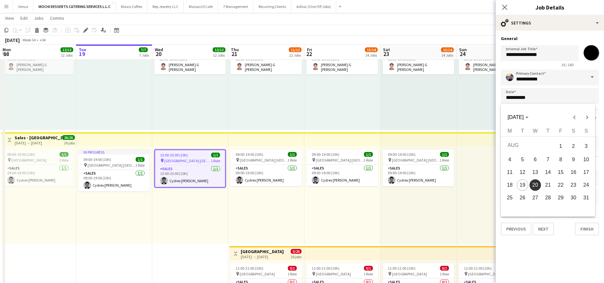
click at [587, 183] on span "24" at bounding box center [585, 185] width 11 height 11
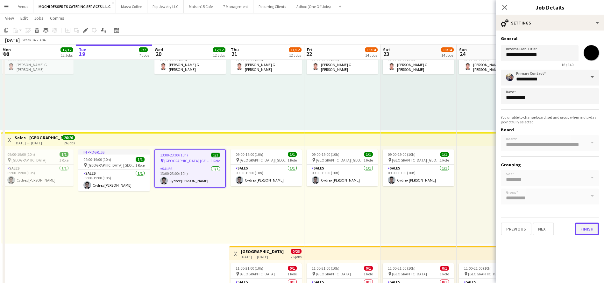
click at [590, 231] on button "Finish" at bounding box center [587, 229] width 24 height 13
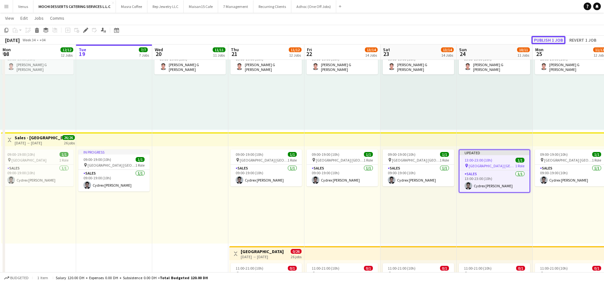
click at [558, 40] on button "Publish 1 job" at bounding box center [548, 40] width 34 height 8
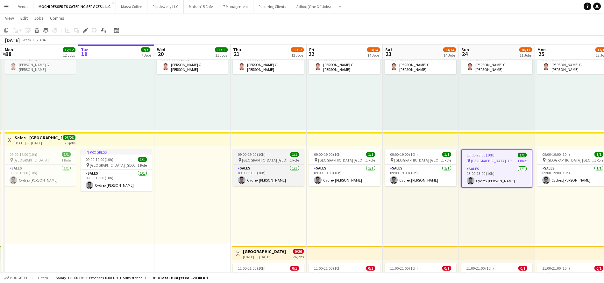
click at [276, 160] on div "pin [GEOGRAPHIC_DATA] [GEOGRAPHIC_DATA] 1 Role" at bounding box center [268, 160] width 71 height 5
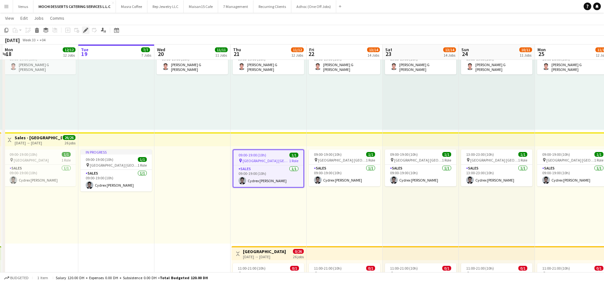
click at [86, 31] on icon at bounding box center [86, 31] width 4 height 4
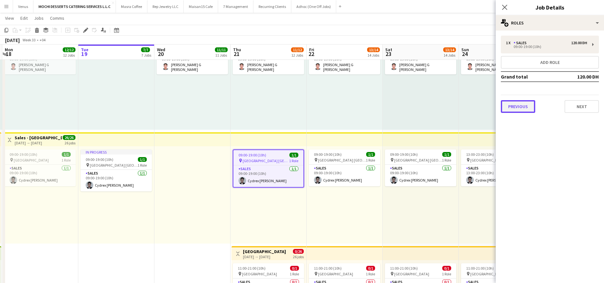
click at [525, 103] on button "Previous" at bounding box center [518, 106] width 34 height 13
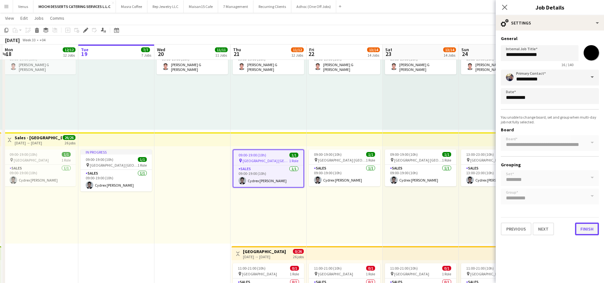
click at [588, 228] on button "Finish" at bounding box center [587, 229] width 24 height 13
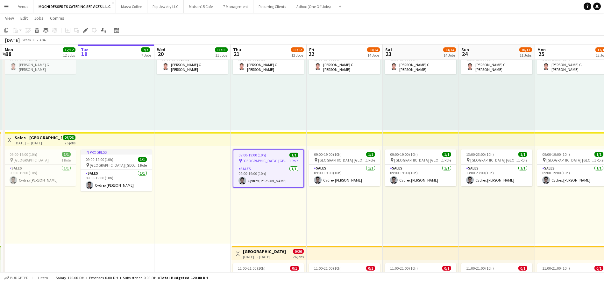
click at [267, 153] on div "09:00-19:00 (10h) 1/1" at bounding box center [268, 155] width 70 height 5
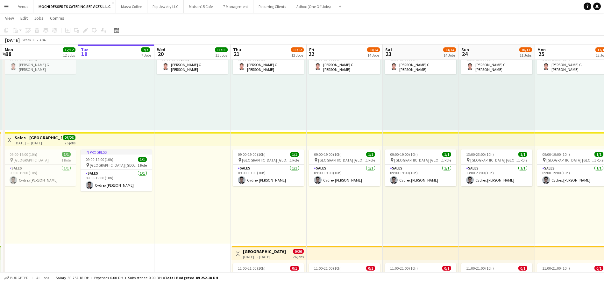
click at [259, 158] on div "pin [GEOGRAPHIC_DATA] [GEOGRAPHIC_DATA] 1 Role" at bounding box center [268, 160] width 71 height 5
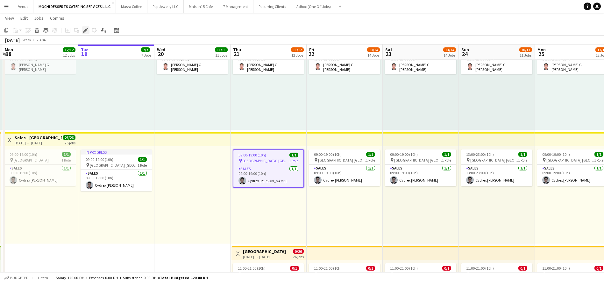
click at [85, 29] on icon "Edit" at bounding box center [85, 30] width 5 height 5
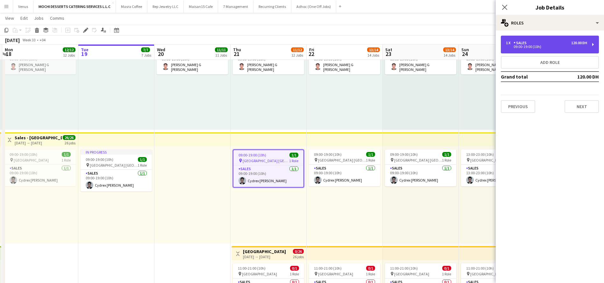
click at [594, 43] on div "1 x Sales 120.00 DH 09:00-19:00 (10h)" at bounding box center [550, 45] width 98 height 18
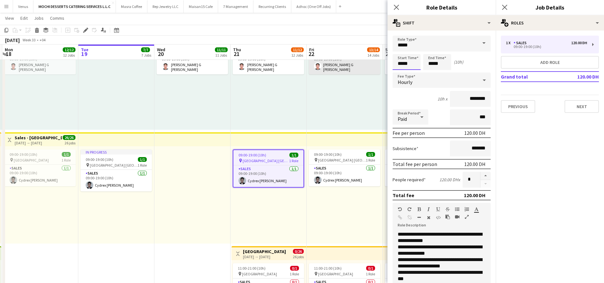
drag, startPoint x: 412, startPoint y: 65, endPoint x: 368, endPoint y: 65, distance: 44.3
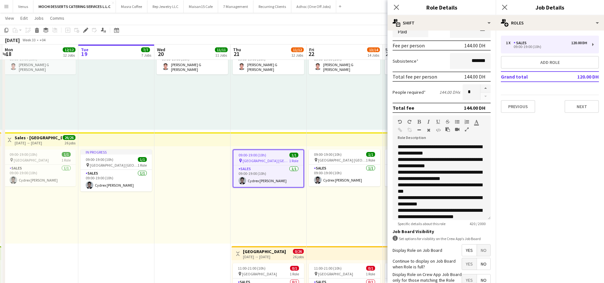
scroll to position [0, 0]
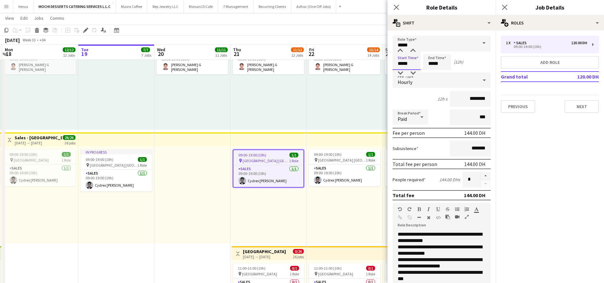
drag, startPoint x: 402, startPoint y: 65, endPoint x: 396, endPoint y: 64, distance: 6.1
click at [396, 64] on input "*****" at bounding box center [407, 62] width 28 height 16
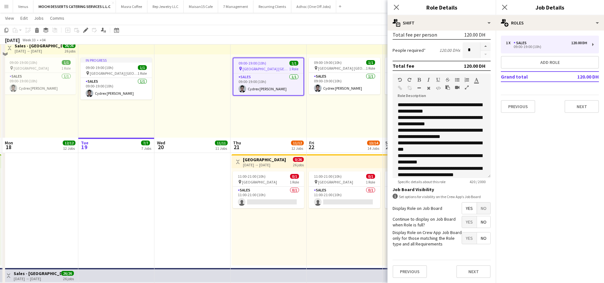
scroll to position [1158, 0]
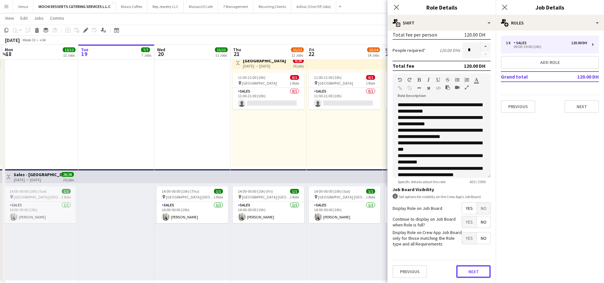
drag, startPoint x: 472, startPoint y: 273, endPoint x: 472, endPoint y: 263, distance: 9.6
click at [470, 268] on button "Next" at bounding box center [473, 272] width 34 height 13
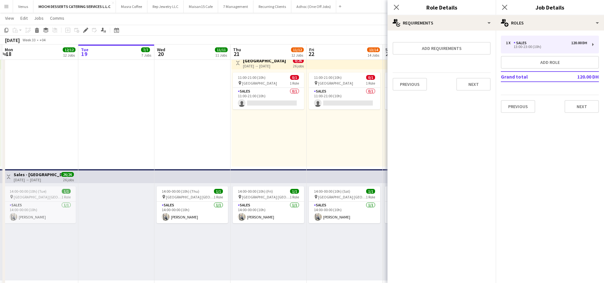
scroll to position [0, 0]
click at [465, 83] on button "Next" at bounding box center [473, 84] width 34 height 13
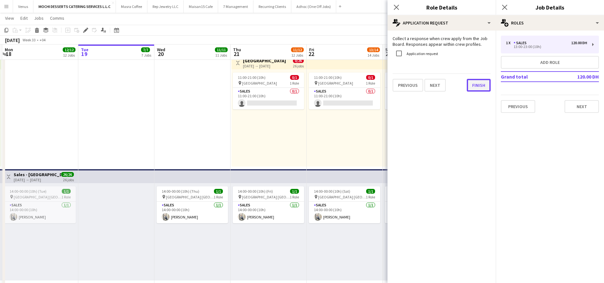
click at [471, 90] on button "Finish" at bounding box center [479, 85] width 24 height 13
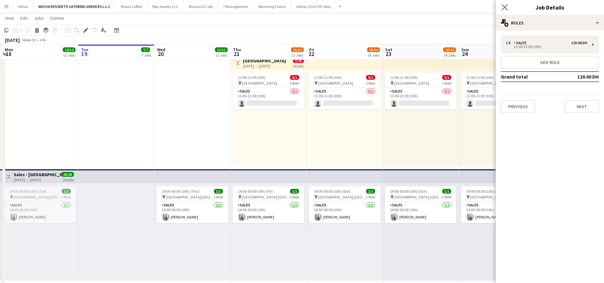
click at [508, 4] on app-icon "Close pop-in" at bounding box center [504, 7] width 9 height 9
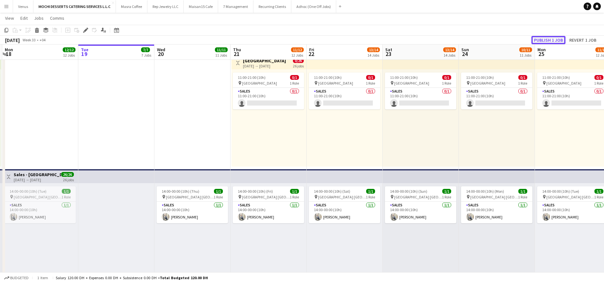
click at [548, 39] on button "Publish 1 job" at bounding box center [548, 40] width 34 height 8
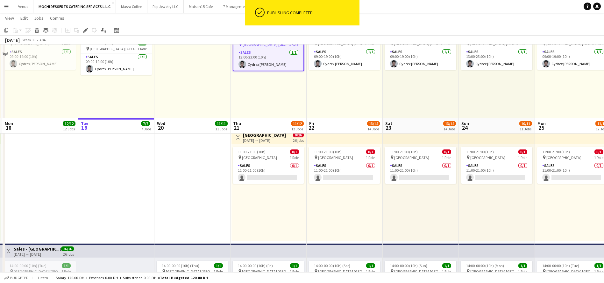
scroll to position [1015, 0]
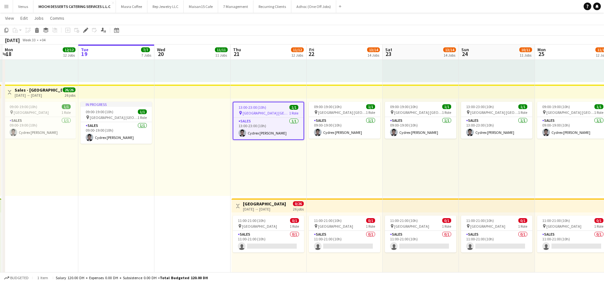
click at [295, 90] on app-top-bar at bounding box center [269, 92] width 76 height 14
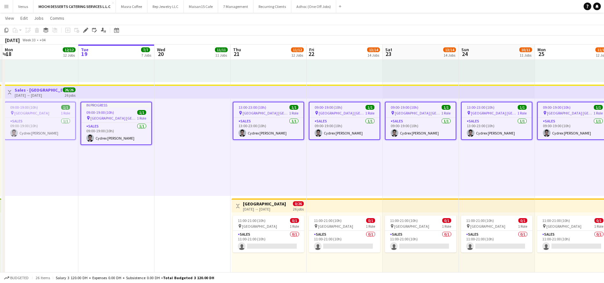
click at [489, 110] on div "pin [GEOGRAPHIC_DATA] [GEOGRAPHIC_DATA] 1 Role" at bounding box center [497, 112] width 70 height 5
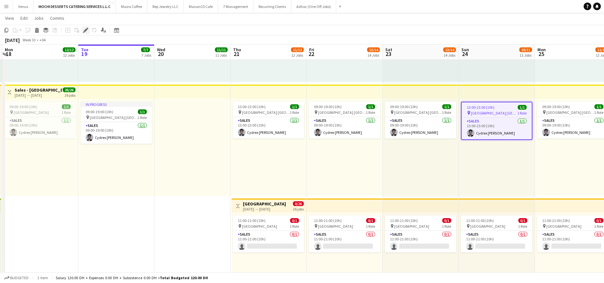
click at [85, 32] on icon "Edit" at bounding box center [85, 30] width 5 height 5
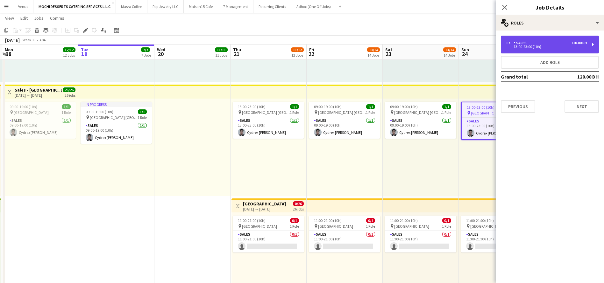
click at [597, 45] on div "1 x Sales 120.00 DH 13:00-23:00 (10h)" at bounding box center [550, 45] width 98 height 18
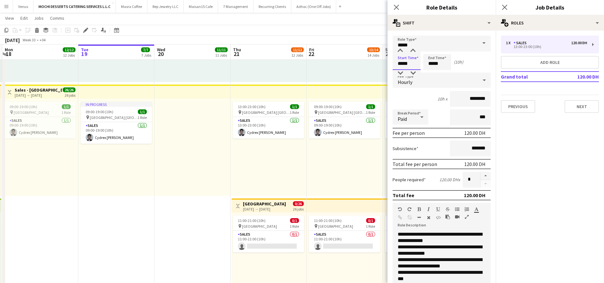
drag, startPoint x: 414, startPoint y: 63, endPoint x: 385, endPoint y: 64, distance: 29.0
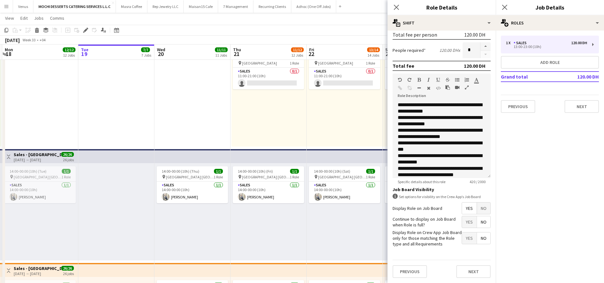
scroll to position [1206, 0]
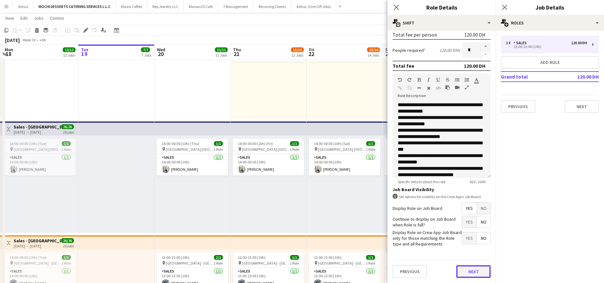
click at [470, 269] on button "Next" at bounding box center [473, 272] width 34 height 13
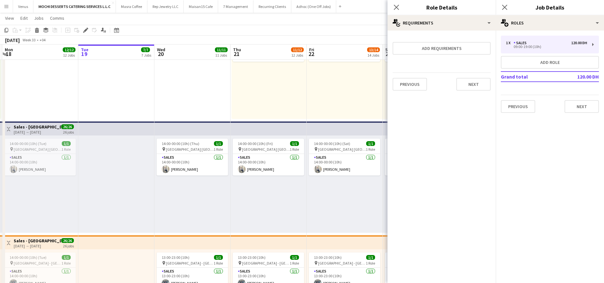
scroll to position [0, 0]
click at [475, 81] on button "Next" at bounding box center [473, 84] width 34 height 13
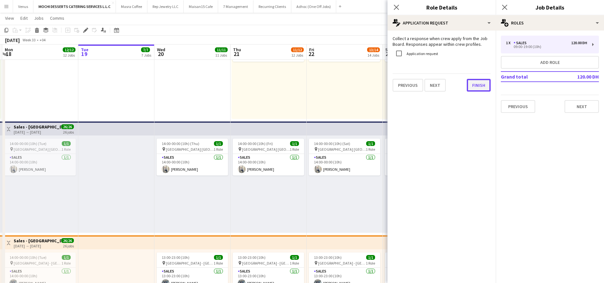
click at [481, 90] on button "Finish" at bounding box center [479, 85] width 24 height 13
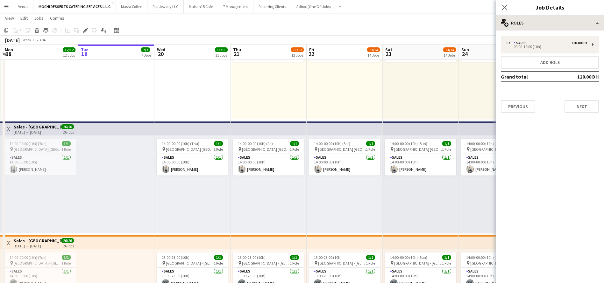
drag, startPoint x: 507, startPoint y: 2, endPoint x: 524, endPoint y: 25, distance: 28.3
click at [506, 3] on div "Close pop-in" at bounding box center [505, 7] width 18 height 15
click at [505, 9] on icon "Close pop-in" at bounding box center [504, 7] width 6 height 6
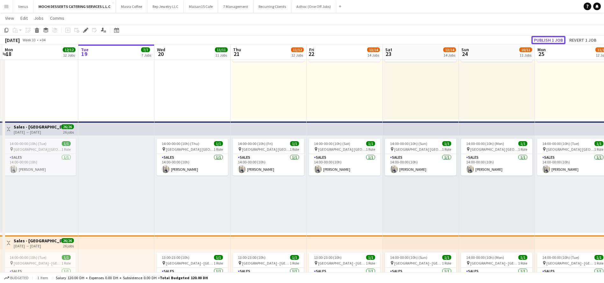
click at [549, 36] on button "Publish 1 job" at bounding box center [548, 40] width 34 height 8
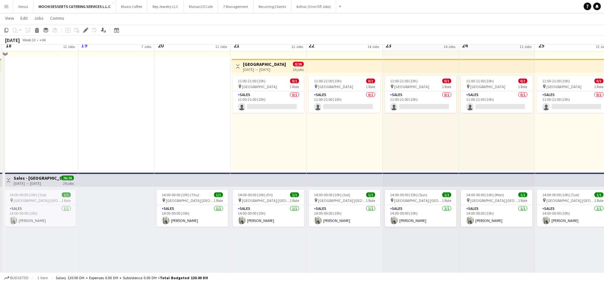
scroll to position [1146, 0]
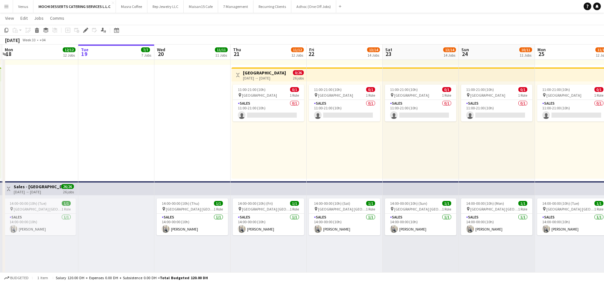
click at [45, 188] on h3 "Sales - [GEOGRAPHIC_DATA]" at bounding box center [37, 187] width 47 height 6
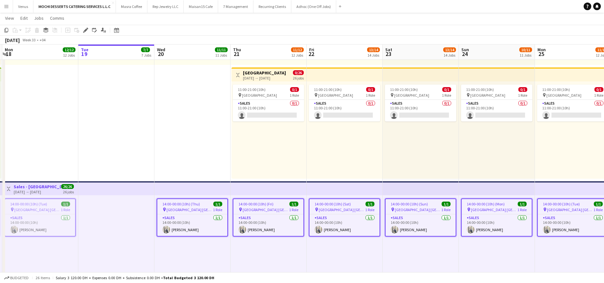
click at [92, 185] on app-top-bar at bounding box center [116, 188] width 76 height 14
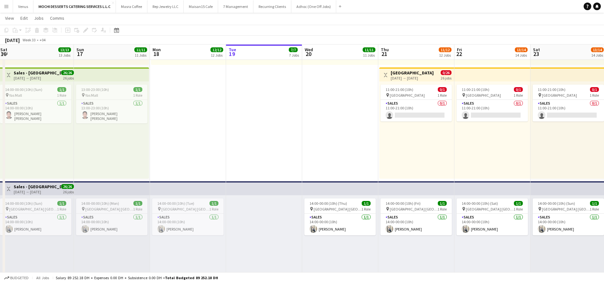
scroll to position [0, 168]
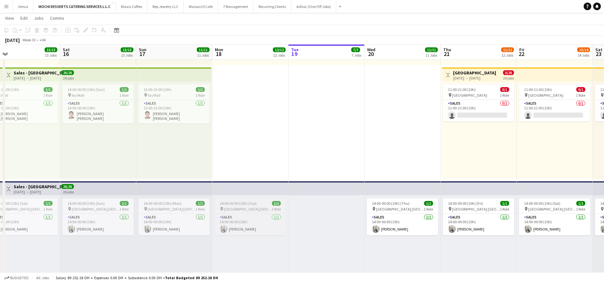
click at [238, 207] on div "pin [GEOGRAPHIC_DATA] [GEOGRAPHIC_DATA] 1 Role" at bounding box center [250, 209] width 71 height 5
click at [86, 29] on icon at bounding box center [86, 31] width 4 height 4
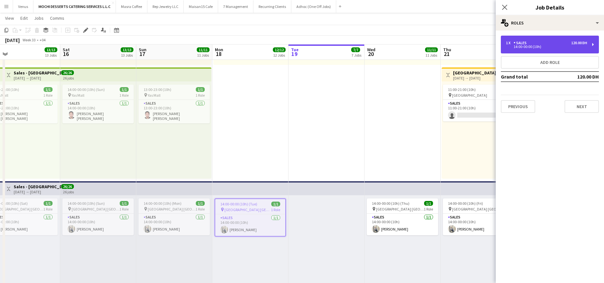
click at [594, 42] on div "1 x Sales 120.00 DH 14:00-00:00 (10h)" at bounding box center [550, 45] width 98 height 18
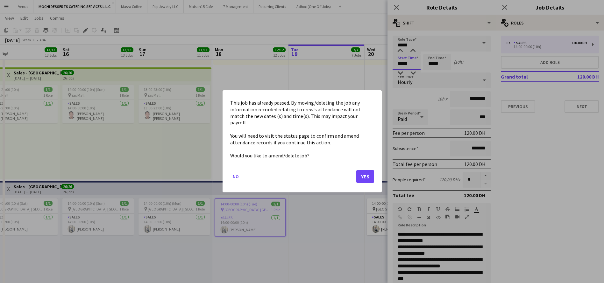
scroll to position [0, 0]
drag, startPoint x: 412, startPoint y: 65, endPoint x: 394, endPoint y: 62, distance: 17.7
click at [362, 176] on button "Yes" at bounding box center [365, 177] width 18 height 13
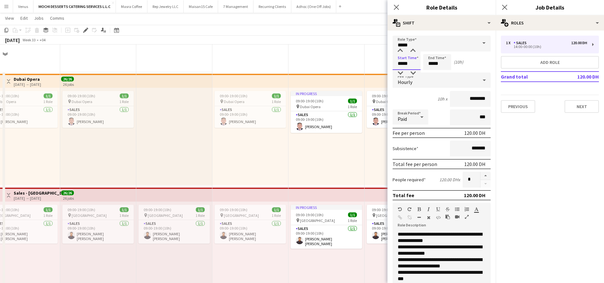
scroll to position [1146, 0]
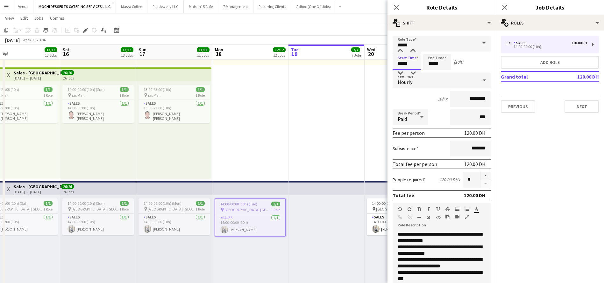
click at [401, 66] on input "*****" at bounding box center [407, 62] width 28 height 16
drag, startPoint x: 431, startPoint y: 64, endPoint x: 423, endPoint y: 65, distance: 8.0
click at [423, 65] on input "*****" at bounding box center [437, 62] width 28 height 16
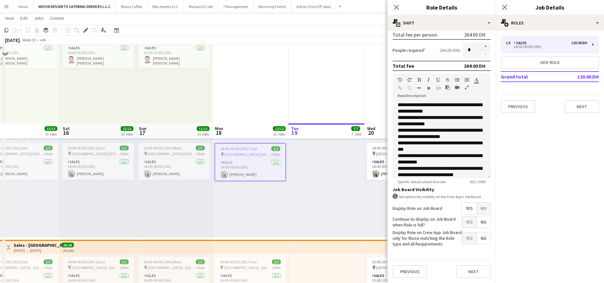
scroll to position [1289, 0]
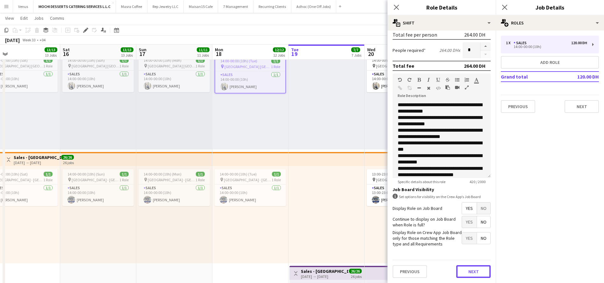
drag, startPoint x: 464, startPoint y: 269, endPoint x: 473, endPoint y: 247, distance: 23.7
click at [463, 270] on button "Next" at bounding box center [473, 272] width 34 height 13
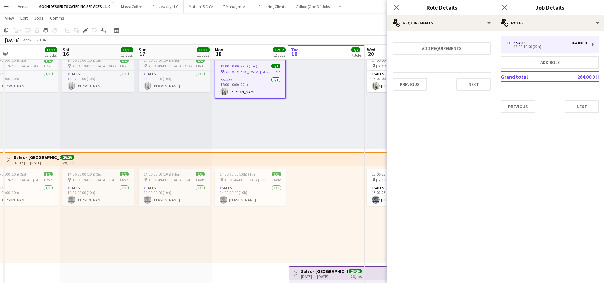
scroll to position [0, 0]
click at [479, 83] on button "Next" at bounding box center [473, 84] width 34 height 13
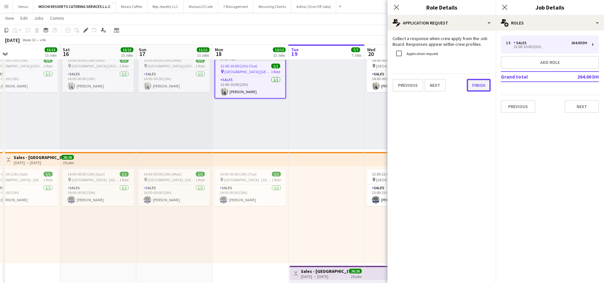
click at [469, 91] on button "Finish" at bounding box center [479, 85] width 24 height 13
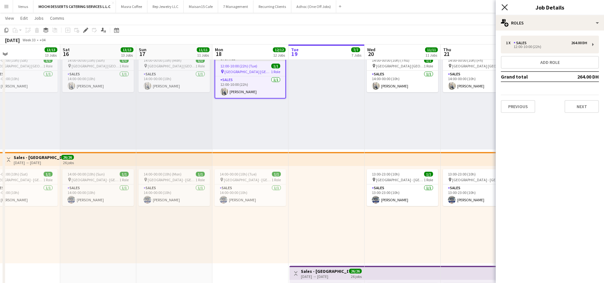
click at [505, 7] on icon at bounding box center [504, 7] width 6 height 6
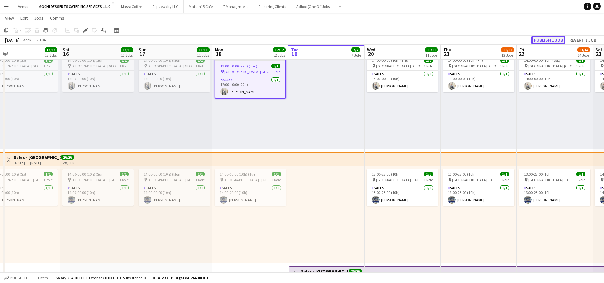
click at [543, 40] on button "Publish 1 job" at bounding box center [548, 40] width 34 height 8
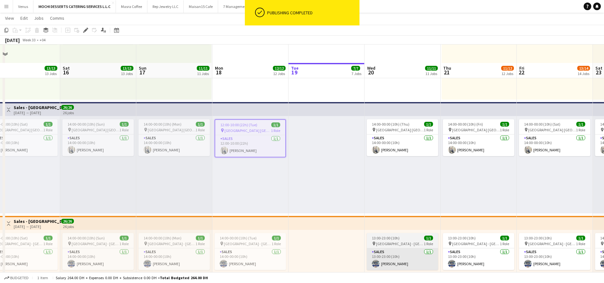
scroll to position [1194, 0]
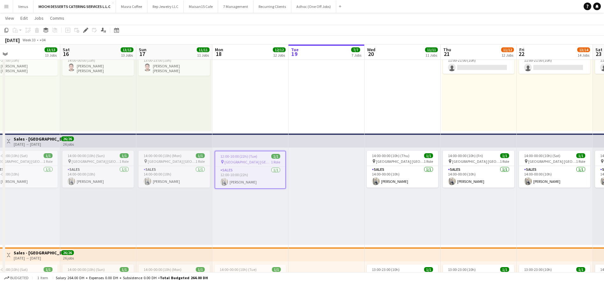
click at [401, 141] on app-top-bar at bounding box center [403, 141] width 76 height 14
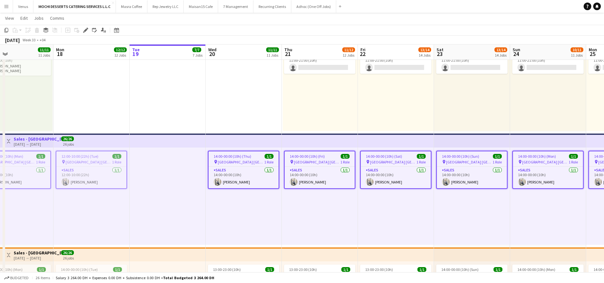
scroll to position [0, 245]
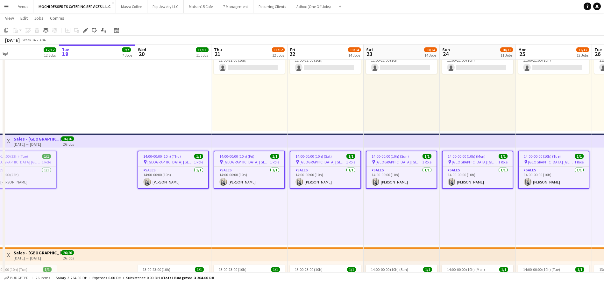
click at [174, 158] on span "14:00-00:00 (10h) (Thu)" at bounding box center [162, 156] width 38 height 5
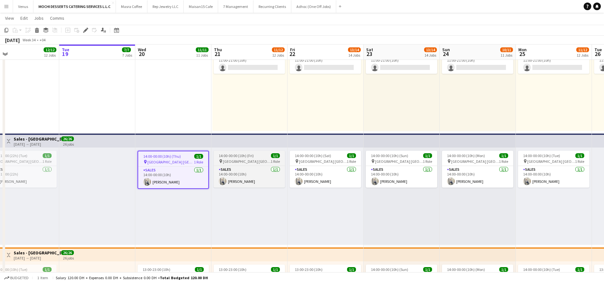
click at [234, 158] on span "14:00-00:00 (10h) (Fri)" at bounding box center [236, 155] width 35 height 5
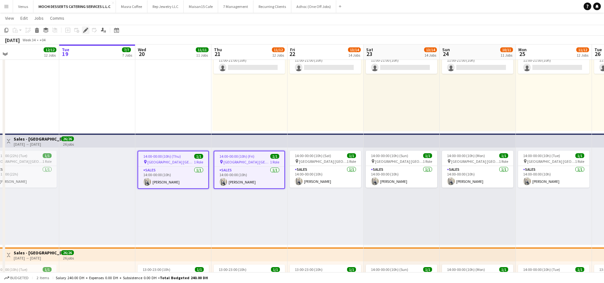
click at [87, 29] on icon "Edit" at bounding box center [85, 30] width 5 height 5
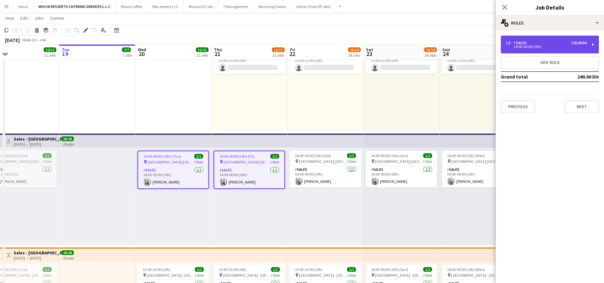
click at [595, 44] on div "1 x Sales 120.00 DH 14:00-00:00 (10h)" at bounding box center [550, 45] width 98 height 18
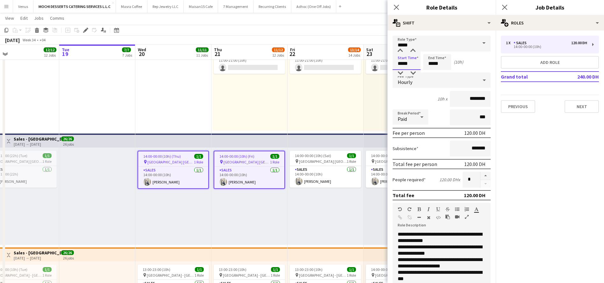
drag, startPoint x: 411, startPoint y: 64, endPoint x: 365, endPoint y: 60, distance: 46.6
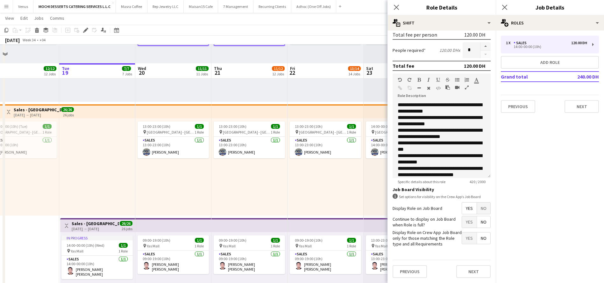
scroll to position [1397, 0]
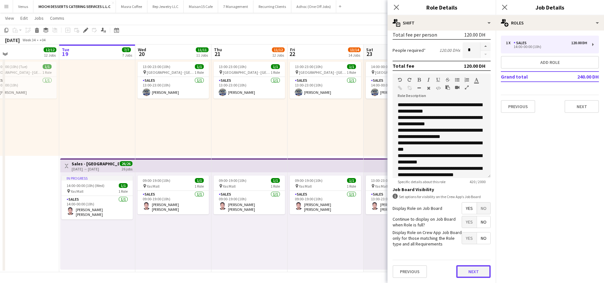
click at [470, 272] on button "Next" at bounding box center [473, 272] width 34 height 13
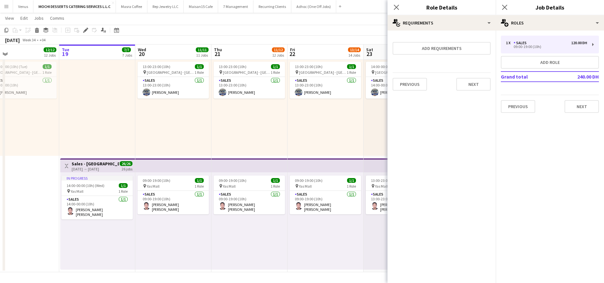
scroll to position [0, 0]
click at [472, 77] on div "Previous Next" at bounding box center [442, 84] width 98 height 23
click at [474, 84] on button "Next" at bounding box center [473, 84] width 34 height 13
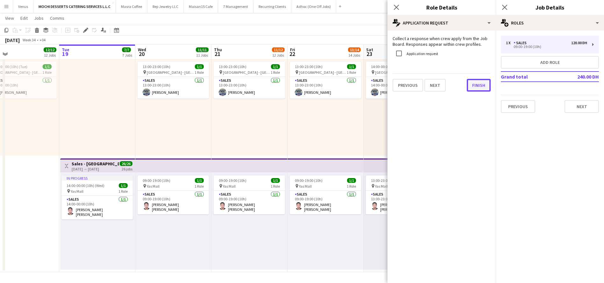
click at [468, 95] on div "Collect a response when crew apply from the Job Board. Responses appear within …" at bounding box center [441, 64] width 108 height 66
click at [478, 88] on button "Finish" at bounding box center [479, 85] width 24 height 13
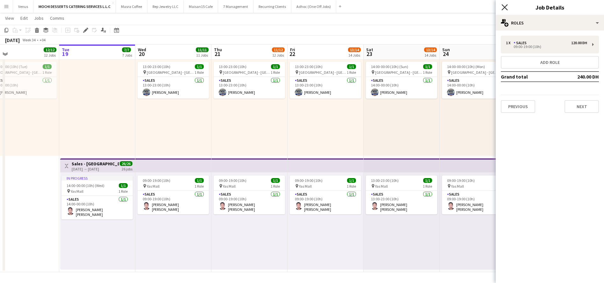
drag, startPoint x: 502, startPoint y: 4, endPoint x: 503, endPoint y: 10, distance: 6.3
click at [502, 3] on app-icon "Close pop-in" at bounding box center [504, 7] width 9 height 9
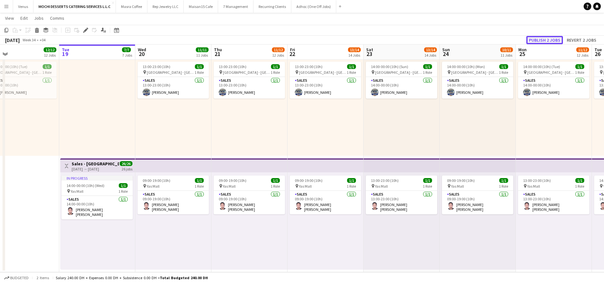
click at [547, 39] on button "Publish 2 jobs" at bounding box center [544, 40] width 37 height 8
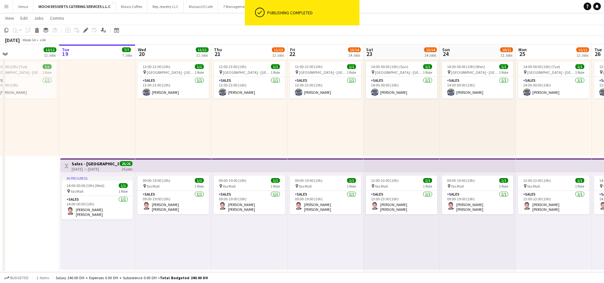
scroll to position [1302, 0]
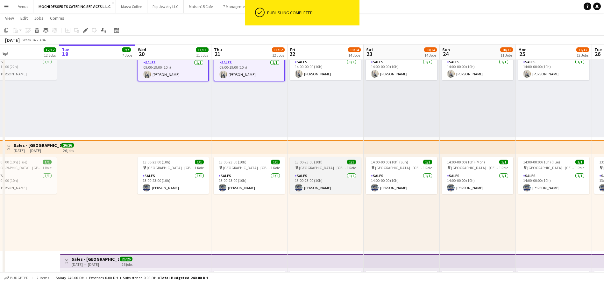
click at [333, 164] on div "13:00-23:00 (10h) 1/1" at bounding box center [325, 162] width 71 height 5
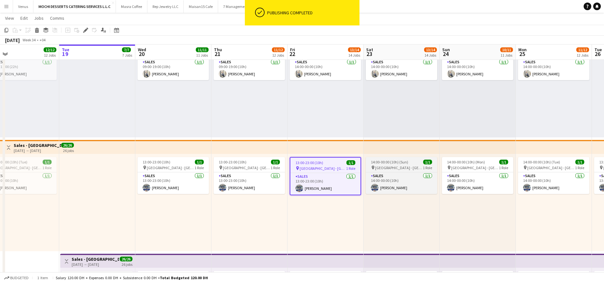
click at [387, 166] on span "[GEOGRAPHIC_DATA] - [GEOGRAPHIC_DATA]" at bounding box center [399, 168] width 48 height 5
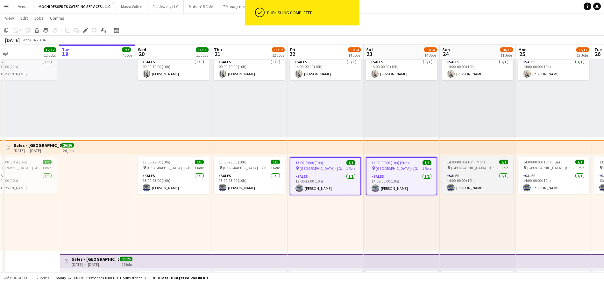
click at [465, 163] on span "14:00-00:00 (10h) (Mon)" at bounding box center [466, 162] width 38 height 5
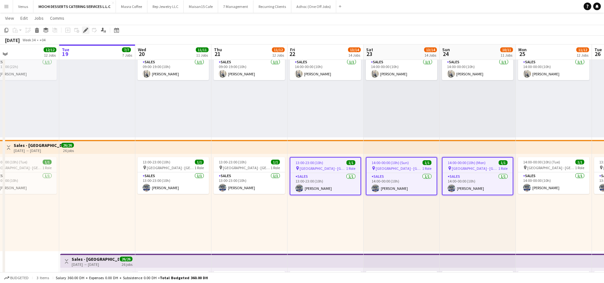
click at [83, 29] on icon "Edit" at bounding box center [85, 30] width 5 height 5
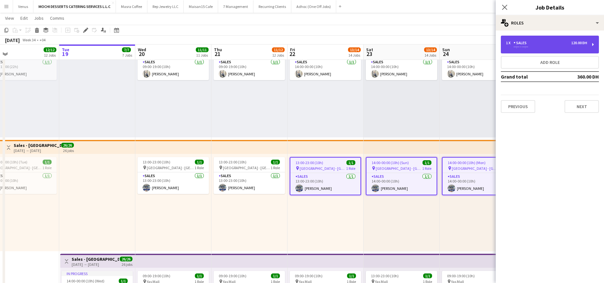
click at [592, 45] on div "1 x Sales 120.00 DH --:-- - --:--" at bounding box center [550, 45] width 98 height 18
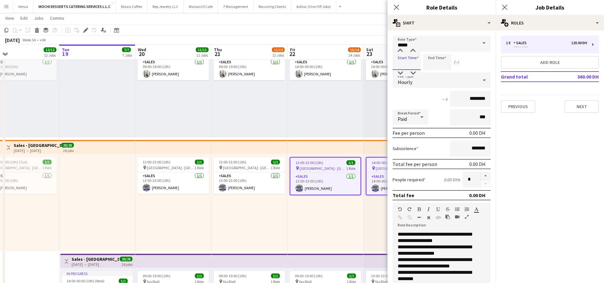
click at [410, 64] on input at bounding box center [407, 62] width 28 height 16
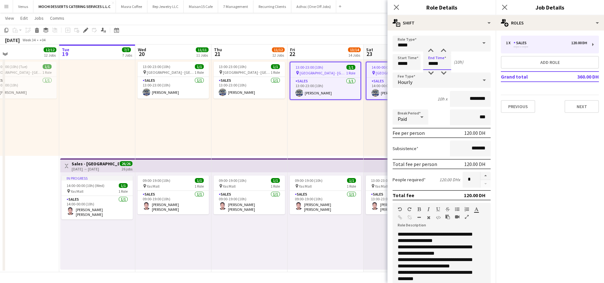
scroll to position [143, 0]
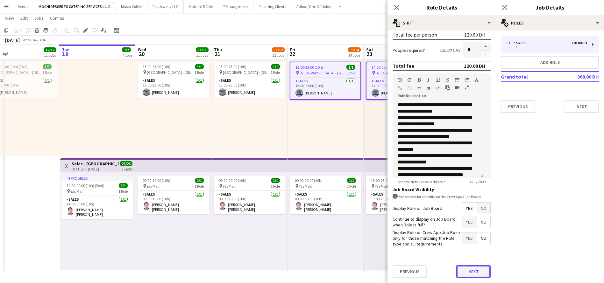
click at [470, 271] on button "Next" at bounding box center [473, 272] width 34 height 13
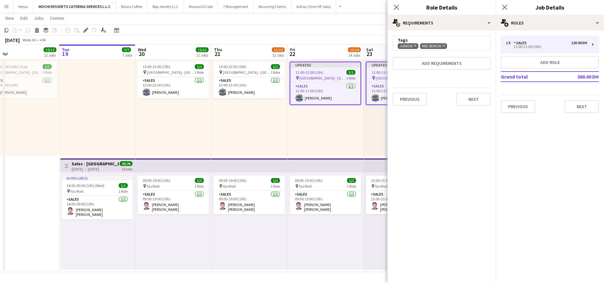
scroll to position [0, 0]
click at [465, 99] on button "Next" at bounding box center [473, 99] width 34 height 13
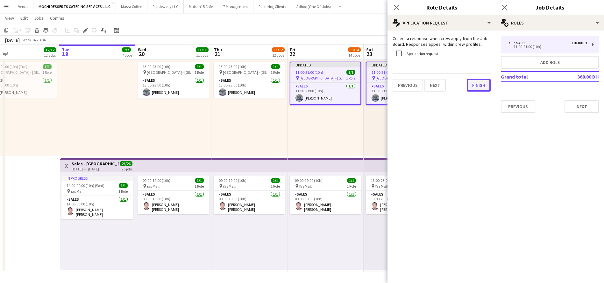
click at [472, 90] on button "Finish" at bounding box center [479, 85] width 24 height 13
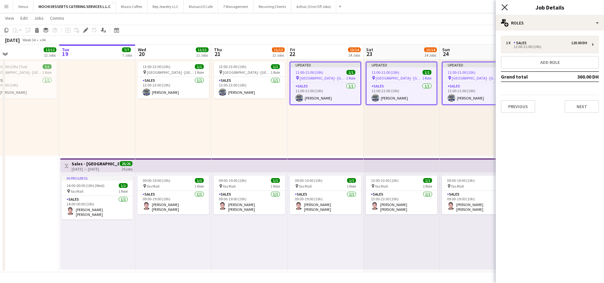
click at [505, 4] on icon "Close pop-in" at bounding box center [504, 7] width 6 height 6
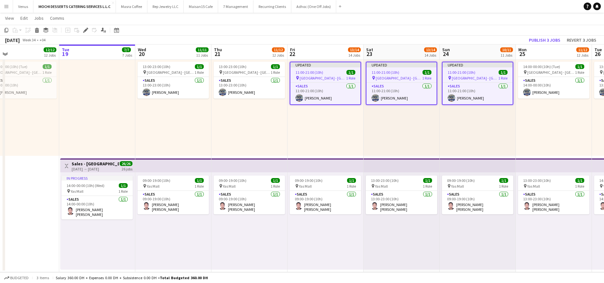
scroll to position [1349, 0]
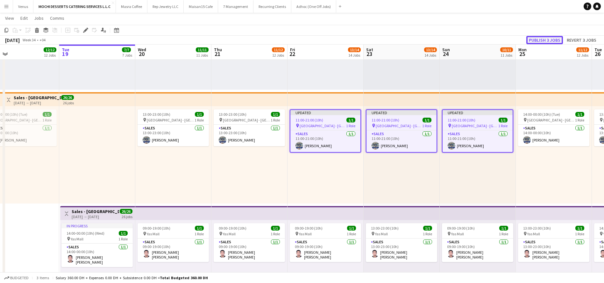
click at [551, 39] on button "Publish 3 jobs" at bounding box center [544, 40] width 37 height 8
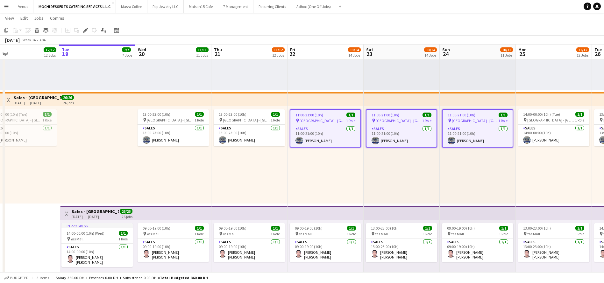
click at [325, 117] on div "11:00-21:00 (10h) 1/1" at bounding box center [325, 115] width 70 height 5
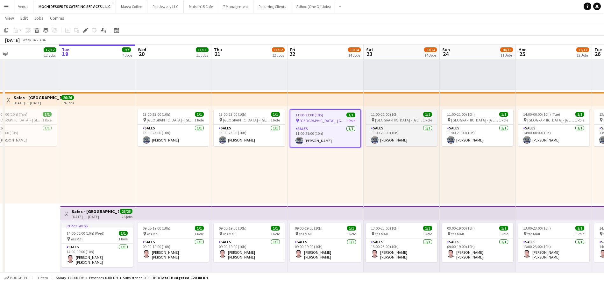
click at [394, 114] on span "11:00-21:00 (10h)" at bounding box center [385, 114] width 28 height 5
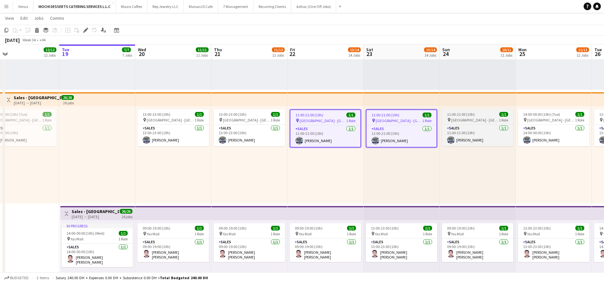
click at [468, 114] on span "11:00-21:00 (10h)" at bounding box center [461, 114] width 28 height 5
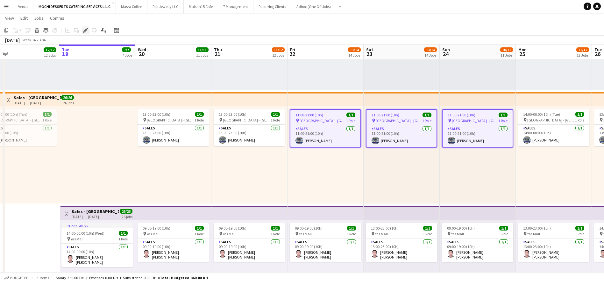
click at [85, 30] on icon at bounding box center [86, 31] width 4 height 4
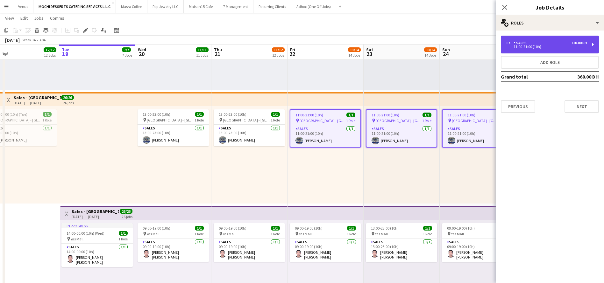
click at [593, 45] on div "1 x Sales 120.00 DH 11:00-21:00 (10h)" at bounding box center [550, 45] width 98 height 18
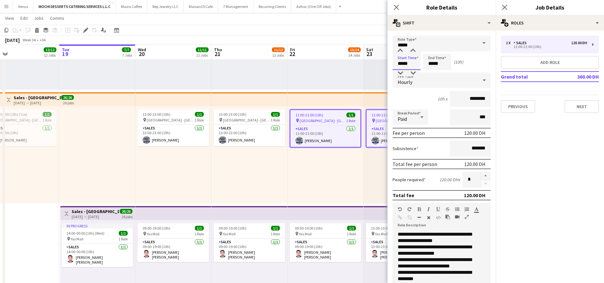
drag, startPoint x: 412, startPoint y: 63, endPoint x: 385, endPoint y: 60, distance: 26.7
click at [397, 6] on icon "Close pop-in" at bounding box center [396, 7] width 6 height 6
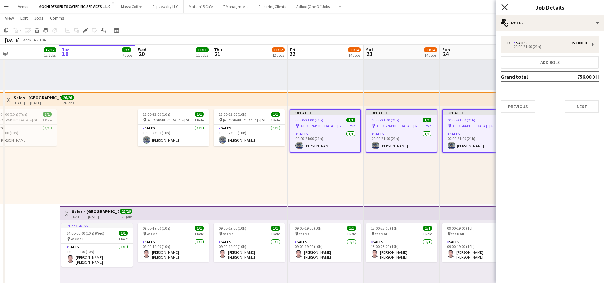
click at [504, 8] on icon at bounding box center [504, 7] width 6 height 6
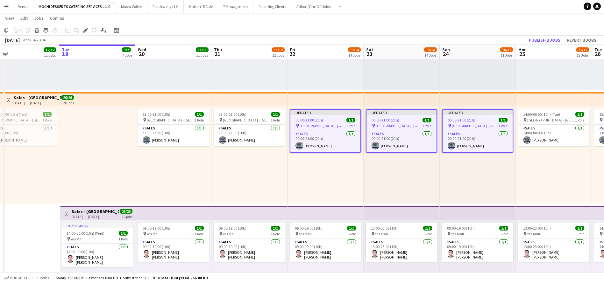
click at [482, 118] on div "00:00-21:00 (21h) 1/1" at bounding box center [478, 120] width 70 height 5
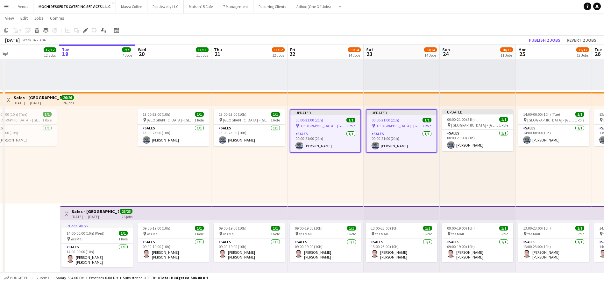
drag, startPoint x: 447, startPoint y: 78, endPoint x: 461, endPoint y: 81, distance: 14.3
click at [447, 78] on div "14:00-00:00 (10h) (Mon) 1/1 pin Yas Mall [GEOGRAPHIC_DATA] 1 Role Sales [DATE] …" at bounding box center [478, 40] width 76 height 97
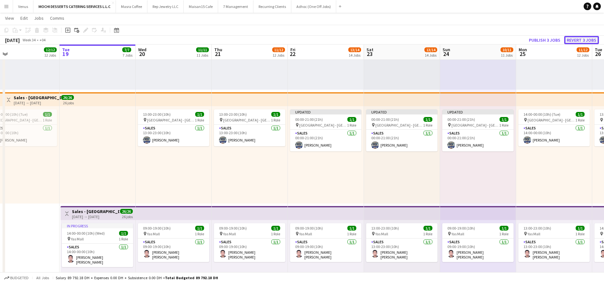
click at [583, 40] on button "Revert 3 jobs" at bounding box center [581, 40] width 35 height 8
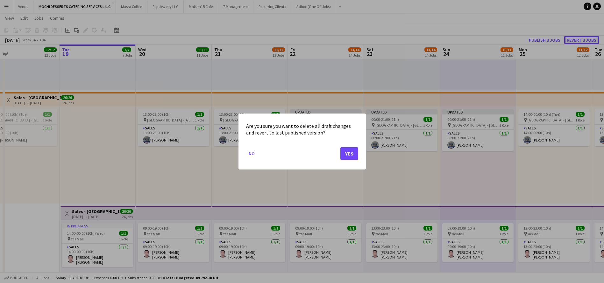
scroll to position [0, 0]
click at [346, 145] on mat-dialog-actions "No Yes" at bounding box center [302, 156] width 112 height 27
click at [348, 149] on button "Yes" at bounding box center [349, 153] width 18 height 13
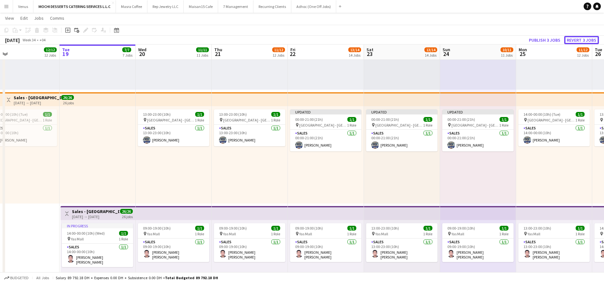
scroll to position [1349, 0]
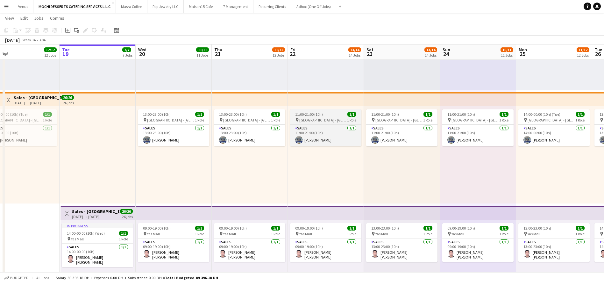
click at [310, 114] on span "11:00-21:00 (10h)" at bounding box center [309, 114] width 28 height 5
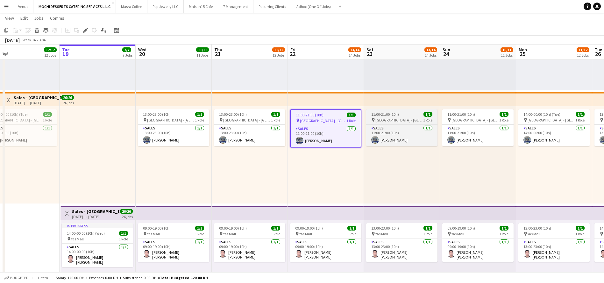
click at [391, 119] on span "[GEOGRAPHIC_DATA] - [GEOGRAPHIC_DATA]" at bounding box center [399, 120] width 48 height 5
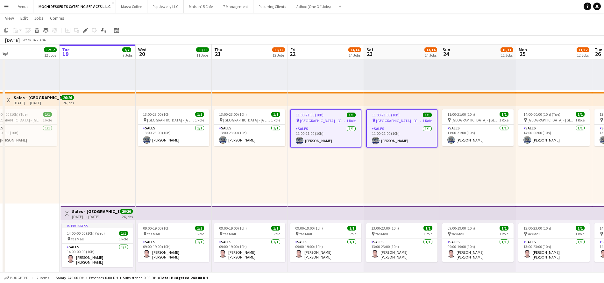
click at [82, 30] on div "Add job Add linked Job Edit Edit linked Job Applicants" at bounding box center [83, 30] width 49 height 8
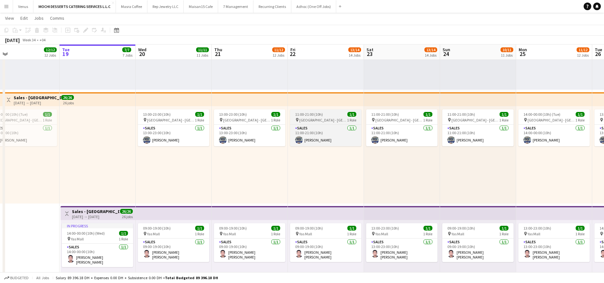
click at [324, 116] on div "11:00-21:00 (10h) 1/1" at bounding box center [325, 114] width 71 height 5
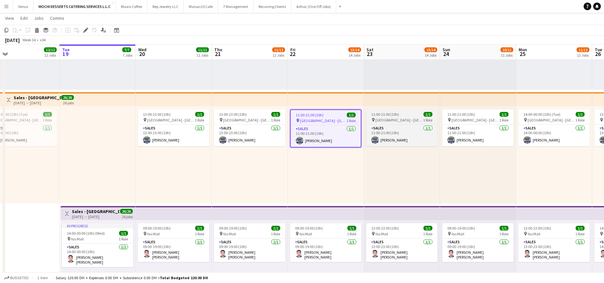
click at [381, 121] on span "[GEOGRAPHIC_DATA] - [GEOGRAPHIC_DATA]" at bounding box center [399, 120] width 48 height 5
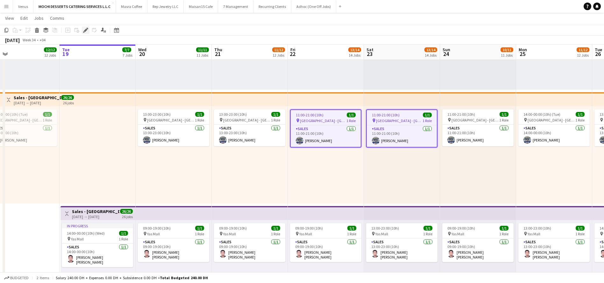
click at [85, 31] on icon at bounding box center [86, 31] width 4 height 4
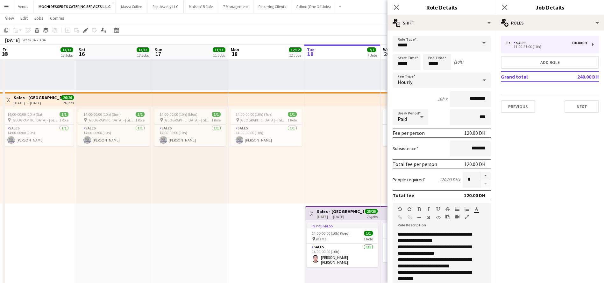
scroll to position [0, 245]
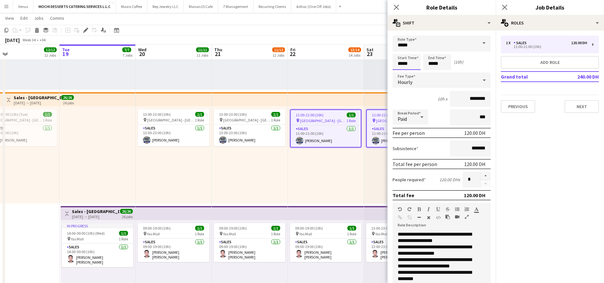
drag, startPoint x: 413, startPoint y: 65, endPoint x: 375, endPoint y: 61, distance: 38.4
type input "*****"
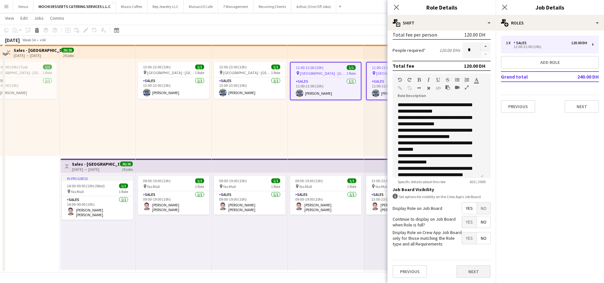
scroll to position [1397, 0]
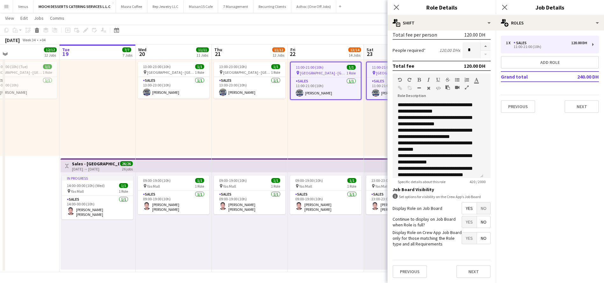
type input "*****"
click at [477, 273] on button "Next" at bounding box center [473, 272] width 34 height 13
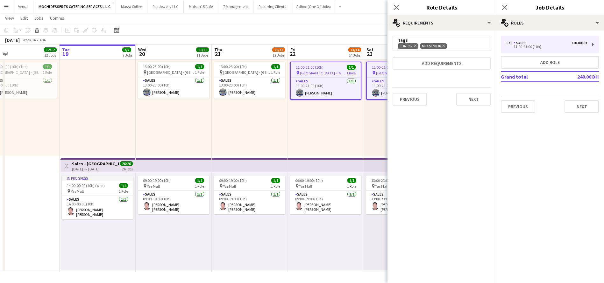
scroll to position [0, 0]
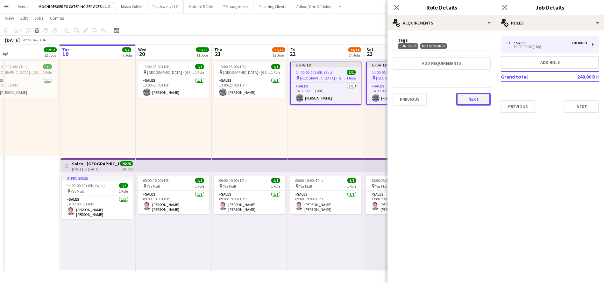
click at [475, 105] on button "Next" at bounding box center [473, 99] width 34 height 13
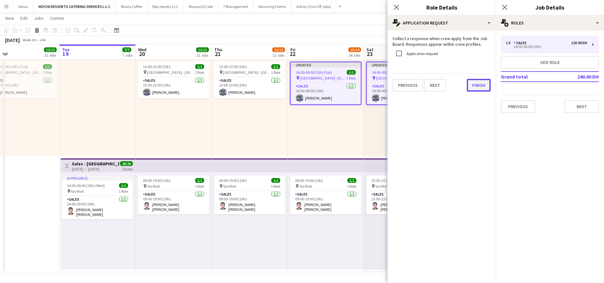
click at [471, 89] on button "Finish" at bounding box center [479, 85] width 24 height 13
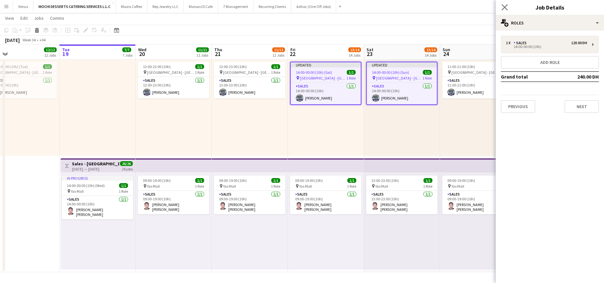
click at [504, 4] on app-icon "Close pop-in" at bounding box center [504, 7] width 9 height 9
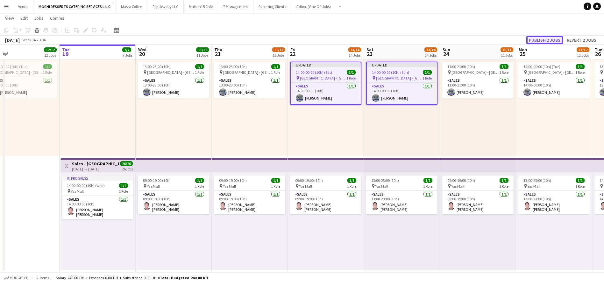
click at [538, 37] on button "Publish 2 jobs" at bounding box center [544, 40] width 37 height 8
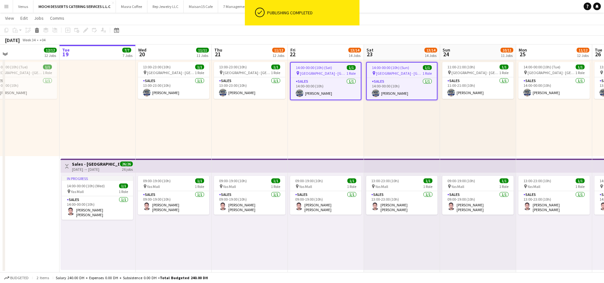
scroll to position [1254, 0]
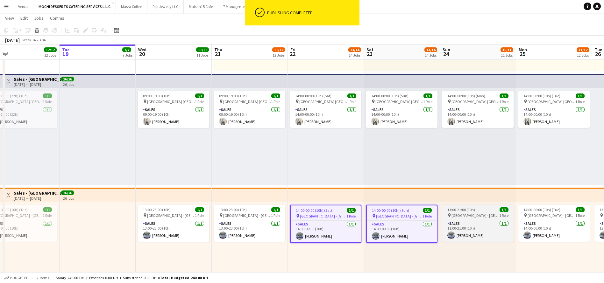
click at [462, 211] on span "11:00-21:00 (10h)" at bounding box center [461, 210] width 28 height 5
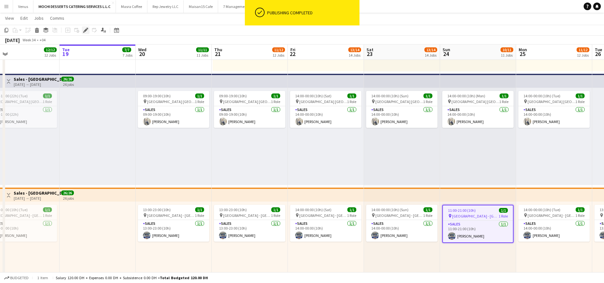
click at [87, 28] on icon at bounding box center [88, 29] width 2 height 2
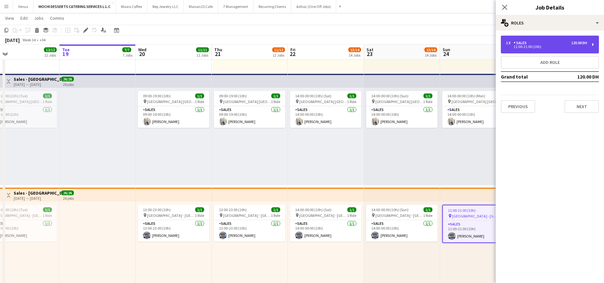
click at [594, 44] on div "1 x Sales 120.00 DH 11:00-21:00 (10h)" at bounding box center [550, 45] width 98 height 18
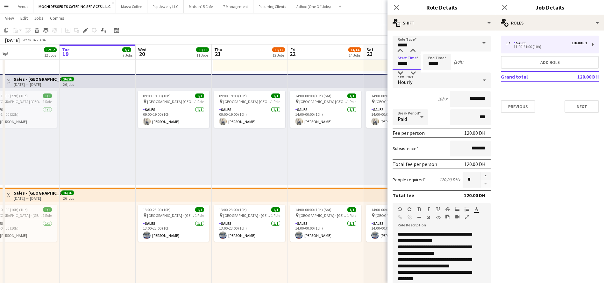
drag, startPoint x: 413, startPoint y: 65, endPoint x: 394, endPoint y: 65, distance: 18.5
click at [394, 64] on input "*****" at bounding box center [407, 62] width 28 height 16
type input "*****"
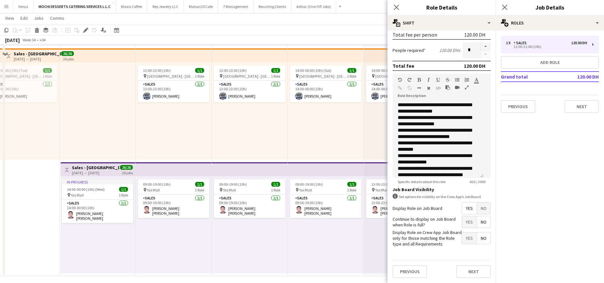
scroll to position [1397, 0]
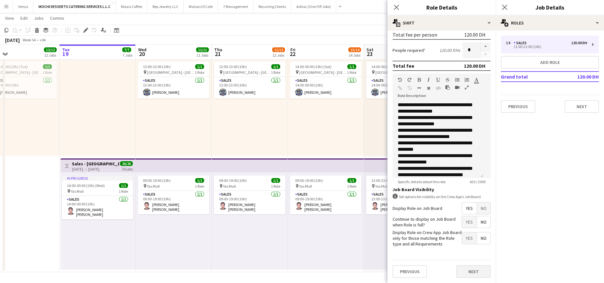
type input "*****"
drag, startPoint x: 467, startPoint y: 267, endPoint x: 486, endPoint y: 255, distance: 22.2
click at [467, 267] on button "Next" at bounding box center [473, 272] width 34 height 13
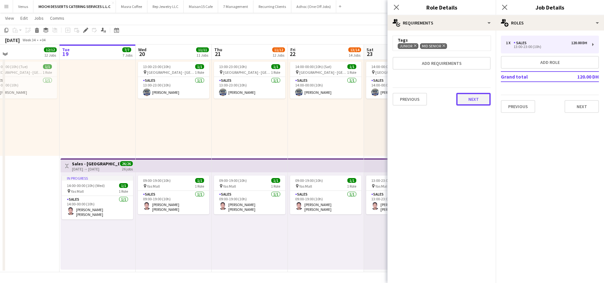
click at [480, 105] on button "Next" at bounding box center [473, 99] width 34 height 13
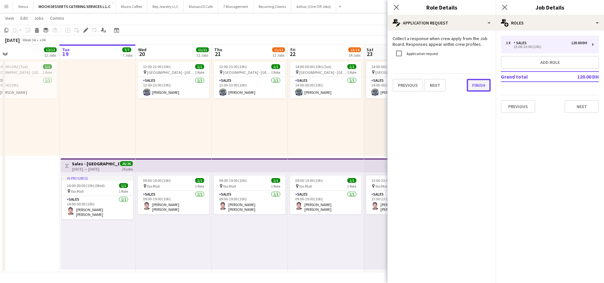
click at [468, 93] on div "Collect a response when crew apply from the Job Board. Responses appear within …" at bounding box center [441, 64] width 108 height 66
click at [482, 84] on button "Finish" at bounding box center [479, 85] width 24 height 13
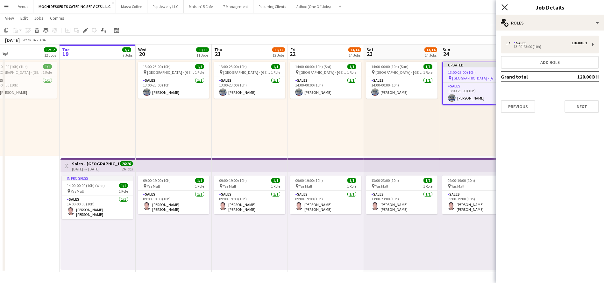
click at [503, 5] on icon at bounding box center [504, 7] width 6 height 6
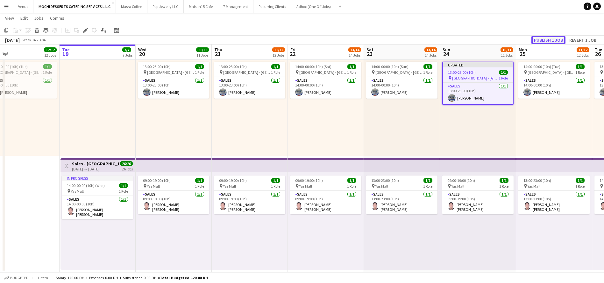
click at [552, 42] on button "Publish 1 job" at bounding box center [548, 40] width 34 height 8
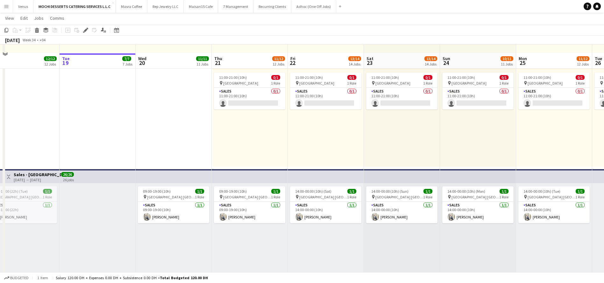
scroll to position [1254, 0]
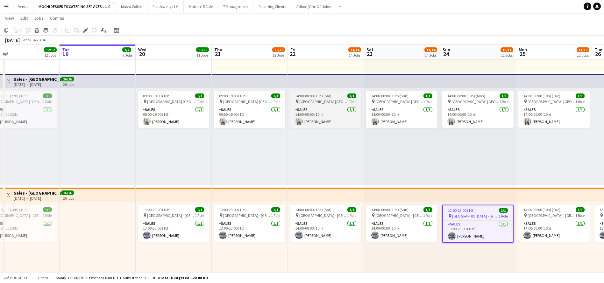
click at [320, 100] on span "[GEOGRAPHIC_DATA] [GEOGRAPHIC_DATA]" at bounding box center [323, 101] width 48 height 5
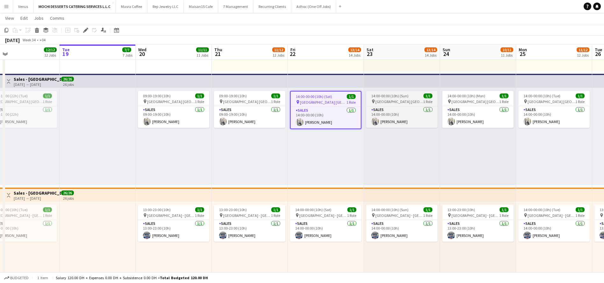
click at [400, 99] on span "[GEOGRAPHIC_DATA] [GEOGRAPHIC_DATA]" at bounding box center [399, 101] width 48 height 5
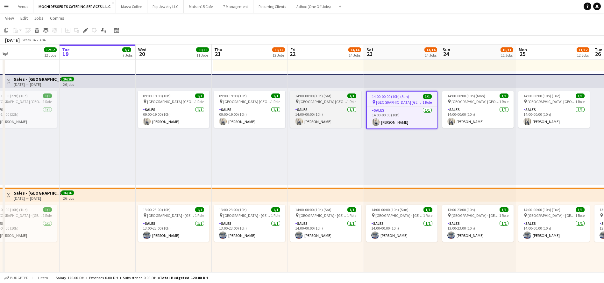
click at [310, 98] on app-job-card "14:00-00:00 (10h) (Sat) 1/1 pin Yas Mall Abu Dhabi 1 Role Sales 1/1 14:00-00:00…" at bounding box center [325, 109] width 71 height 37
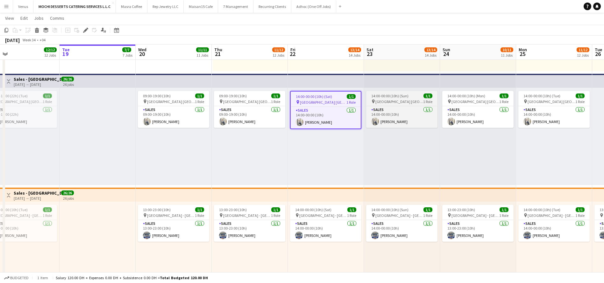
click at [385, 101] on span "[GEOGRAPHIC_DATA] [GEOGRAPHIC_DATA]" at bounding box center [399, 101] width 48 height 5
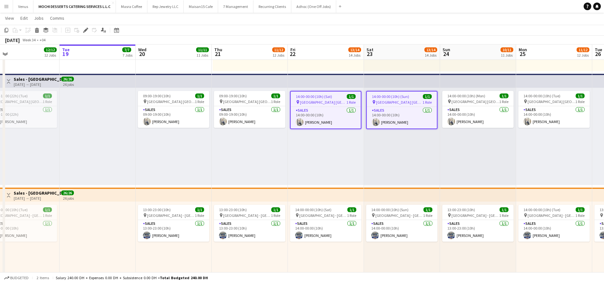
click at [315, 100] on div "pin [GEOGRAPHIC_DATA] [GEOGRAPHIC_DATA] 1 Role" at bounding box center [326, 102] width 70 height 5
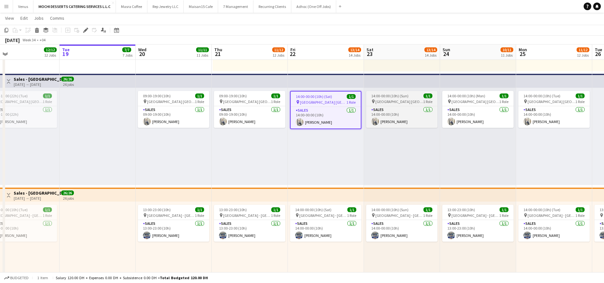
click at [392, 100] on span "[GEOGRAPHIC_DATA] [GEOGRAPHIC_DATA]" at bounding box center [399, 101] width 48 height 5
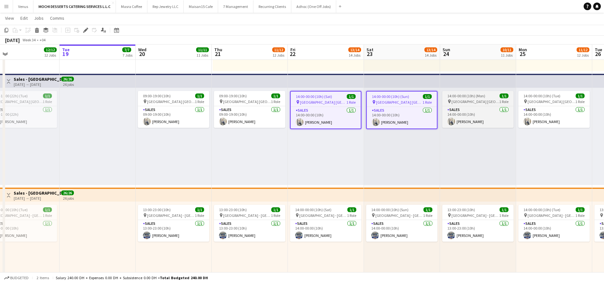
click at [467, 99] on span "[GEOGRAPHIC_DATA] [GEOGRAPHIC_DATA]" at bounding box center [475, 101] width 48 height 5
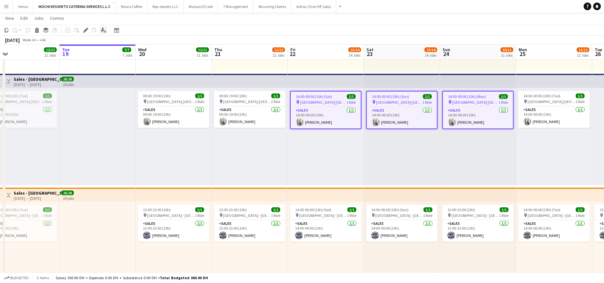
drag, startPoint x: 85, startPoint y: 30, endPoint x: 102, endPoint y: 34, distance: 17.1
click at [85, 30] on icon at bounding box center [86, 31] width 4 height 4
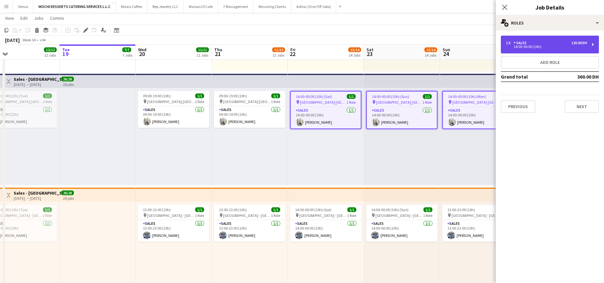
click at [596, 44] on div "1 x Sales 120.00 DH 14:00-00:00 (10h)" at bounding box center [550, 45] width 98 height 18
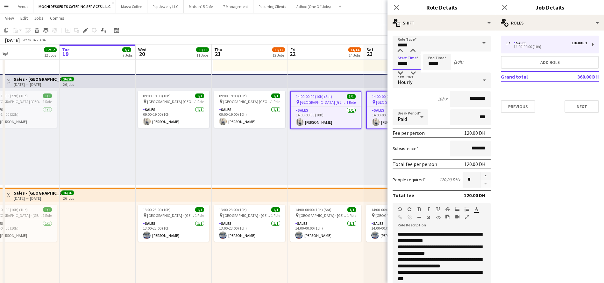
drag, startPoint x: 413, startPoint y: 64, endPoint x: 364, endPoint y: 61, distance: 49.1
type input "*****"
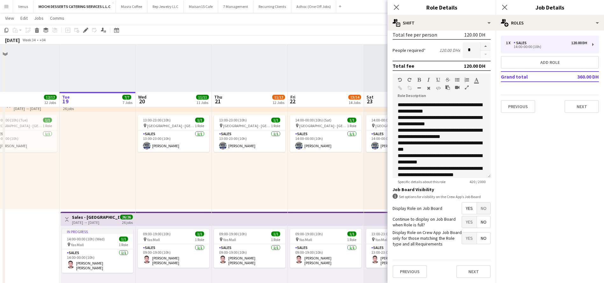
scroll to position [1397, 0]
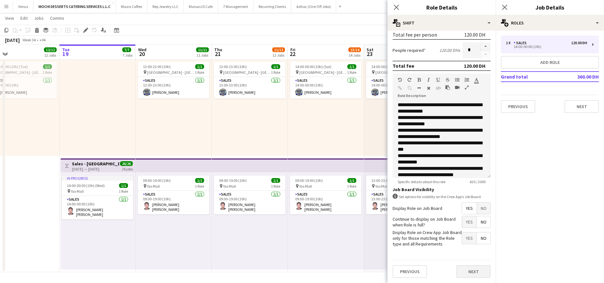
type input "*****"
click at [460, 271] on button "Next" at bounding box center [473, 272] width 34 height 13
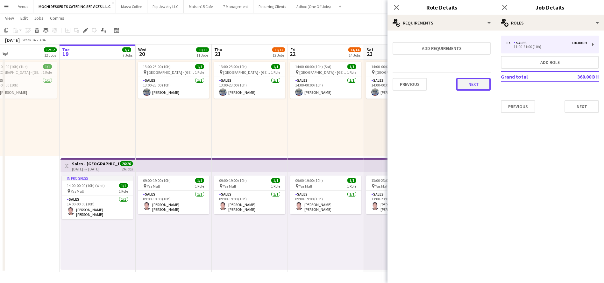
click at [479, 82] on button "Next" at bounding box center [473, 84] width 34 height 13
click at [476, 91] on button "Finish" at bounding box center [479, 85] width 24 height 13
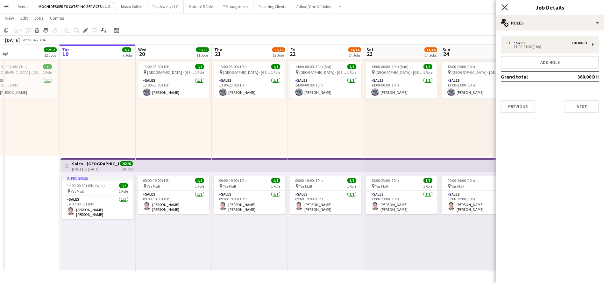
click at [502, 5] on icon at bounding box center [504, 7] width 6 height 6
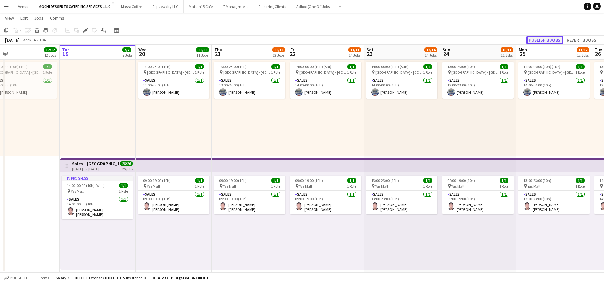
click at [548, 39] on button "Publish 3 jobs" at bounding box center [544, 40] width 37 height 8
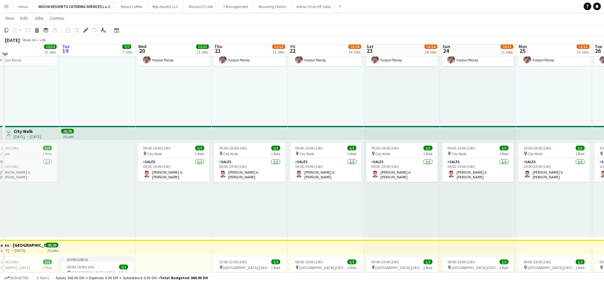
scroll to position [841, 0]
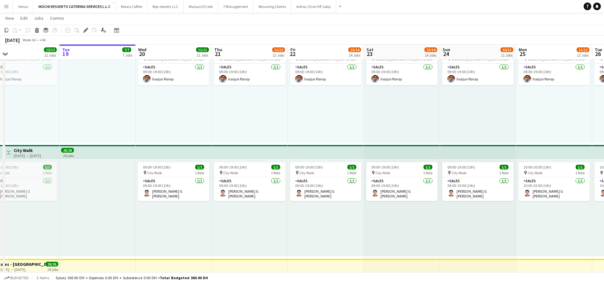
click at [119, 154] on app-top-bar at bounding box center [98, 152] width 76 height 14
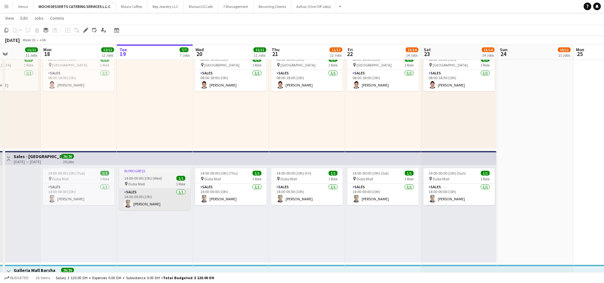
scroll to position [363, 0]
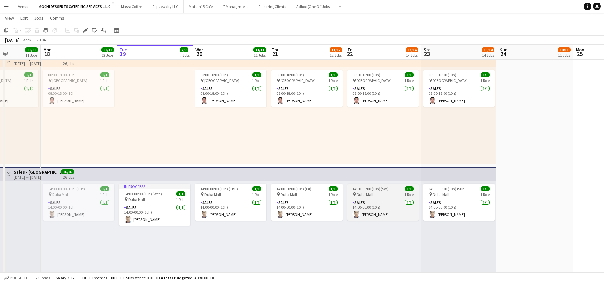
click at [382, 188] on span "14:00-00:00 (10h) (Sat)" at bounding box center [370, 189] width 36 height 5
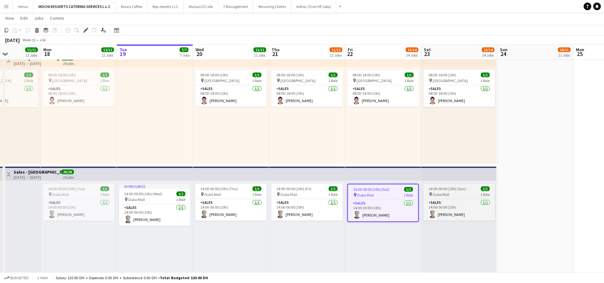
click at [458, 185] on app-job-card "14:00-00:00 (10h) (Sun) 1/1 pin Duba Mall 1 Role Sales 1/1 14:00-00:00 (10h) Ro…" at bounding box center [458, 202] width 71 height 37
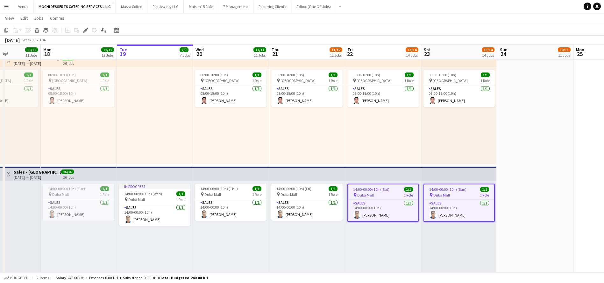
drag, startPoint x: 86, startPoint y: 28, endPoint x: 80, endPoint y: 23, distance: 8.1
click at [86, 28] on icon "Edit" at bounding box center [85, 30] width 5 height 5
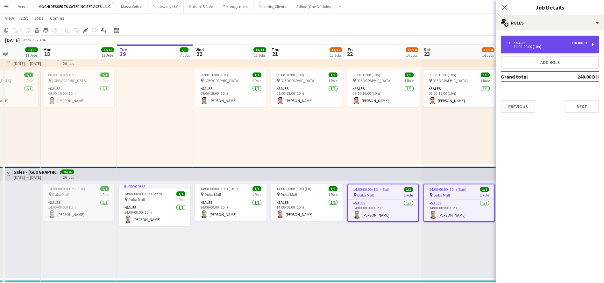
click at [595, 41] on div "1 x Sales 120.00 DH 14:00-00:00 (10h)" at bounding box center [550, 45] width 98 height 18
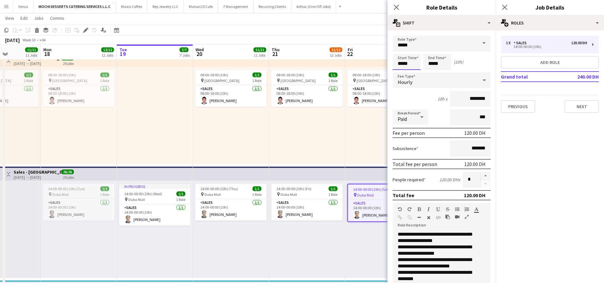
click at [404, 64] on input "*****" at bounding box center [407, 62] width 28 height 16
type input "*****"
click at [431, 67] on input "*****" at bounding box center [437, 62] width 28 height 16
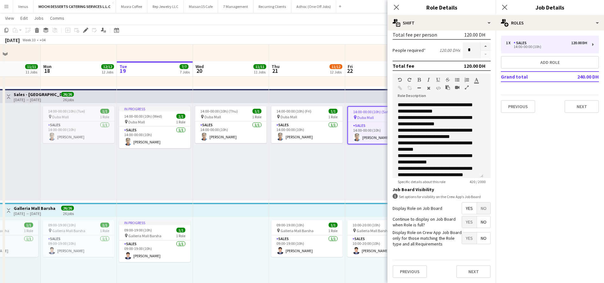
scroll to position [458, 0]
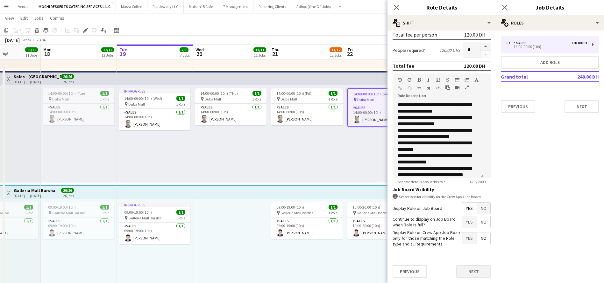
type input "*****"
click at [458, 270] on button "Next" at bounding box center [473, 272] width 34 height 13
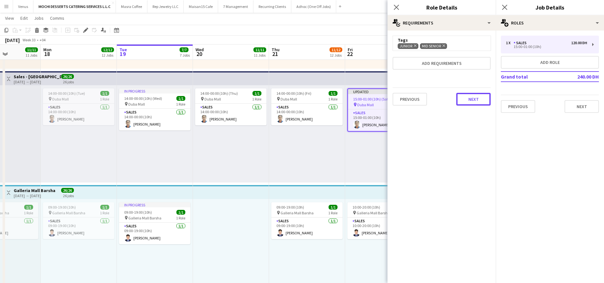
click at [467, 103] on button "Next" at bounding box center [473, 99] width 34 height 13
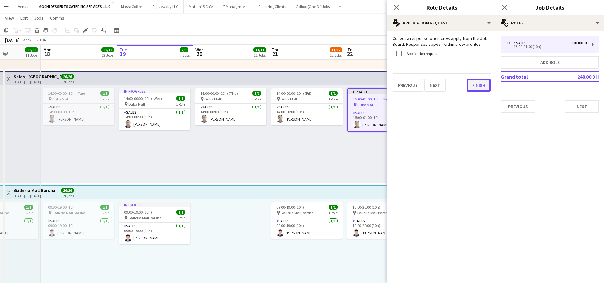
click at [469, 92] on div "Collect a response when crew apply from the Job Board. Responses appear within …" at bounding box center [441, 64] width 108 height 66
click at [483, 85] on button "Finish" at bounding box center [479, 85] width 24 height 13
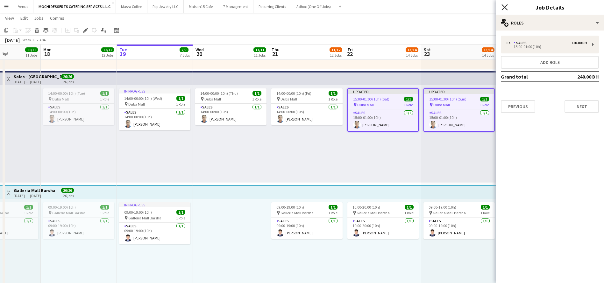
click at [507, 5] on icon at bounding box center [504, 7] width 6 height 6
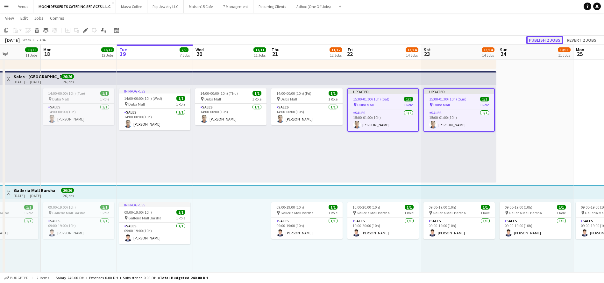
click at [549, 39] on button "Publish 2 jobs" at bounding box center [544, 40] width 37 height 8
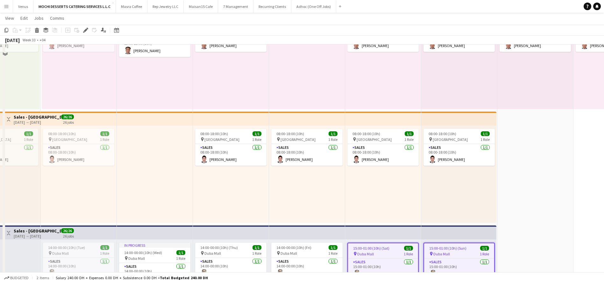
scroll to position [554, 0]
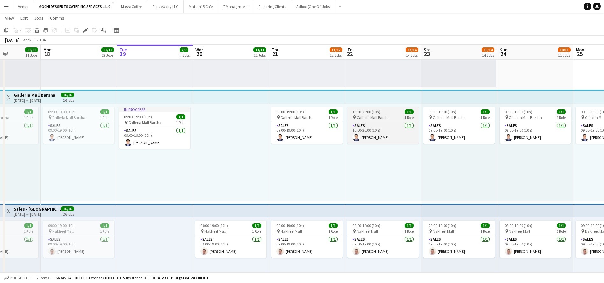
click at [373, 106] on div "10:00-20:00 (10h) 1/1 pin Galleria Mall Barsha 1 Role Sales 1/1 10:00-20:00 (10…" at bounding box center [383, 152] width 76 height 97
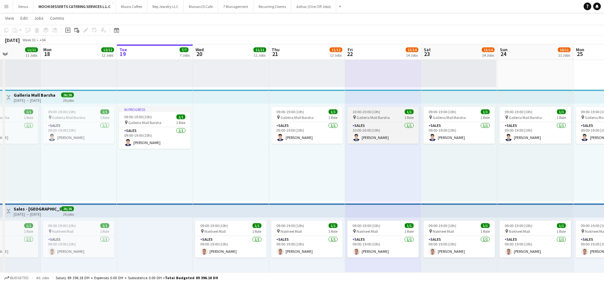
click at [375, 110] on span "10:00-20:00 (10h)" at bounding box center [366, 112] width 28 height 5
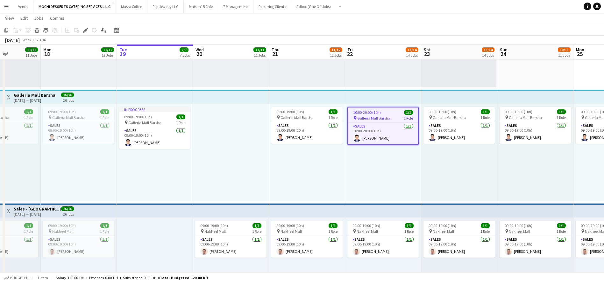
drag, startPoint x: 85, startPoint y: 30, endPoint x: 160, endPoint y: 46, distance: 77.1
click at [85, 30] on icon at bounding box center [86, 31] width 4 height 4
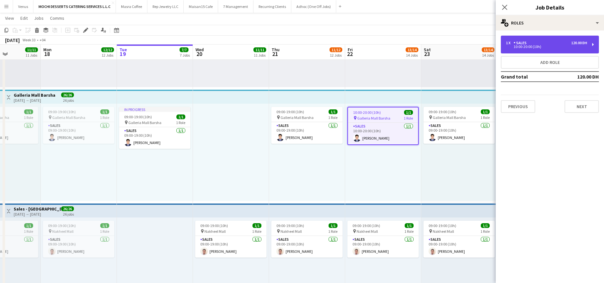
click at [592, 46] on div "1 x Sales 120.00 DH 10:00-20:00 (10h)" at bounding box center [550, 45] width 98 height 18
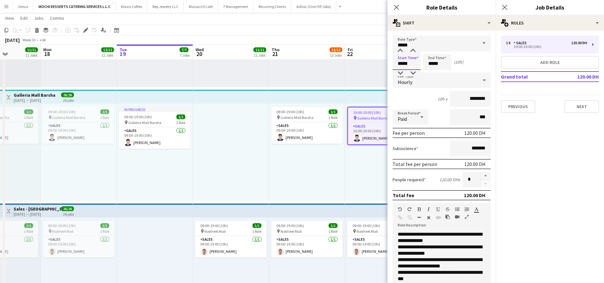
drag, startPoint x: 415, startPoint y: 62, endPoint x: 379, endPoint y: 63, distance: 36.0
click at [379, 63] on body "Menu Boards Boards Boards All jobs Status Workforce Workforce My Workforce Recr…" at bounding box center [302, 286] width 604 height 1680
click at [411, 66] on input "*****" at bounding box center [407, 62] width 28 height 16
type input "*****"
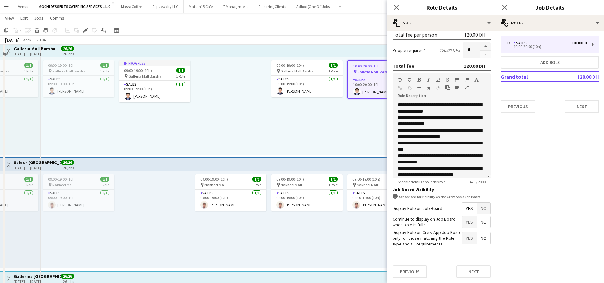
scroll to position [602, 0]
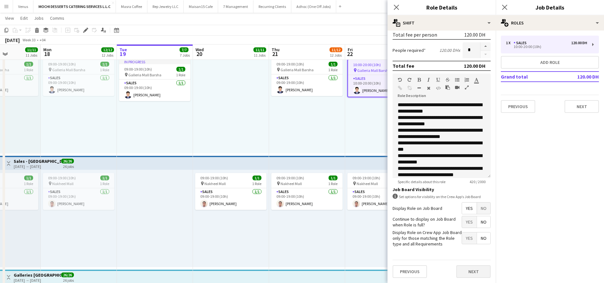
type input "*****"
click at [470, 270] on button "Next" at bounding box center [473, 272] width 34 height 13
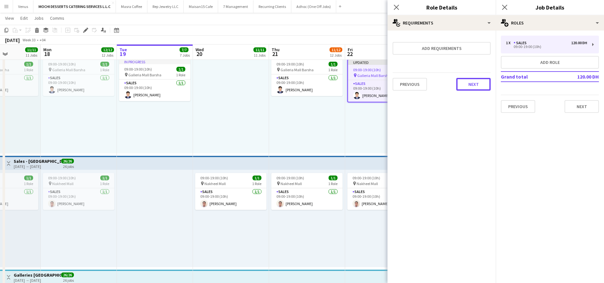
click at [477, 85] on button "Next" at bounding box center [473, 84] width 34 height 13
click at [472, 93] on div "Collect a response when crew apply from the Job Board. Responses appear within …" at bounding box center [441, 64] width 108 height 66
click at [478, 86] on button "Finish" at bounding box center [479, 85] width 24 height 13
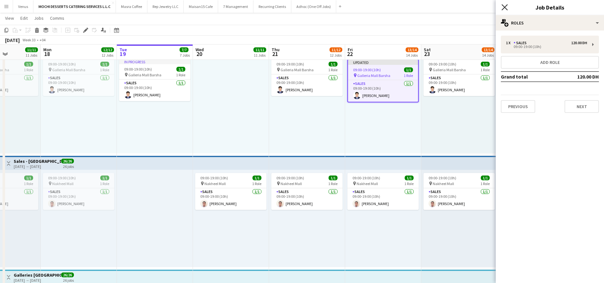
click at [505, 5] on icon "Close pop-in" at bounding box center [504, 7] width 6 height 6
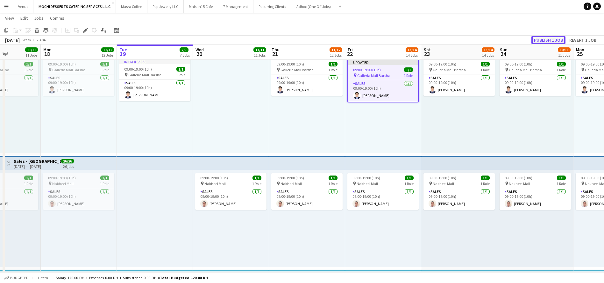
click at [543, 36] on button "Publish 1 job" at bounding box center [548, 40] width 34 height 8
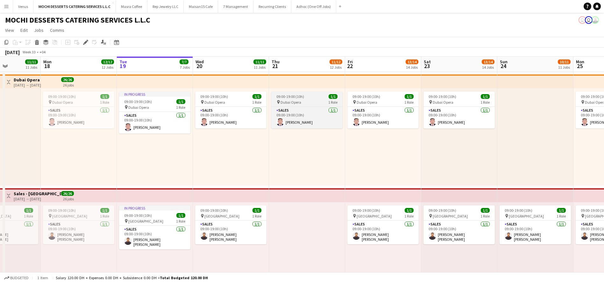
click at [306, 96] on div "09:00-19:00 (10h) 1/1" at bounding box center [306, 96] width 71 height 5
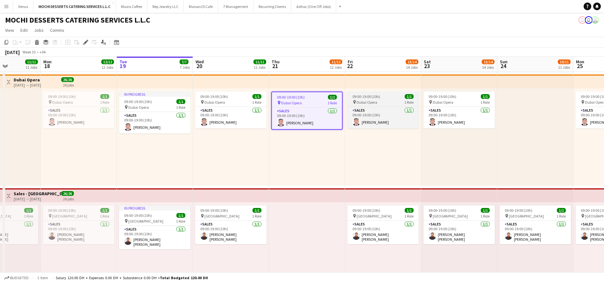
click at [373, 101] on span "Dubai Opera" at bounding box center [367, 102] width 21 height 5
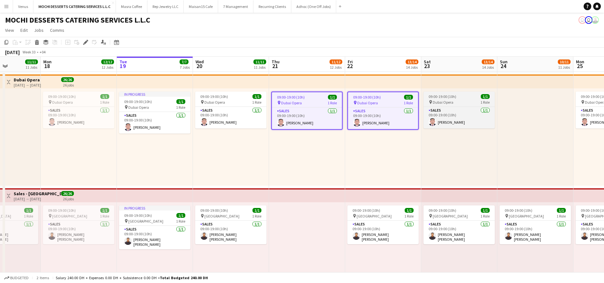
click at [452, 98] on span "09:00-19:00 (10h)" at bounding box center [443, 96] width 28 height 5
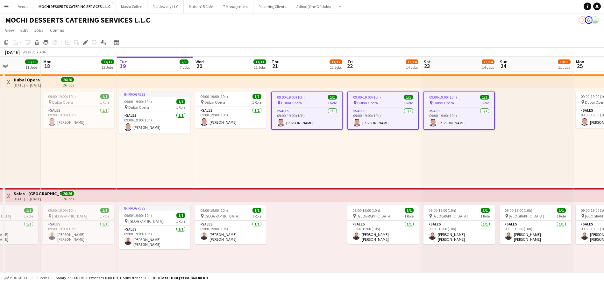
click at [358, 99] on span "09:00-19:00 (10h)" at bounding box center [367, 97] width 28 height 5
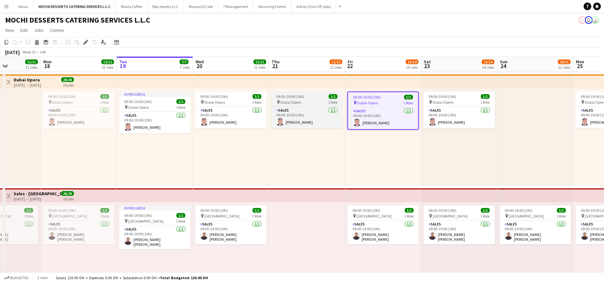
click at [293, 105] on app-job-card "09:00-19:00 (10h) 1/1 pin Dubai Opera 1 Role Sales 1/1 09:00-19:00 (10h) Aldrin…" at bounding box center [306, 110] width 71 height 37
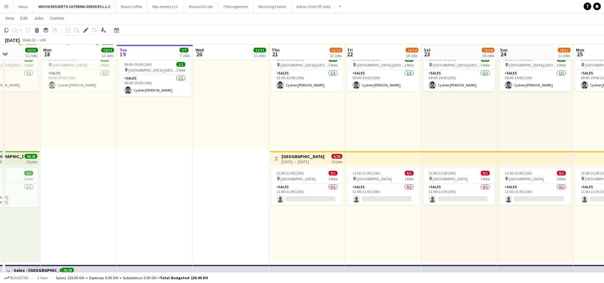
scroll to position [1063, 0]
click at [189, 8] on button "Maisan15 Cafe Close" at bounding box center [201, 6] width 34 height 12
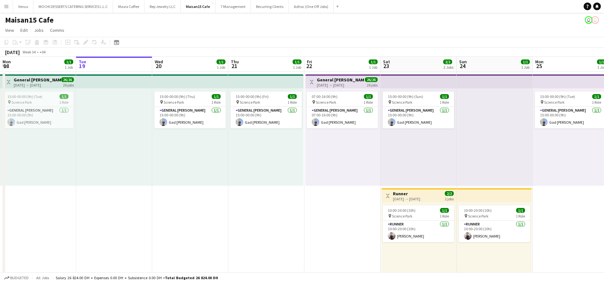
click at [265, 57] on app-board-header-date "Thu 21 1/1 1 Job" at bounding box center [266, 64] width 76 height 15
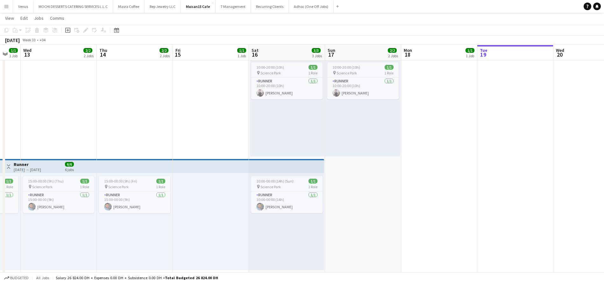
scroll to position [143, 0]
click at [276, 182] on span "10:00-00:00 (14h) (Sun)" at bounding box center [274, 180] width 37 height 5
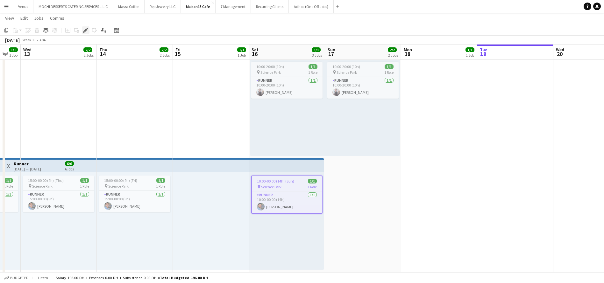
click at [87, 30] on icon "Edit" at bounding box center [85, 30] width 5 height 5
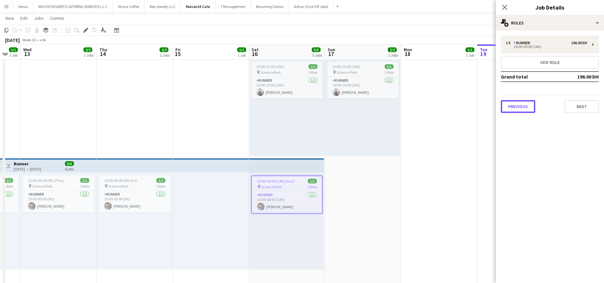
click at [526, 108] on button "Previous" at bounding box center [518, 106] width 34 height 13
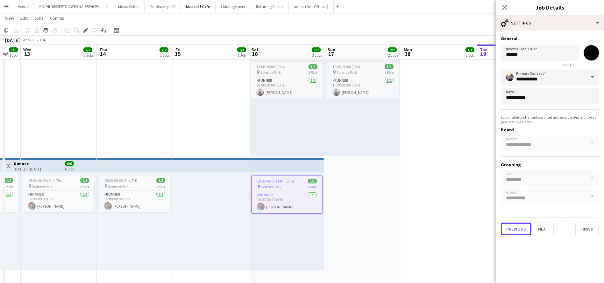
click at [517, 233] on button "Previous" at bounding box center [516, 229] width 31 height 13
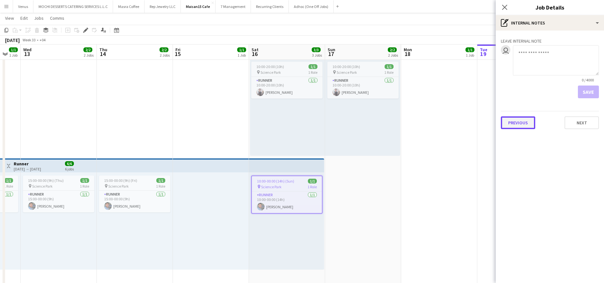
click at [519, 124] on button "Previous" at bounding box center [518, 123] width 34 height 13
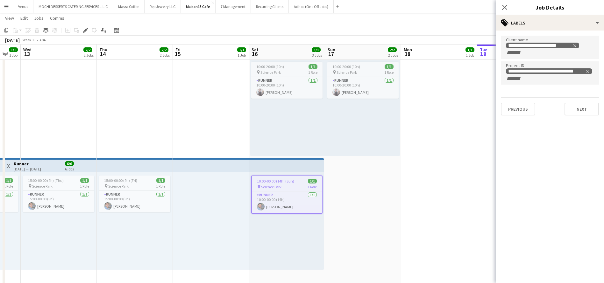
click at [458, 112] on app-date-cell "15:00-00:00 (9h) (Tue) 1/1 pin Science Park 1 Role General Steward 1/1 15:00-00…" at bounding box center [439, 157] width 76 height 458
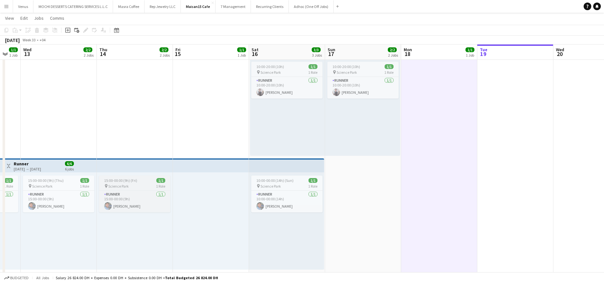
scroll to position [0, 132]
click at [129, 180] on app-job-card "15:00-00:00 (9h) (Fri) 1/1 pin Science Park 1 Role Runner 1/1 15:00-00:00 (9h) …" at bounding box center [134, 194] width 71 height 37
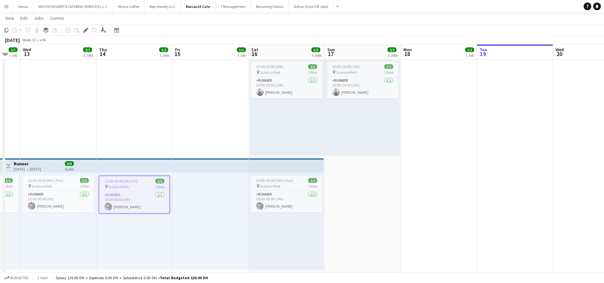
click at [87, 26] on app-toolbar "Copy Paste Paste Ctrl+V Paste with crew Ctrl+Shift+V Paste linked Job Delete Gr…" at bounding box center [302, 30] width 604 height 11
click at [113, 178] on app-job-card "15:00-00:00 (9h) (Fri) 1/1 pin Science Park 1 Role Runner 1/1 15:00-00:00 (9h) …" at bounding box center [134, 194] width 71 height 37
click at [83, 30] on icon "Edit" at bounding box center [85, 30] width 5 height 5
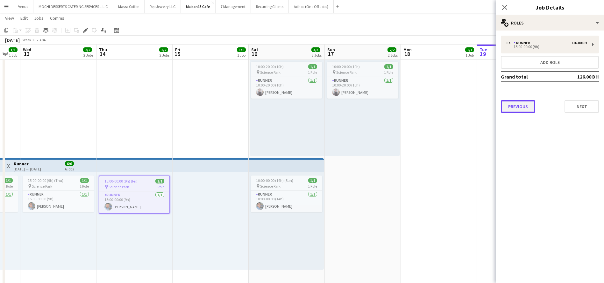
click at [520, 106] on button "Previous" at bounding box center [518, 106] width 34 height 13
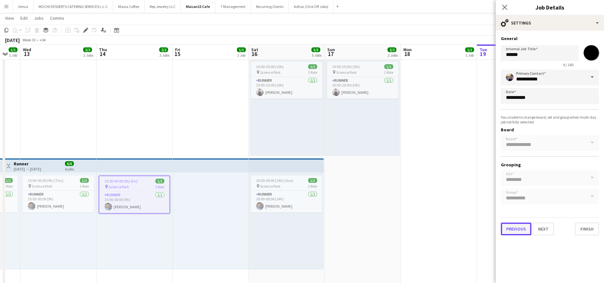
click at [513, 228] on button "Previous" at bounding box center [516, 229] width 31 height 13
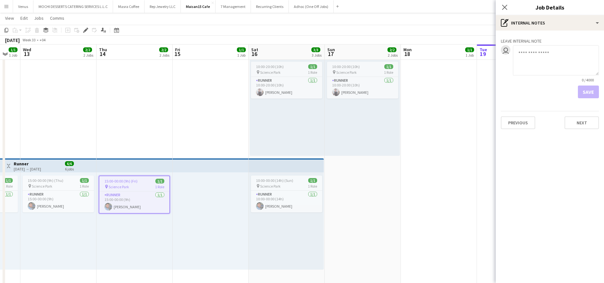
click at [525, 130] on div "Leave internal note user 0 / 4000 Save Previous Next" at bounding box center [550, 83] width 108 height 104
click at [522, 124] on button "Previous" at bounding box center [518, 123] width 34 height 13
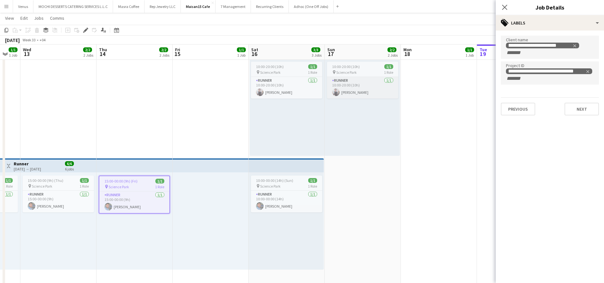
click at [362, 87] on app-card-role "Runner 1/1 10:00-20:00 (10h) Joselito Azuela" at bounding box center [362, 88] width 71 height 22
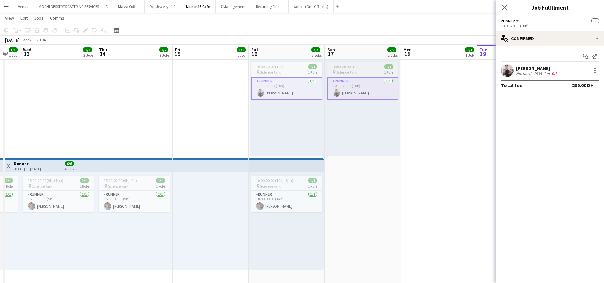
click at [351, 63] on app-job-card "10:00-20:00 (10h) 1/1 pin Science Park 1 Role Runner 1/1 10:00-20:00 (10h) Jose…" at bounding box center [362, 81] width 71 height 38
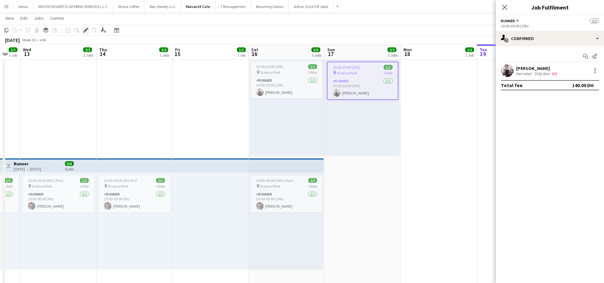
click at [88, 26] on div "Edit" at bounding box center [86, 30] width 8 height 8
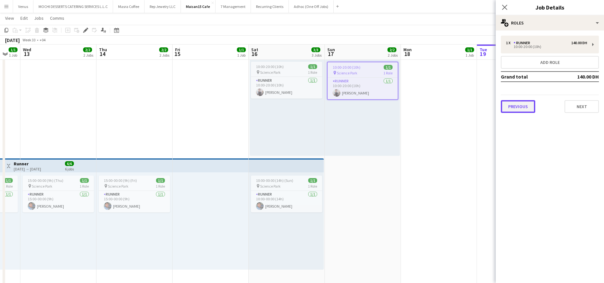
click at [522, 106] on button "Previous" at bounding box center [518, 106] width 34 height 13
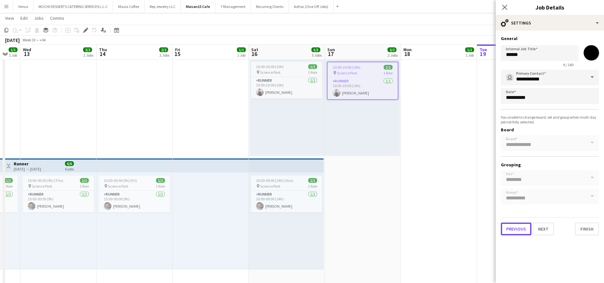
click at [509, 229] on button "Previous" at bounding box center [516, 229] width 31 height 13
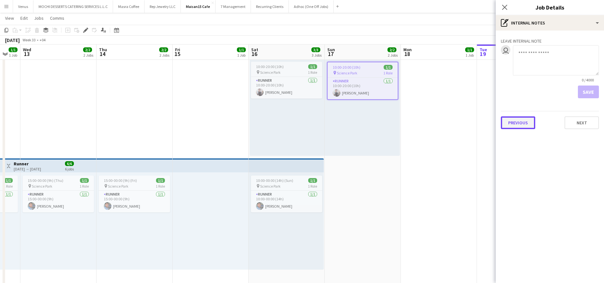
click at [509, 123] on button "Previous" at bounding box center [518, 123] width 34 height 13
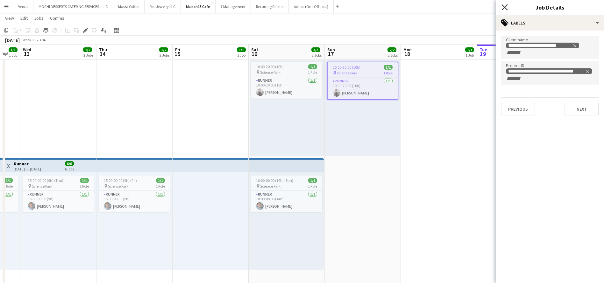
click at [503, 4] on icon "Close pop-in" at bounding box center [504, 7] width 6 height 6
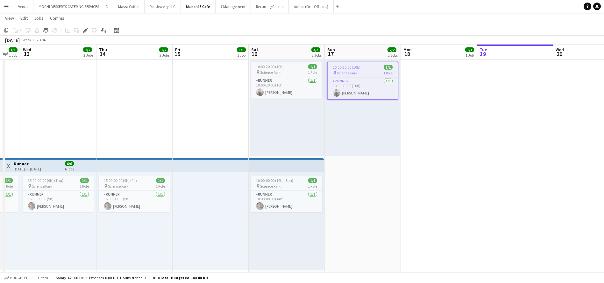
click at [460, 189] on app-date-cell "15:00-00:00 (9h) (Tue) 1/1 pin Science Park 1 Role General Steward 1/1 15:00-00…" at bounding box center [439, 157] width 76 height 458
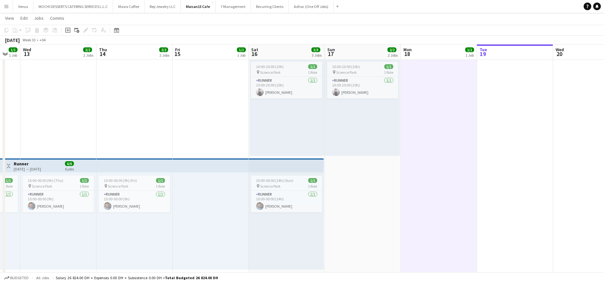
scroll to position [0, 131]
click at [416, 34] on app-toolbar "Copy Paste Paste Ctrl+V Paste with crew Ctrl+Shift+V Paste linked Job Delete Gr…" at bounding box center [302, 30] width 604 height 11
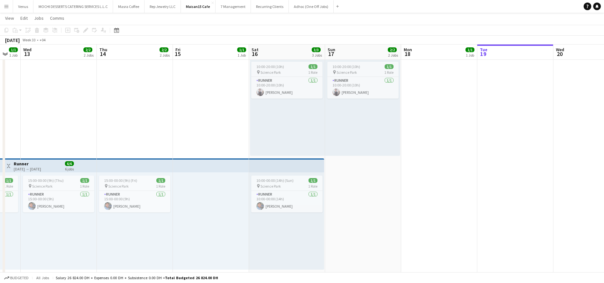
click at [436, 50] on app-board-header-date "Mon 18 1/1 1 Job" at bounding box center [439, 52] width 76 height 15
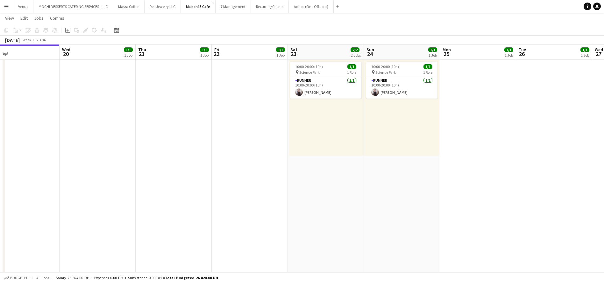
scroll to position [0, 248]
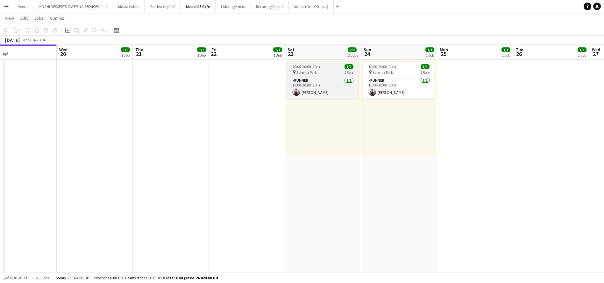
click at [339, 65] on div "10:00-20:00 (10h) 1/1" at bounding box center [322, 66] width 71 height 5
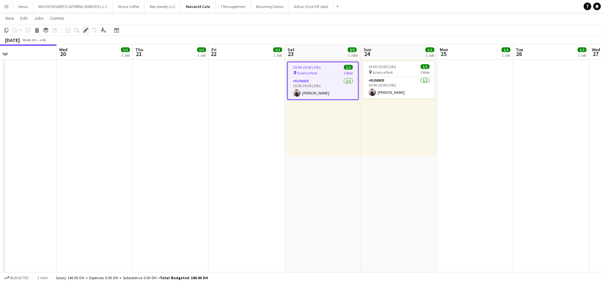
click at [87, 29] on icon "Edit" at bounding box center [85, 30] width 5 height 5
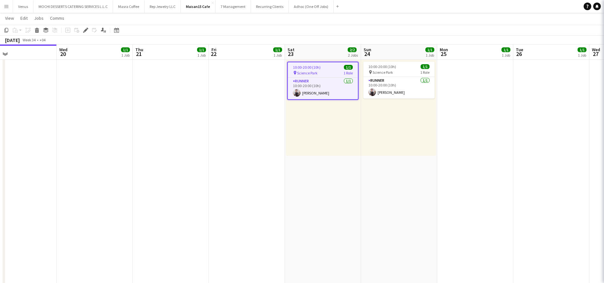
type input "*******"
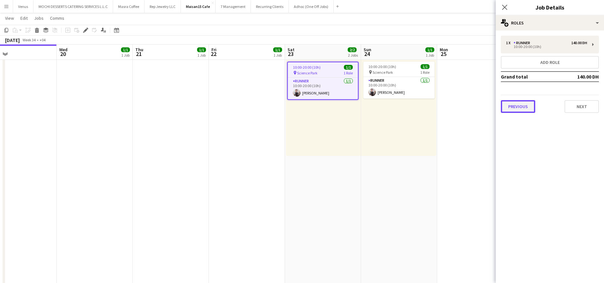
click at [522, 104] on button "Previous" at bounding box center [518, 106] width 34 height 13
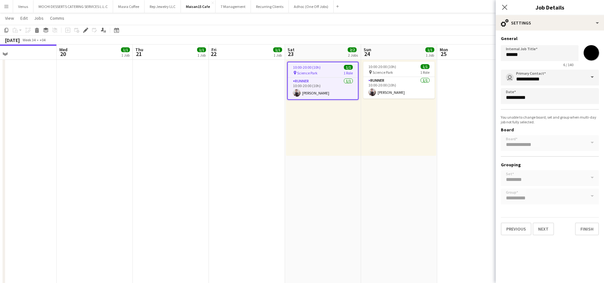
click at [512, 245] on mat-expansion-panel "**********" at bounding box center [550, 157] width 108 height 253
click at [518, 225] on button "Previous" at bounding box center [516, 229] width 31 height 13
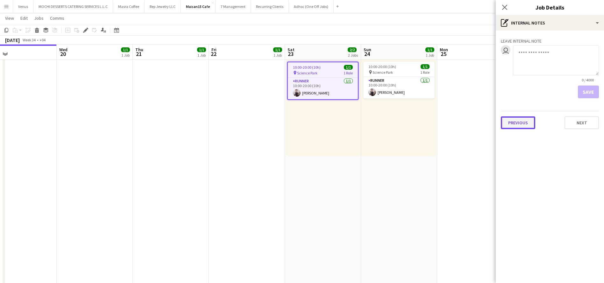
click at [512, 124] on button "Previous" at bounding box center [518, 123] width 34 height 13
